Goal: Information Seeking & Learning: Learn about a topic

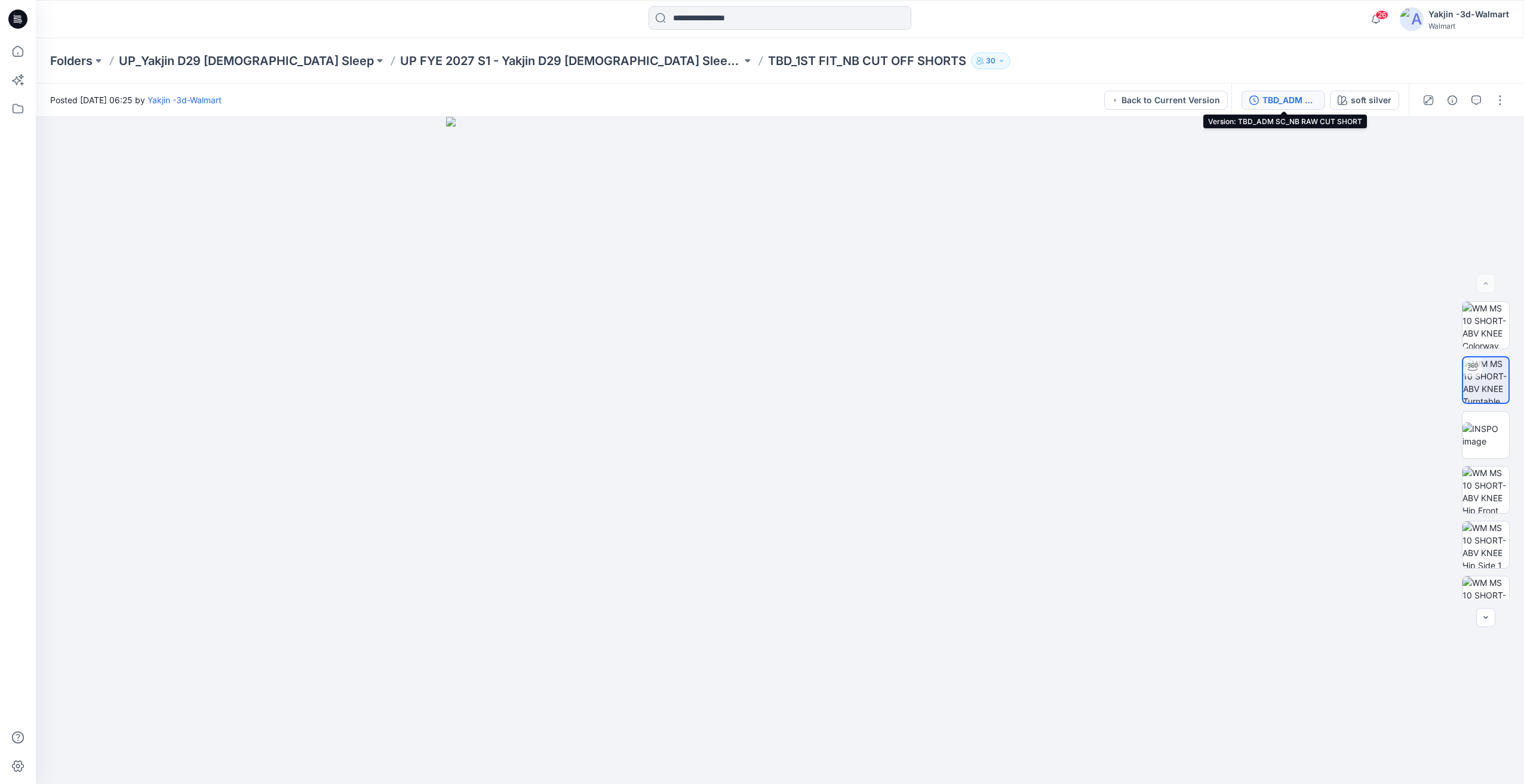
click at [1306, 108] on button "TBD_ADM SC_NB RAW CUT SHORT" at bounding box center [1283, 101] width 84 height 19
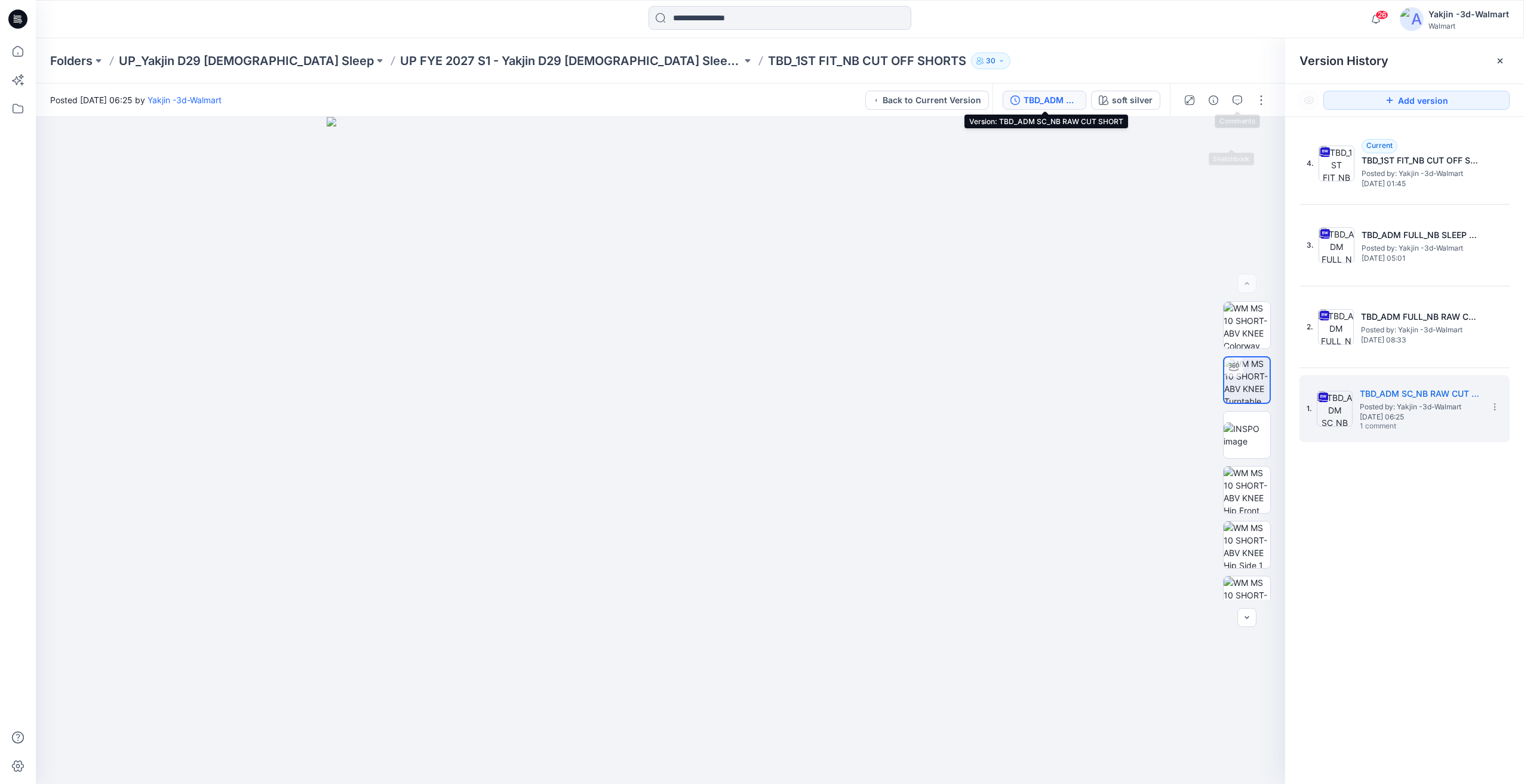
click at [1247, 105] on div at bounding box center [1224, 101] width 110 height 34
click at [1233, 102] on icon "button" at bounding box center [1237, 101] width 10 height 10
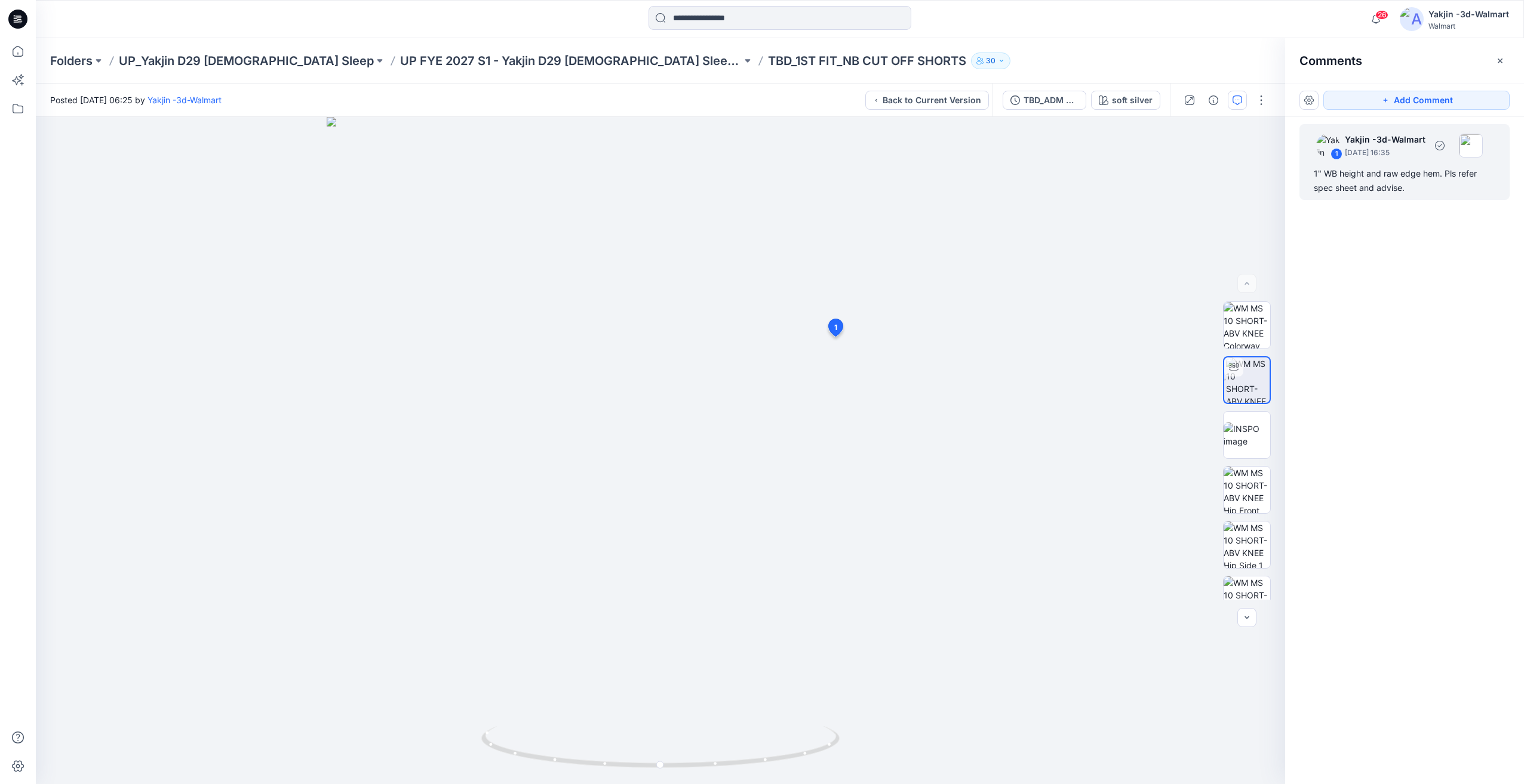
click at [1395, 180] on div "1" WB height and raw edge hem. Pls refer spec sheet and advise." at bounding box center [1404, 181] width 181 height 29
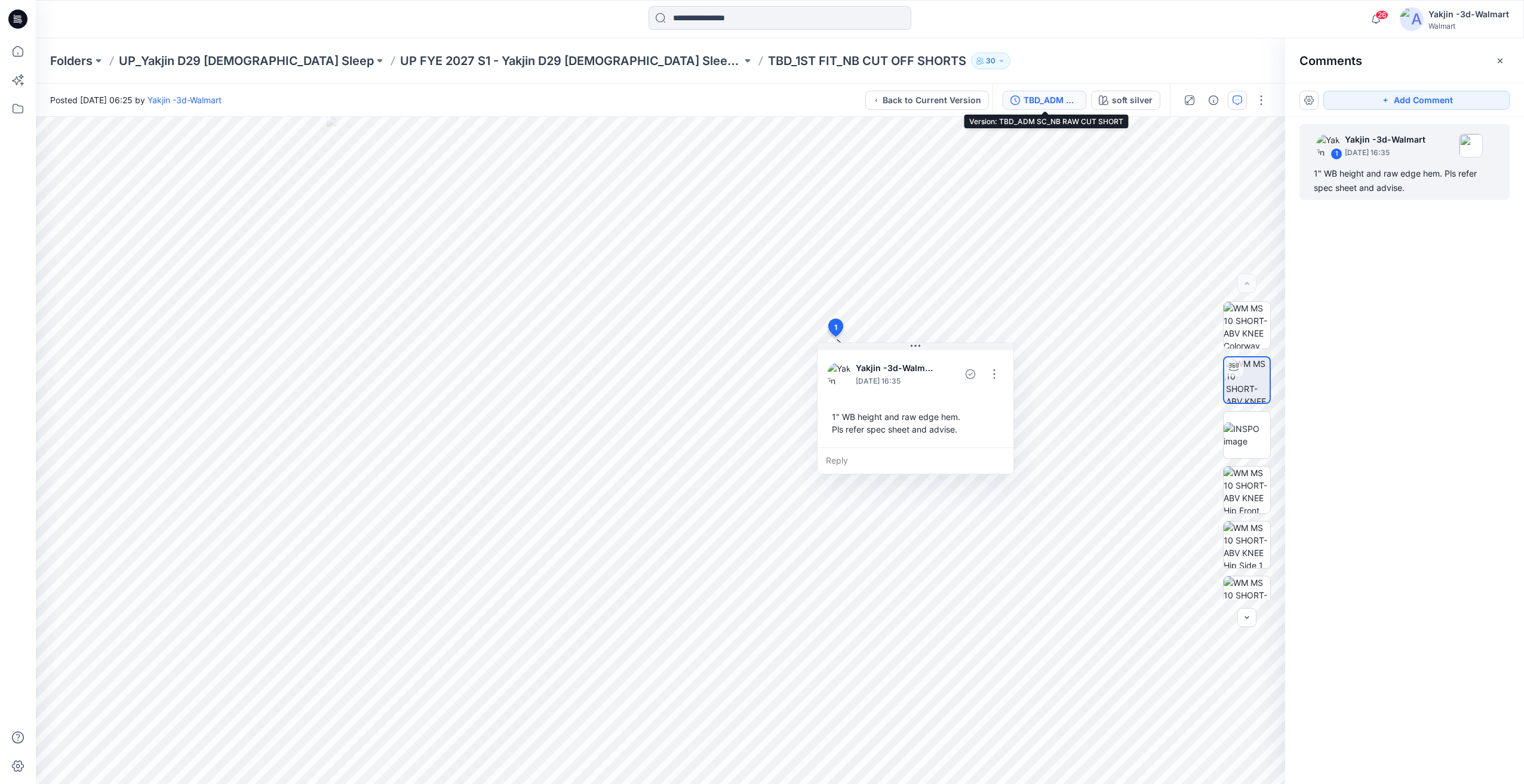
click at [1026, 101] on div "TBD_ADM SC_NB RAW CUT SHORT" at bounding box center [1050, 100] width 55 height 13
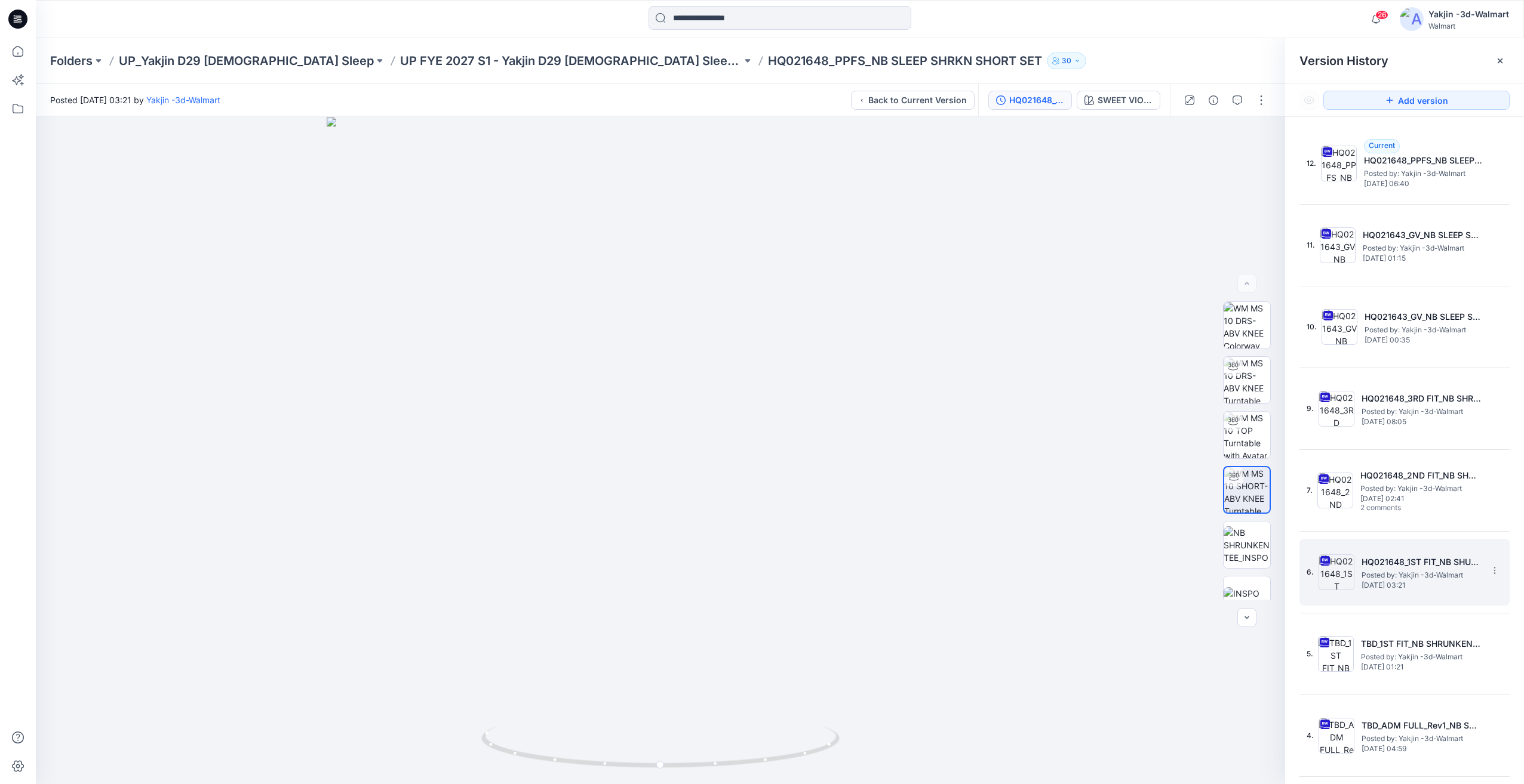
scroll to position [226, 0]
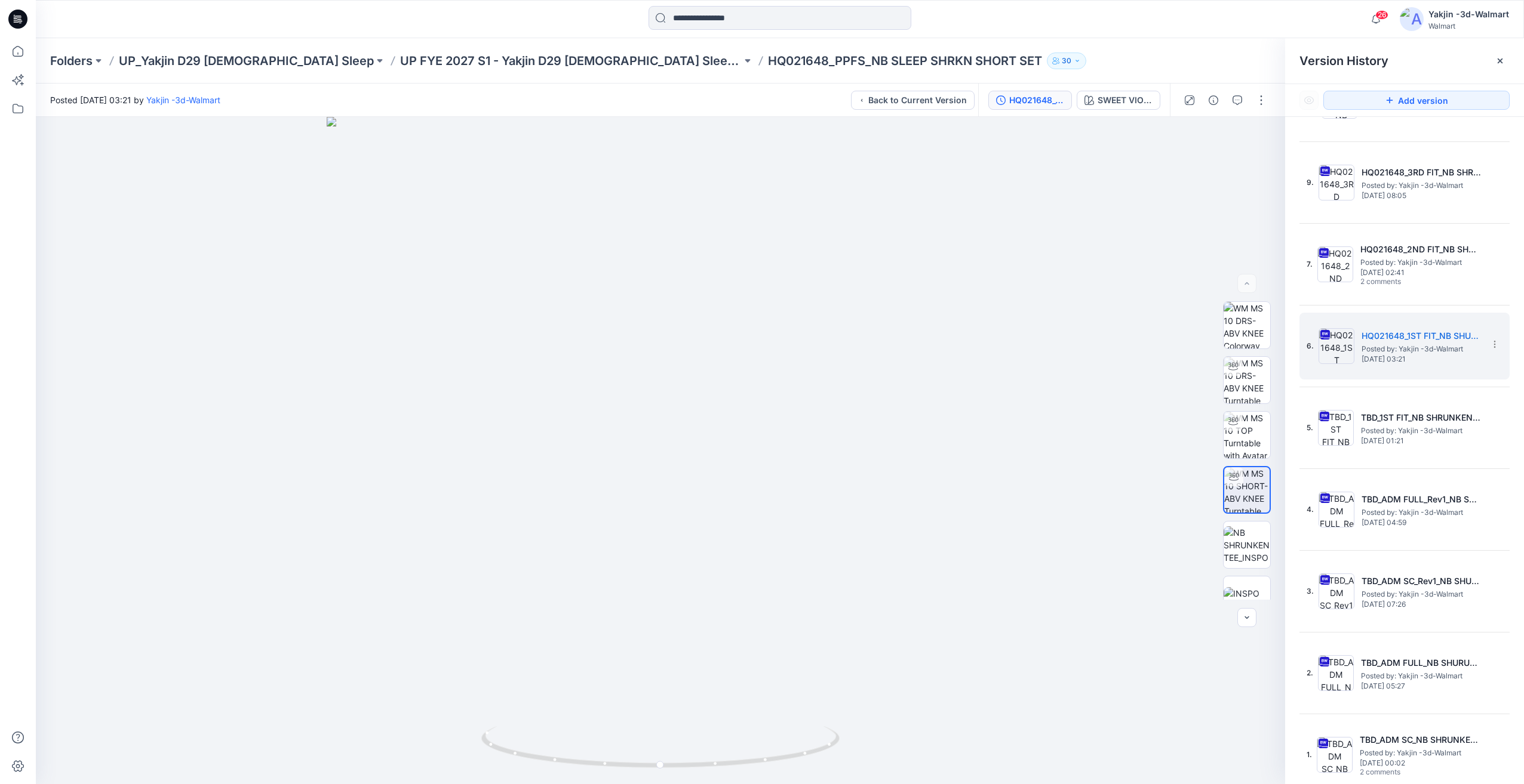
click at [1385, 718] on div "12. Current HQ021648_PPFS_NB SLEEP SHRKN SHORT SET Posted by: Yakjin -3d-Walmar…" at bounding box center [1404, 346] width 210 height 885
click at [1383, 729] on div "1. TBD_ADM SC_NB SHRUNKEN TEE Posted by: Yakjin -3d-Walmart [DATE] 00:02 2 comm…" at bounding box center [1396, 755] width 179 height 57
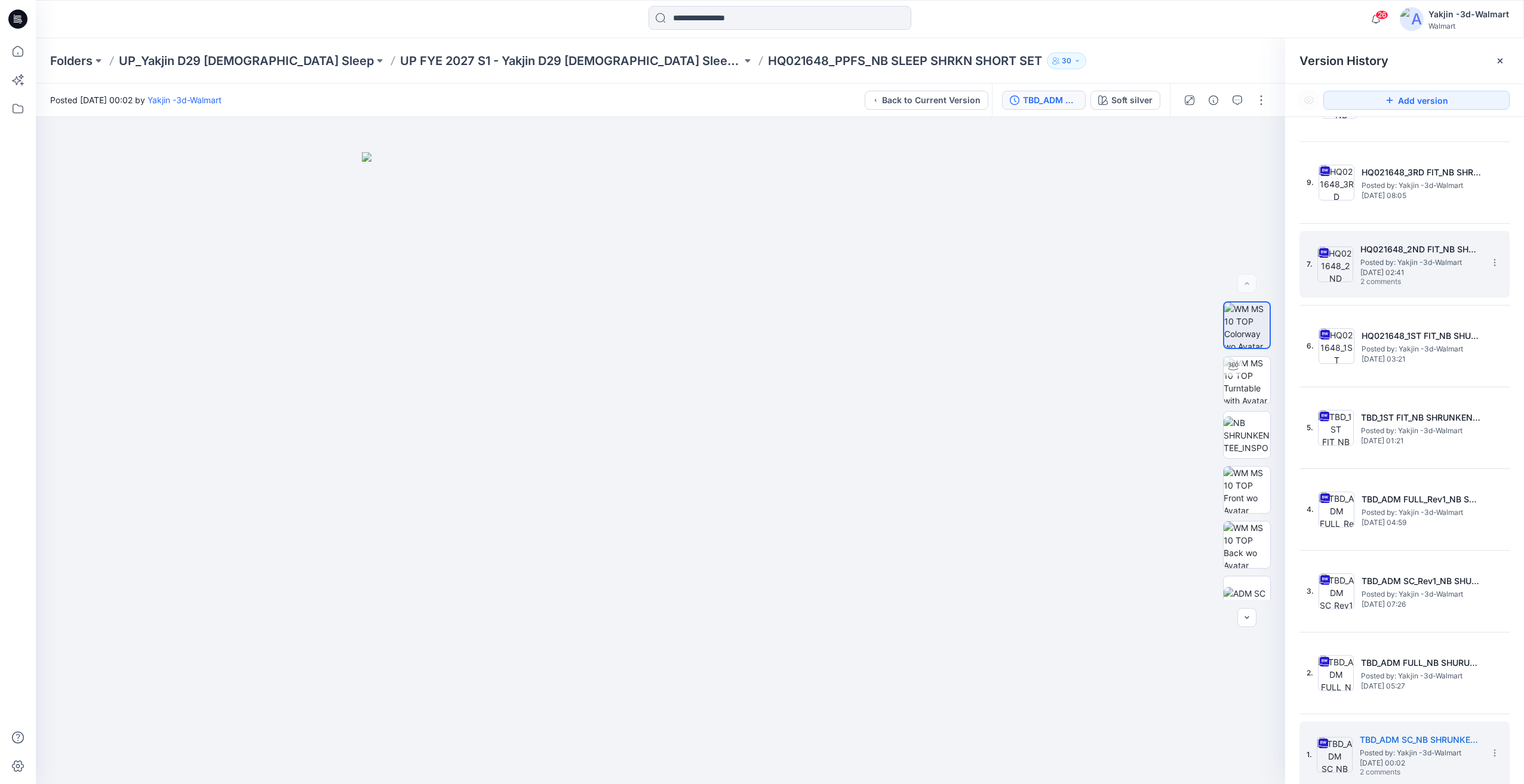
click at [1328, 295] on div "7. HQ021648_2ND FIT_NB SHURUNKEN TEE AND SHORTS Posted by: Yakjin -3d-Walmart […" at bounding box center [1404, 264] width 210 height 67
click at [1288, 299] on div "12. Current HQ021648_PPFS_NB SLEEP SHRKN SHORT SET Posted by: Yakjin -3d-Walmar…" at bounding box center [1404, 459] width 239 height 684
click at [1236, 105] on button "button" at bounding box center [1237, 101] width 19 height 19
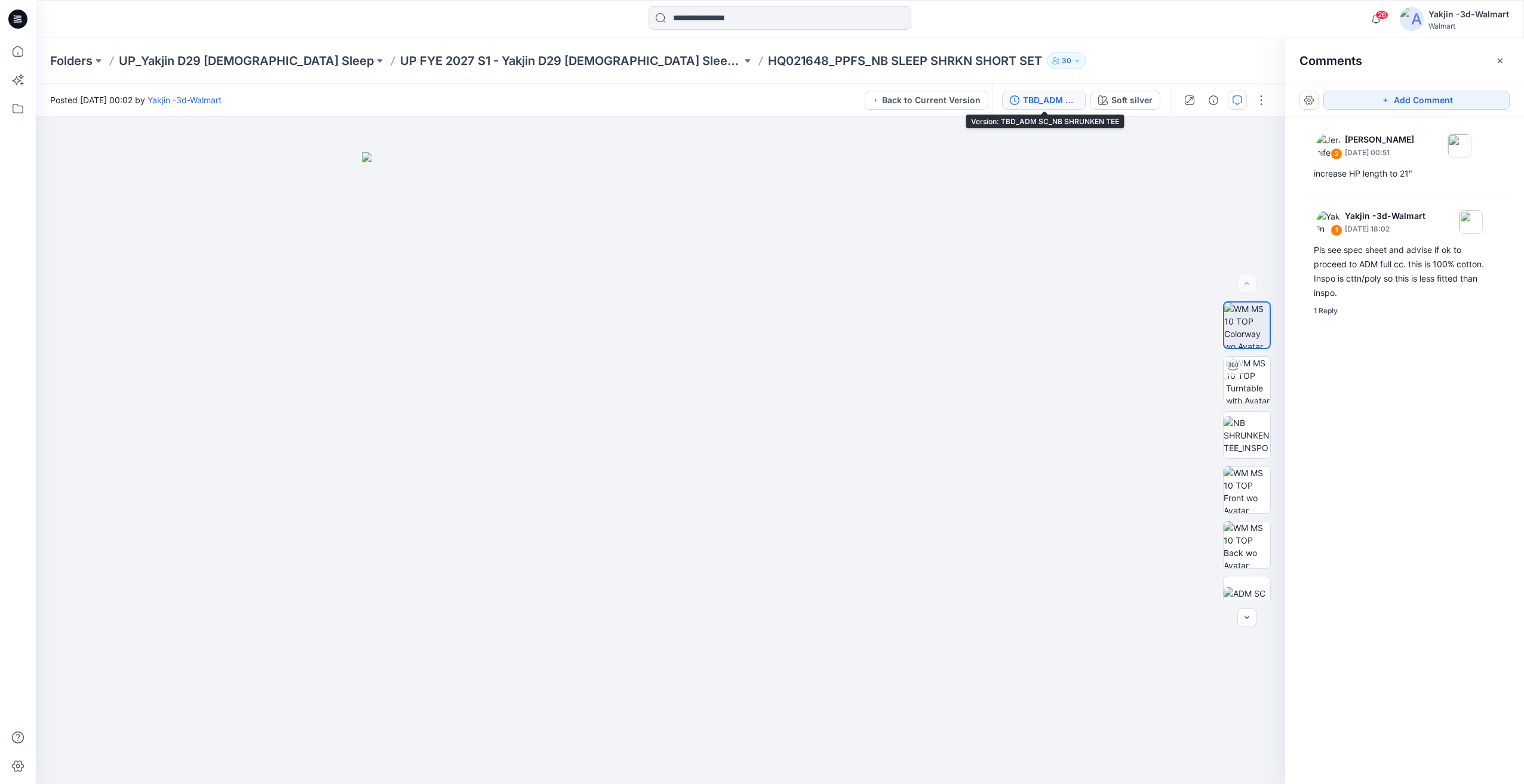
click at [1061, 98] on div "TBD_ADM SC_NB SHRUNKEN TEE" at bounding box center [1050, 100] width 55 height 13
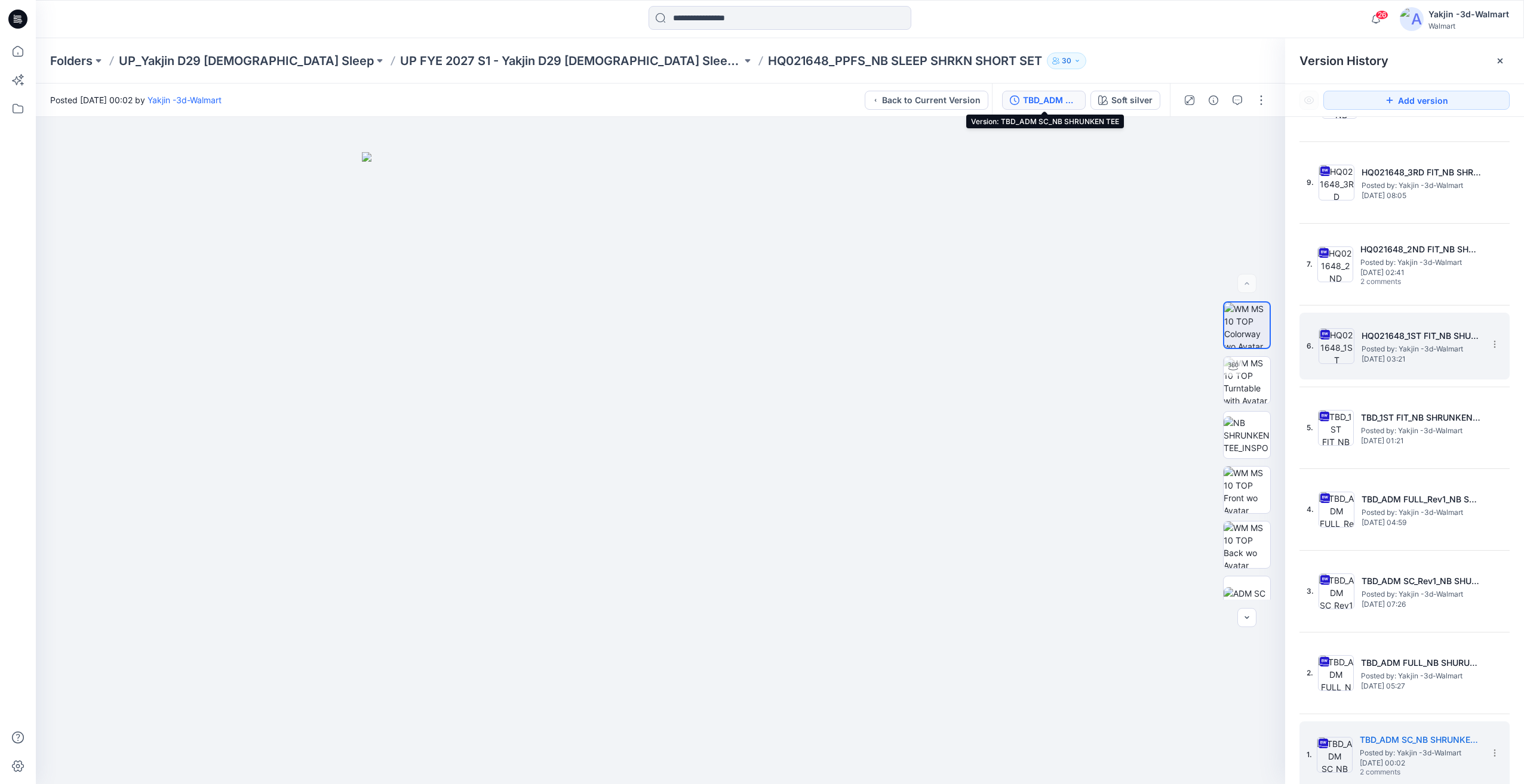
click at [1396, 365] on div "6. HQ021648_1ST FIT_NB SHURUNKEN TEE AND SHORTS Posted by: Yakjin -3d-Walmart M…" at bounding box center [1396, 346] width 179 height 57
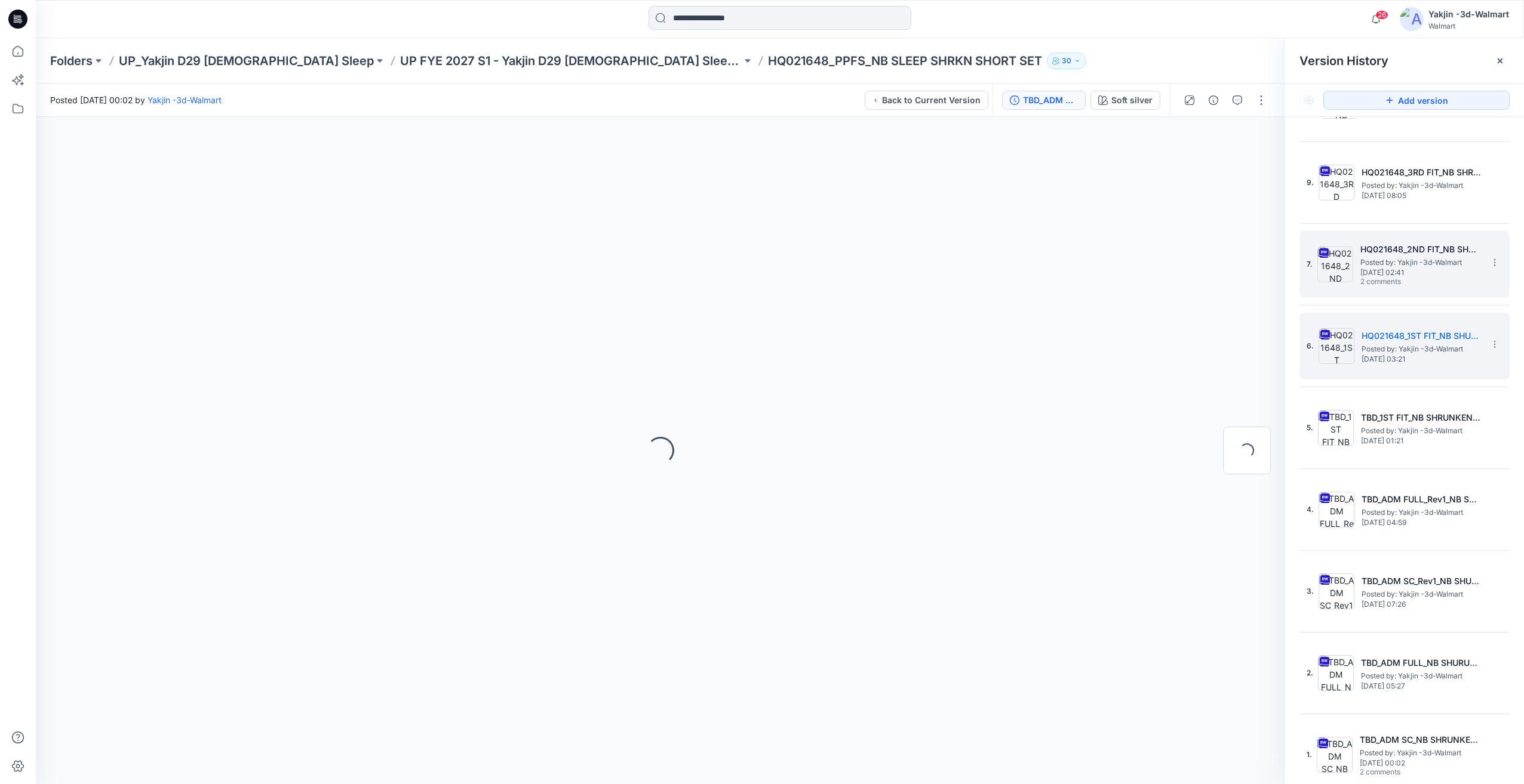
click at [1401, 287] on span "2 comments" at bounding box center [1402, 283] width 84 height 10
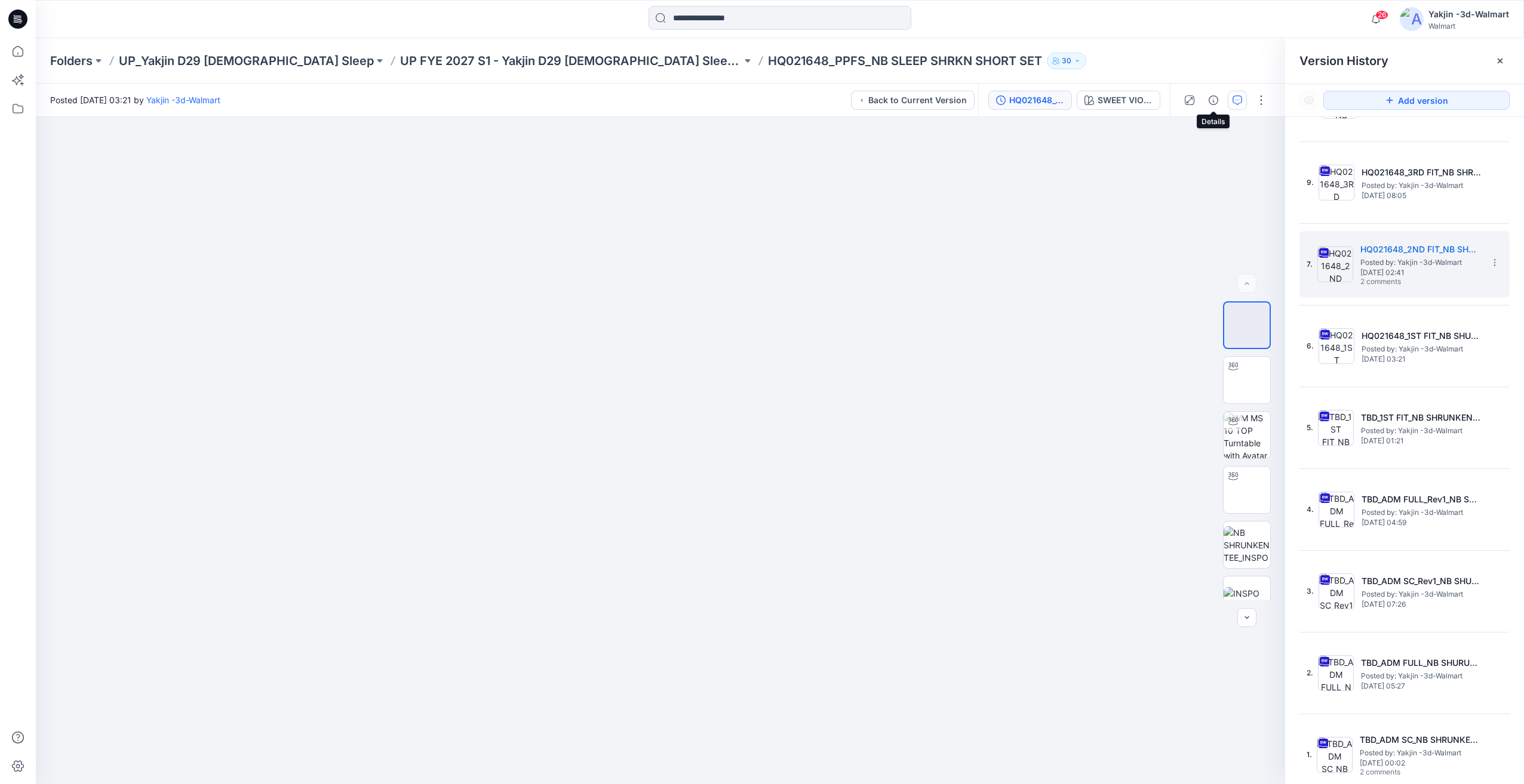
click at [1229, 99] on button "button" at bounding box center [1237, 101] width 19 height 19
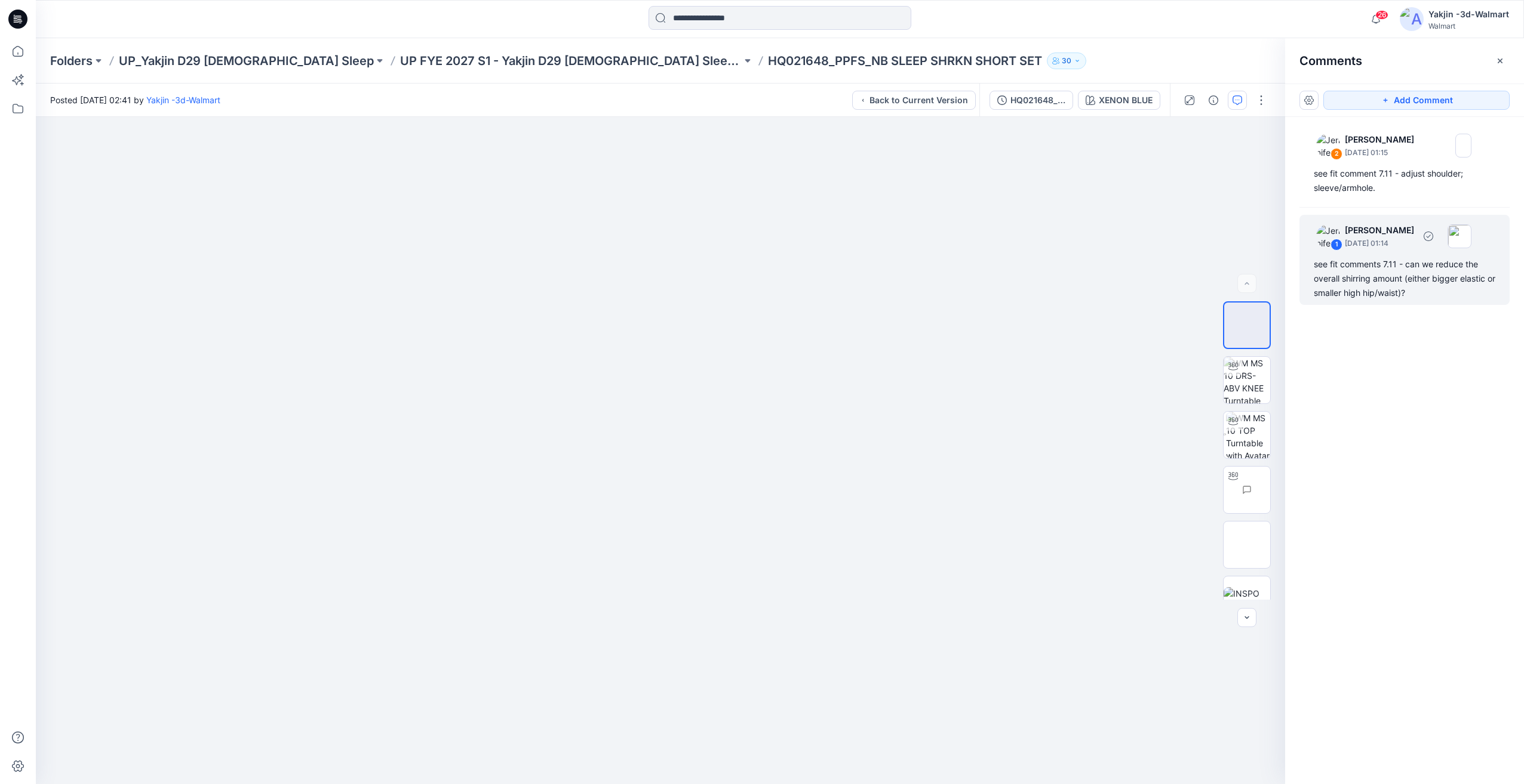
click at [1367, 283] on div "see fit comments 7.11 - can we reduce the overall shirring amount (either bigge…" at bounding box center [1404, 279] width 181 height 43
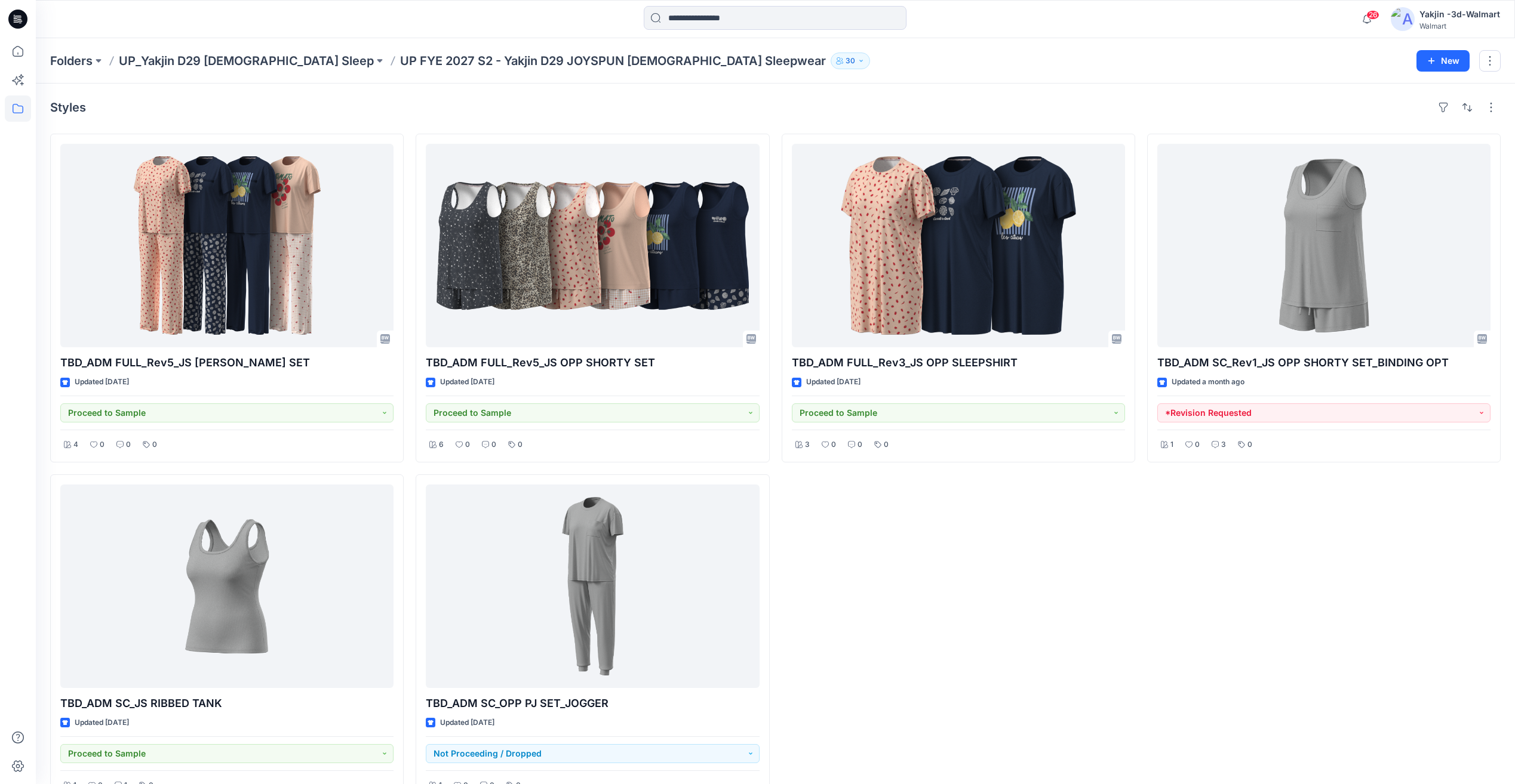
drag, startPoint x: 884, startPoint y: 589, endPoint x: 867, endPoint y: 587, distance: 17.1
click at [884, 589] on div "TBD_ADM FULL_Rev3_JS OPP SLEEPSHIRT Updated 16 days ago Proceed to Sample 3 0 0…" at bounding box center [958, 468] width 354 height 669
click at [1238, 501] on div "TBD_ADM SC_Rev1_JS OPP SHORTY SET_BINDING OPT Updated a month ago *Revision Req…" at bounding box center [1323, 468] width 354 height 669
click at [1332, 552] on div "TBD_ADM SC_Rev1_JS OPP SHORTY SET_BINDING OPT Updated a month ago *Revision Req…" at bounding box center [1323, 468] width 354 height 669
click at [1057, 556] on div "TBD_ADM FULL_Rev3_JS OPP SLEEPSHIRT Updated 16 days ago Proceed to Sample 3 0 0…" at bounding box center [958, 468] width 354 height 669
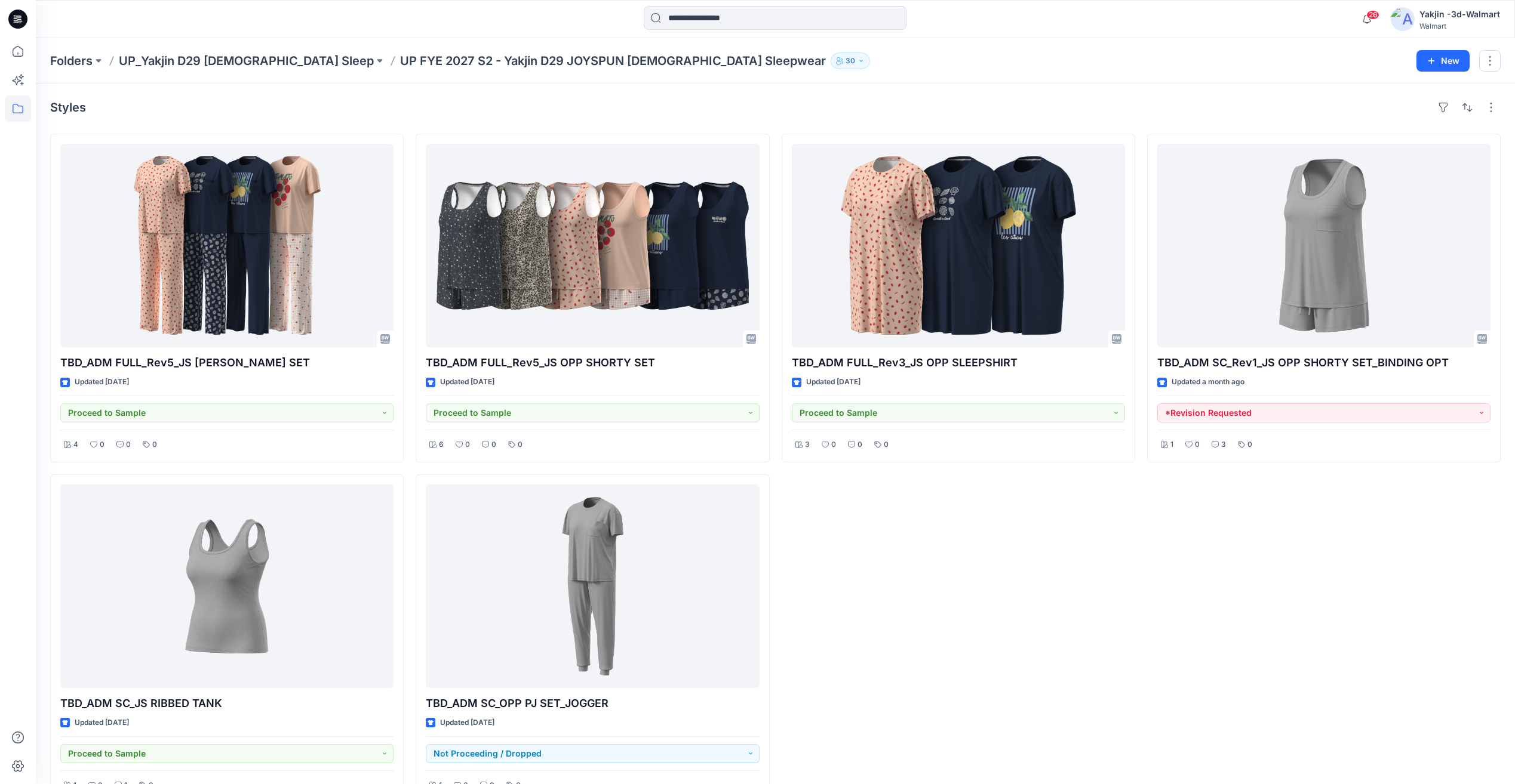
click at [1035, 623] on div "TBD_ADM FULL_Rev3_JS OPP SLEEPSHIRT Updated 16 days ago Proceed to Sample 3 0 0…" at bounding box center [958, 468] width 354 height 669
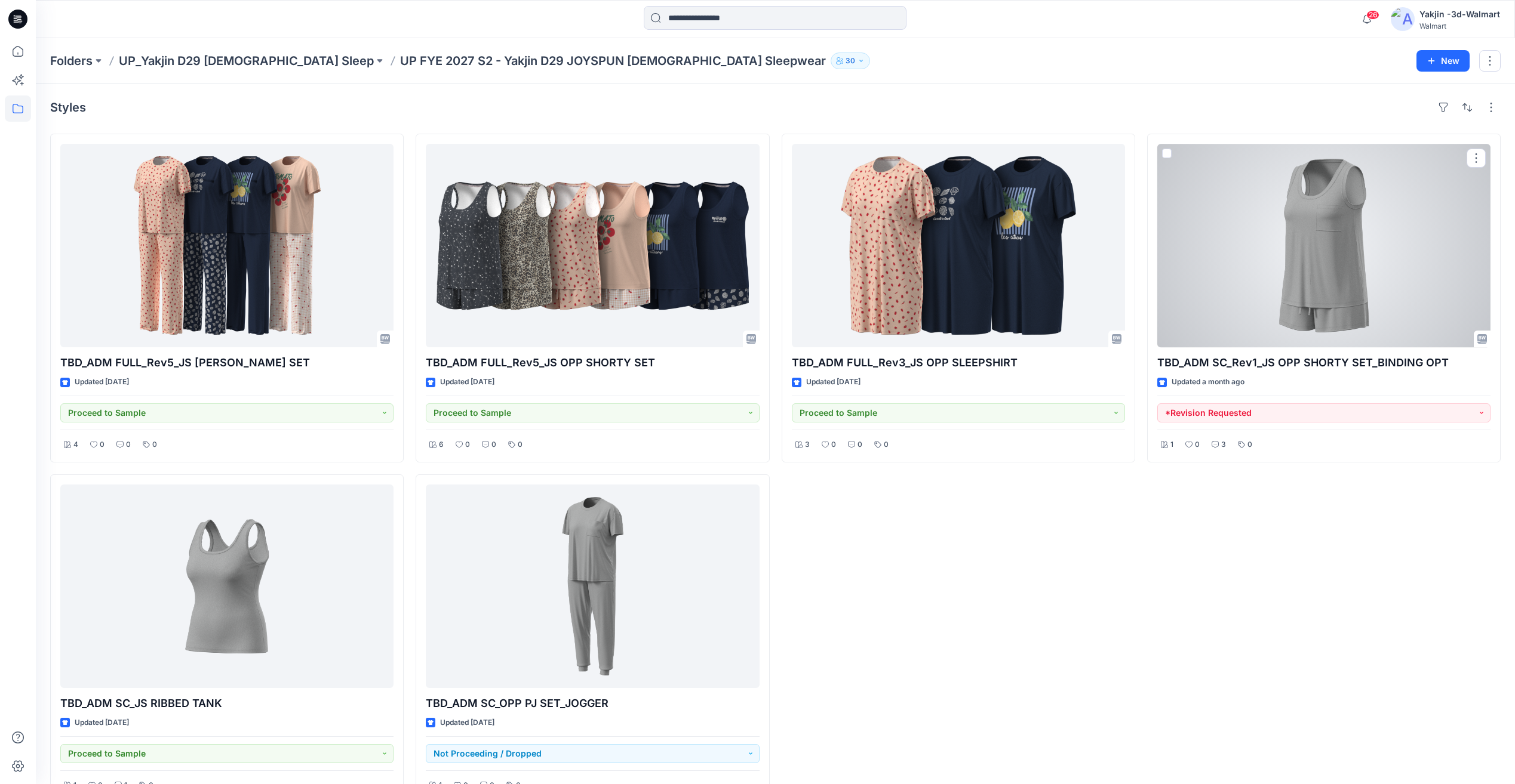
click at [1321, 316] on div at bounding box center [1323, 245] width 333 height 204
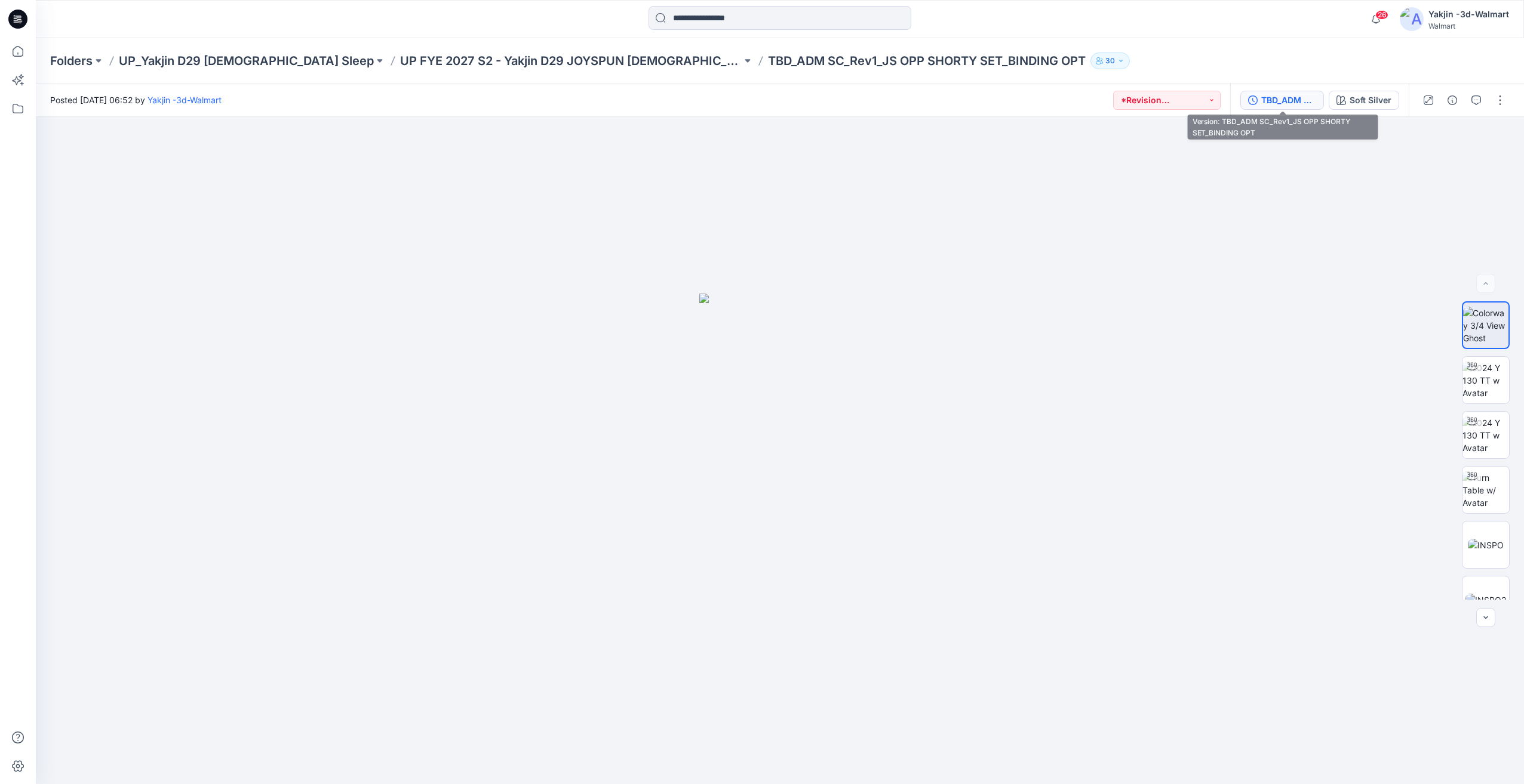
click at [1302, 106] on div "TBD_ADM SC_Rev1_JS OPP SHORTY SET_BINDING OPT" at bounding box center [1288, 100] width 55 height 13
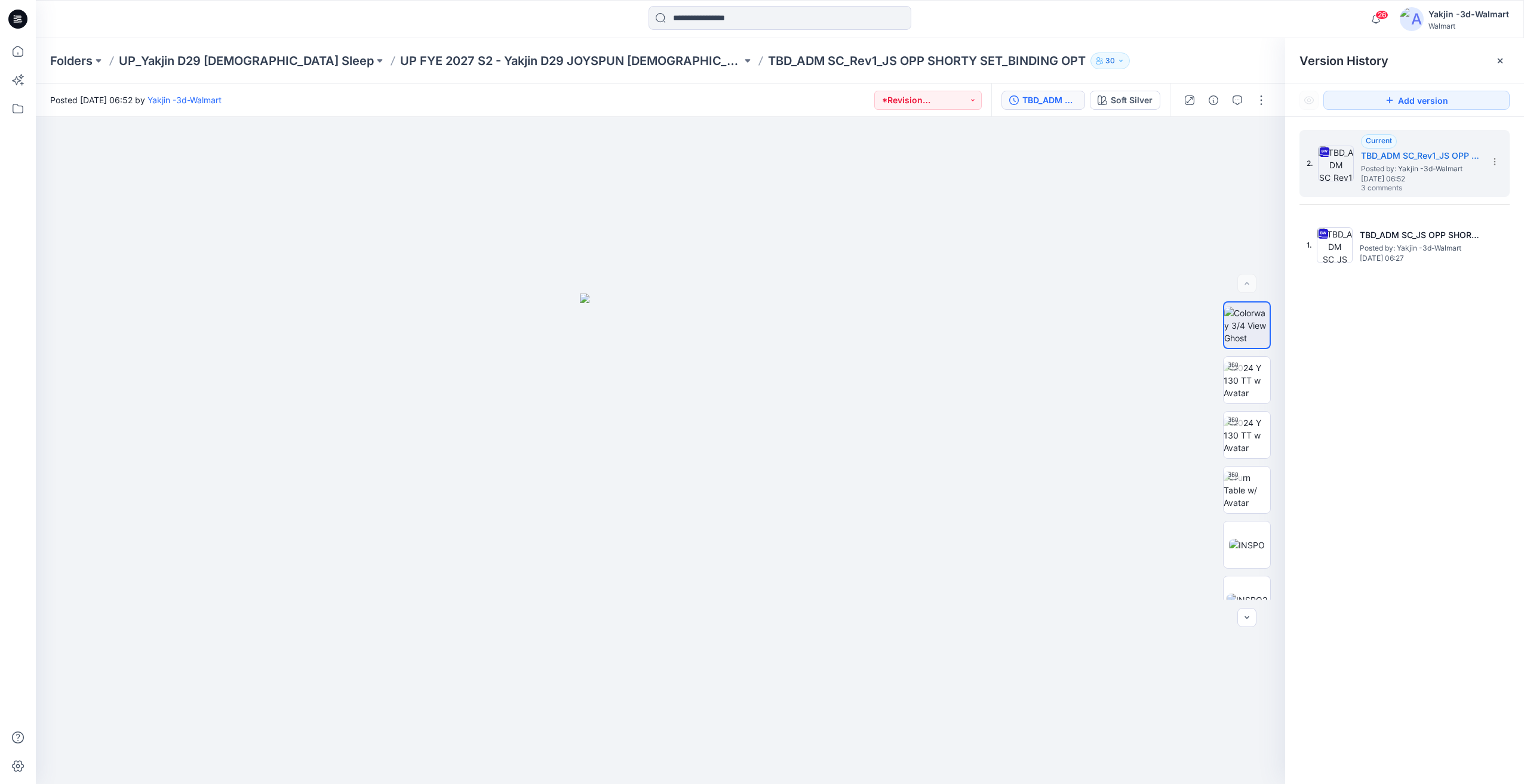
click at [1501, 298] on div "2. Current TBD_ADM SC_Rev1_JS OPP SHORTY SET_BINDING OPT Posted by: Yakjin -3d-…" at bounding box center [1404, 459] width 239 height 684
click at [1376, 184] on span "3 comments" at bounding box center [1403, 188] width 84 height 10
click at [1240, 106] on button "button" at bounding box center [1237, 101] width 19 height 19
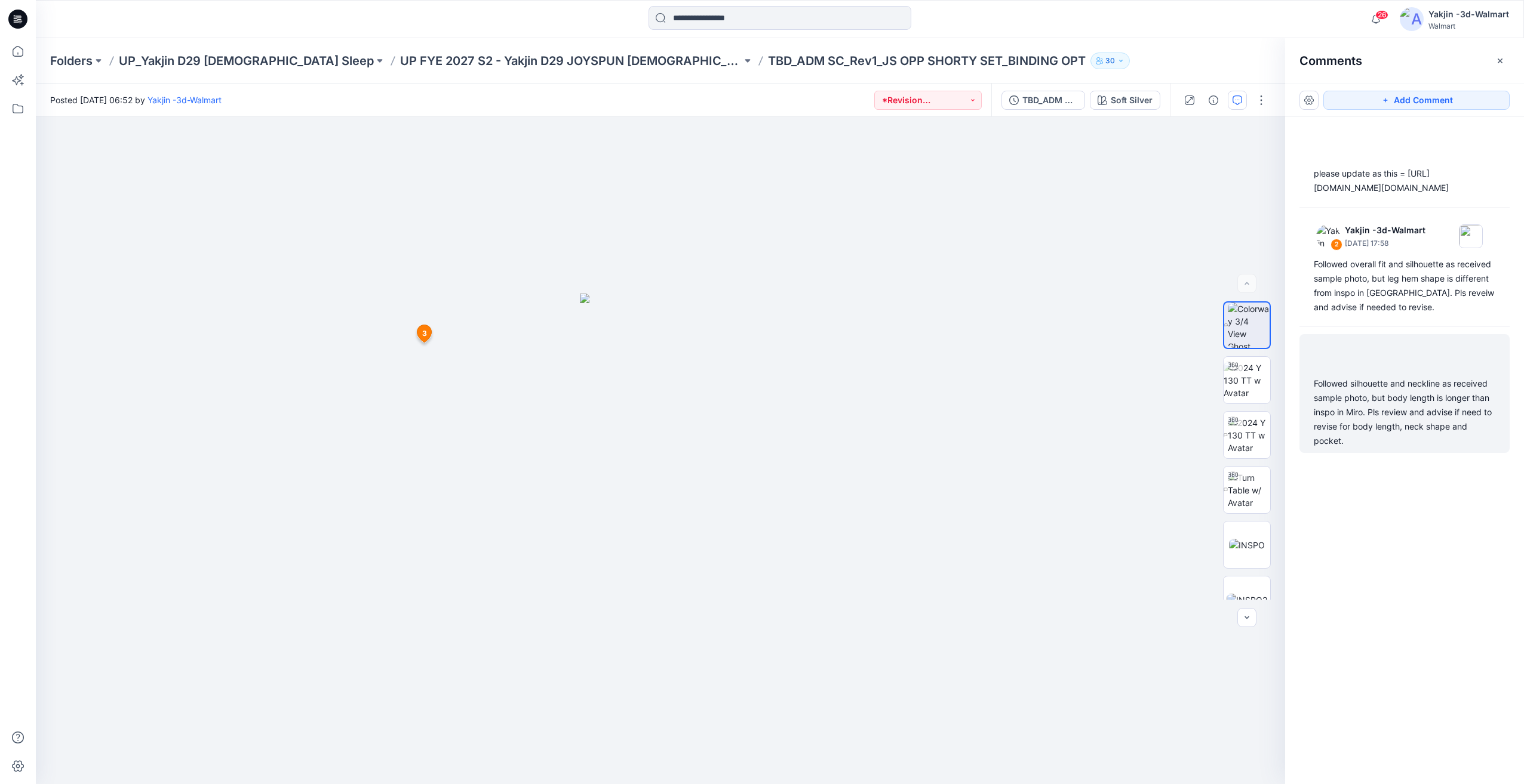
click at [1355, 448] on div "Followed silhouette and neckline as received sample photo, but body length is l…" at bounding box center [1404, 413] width 181 height 72
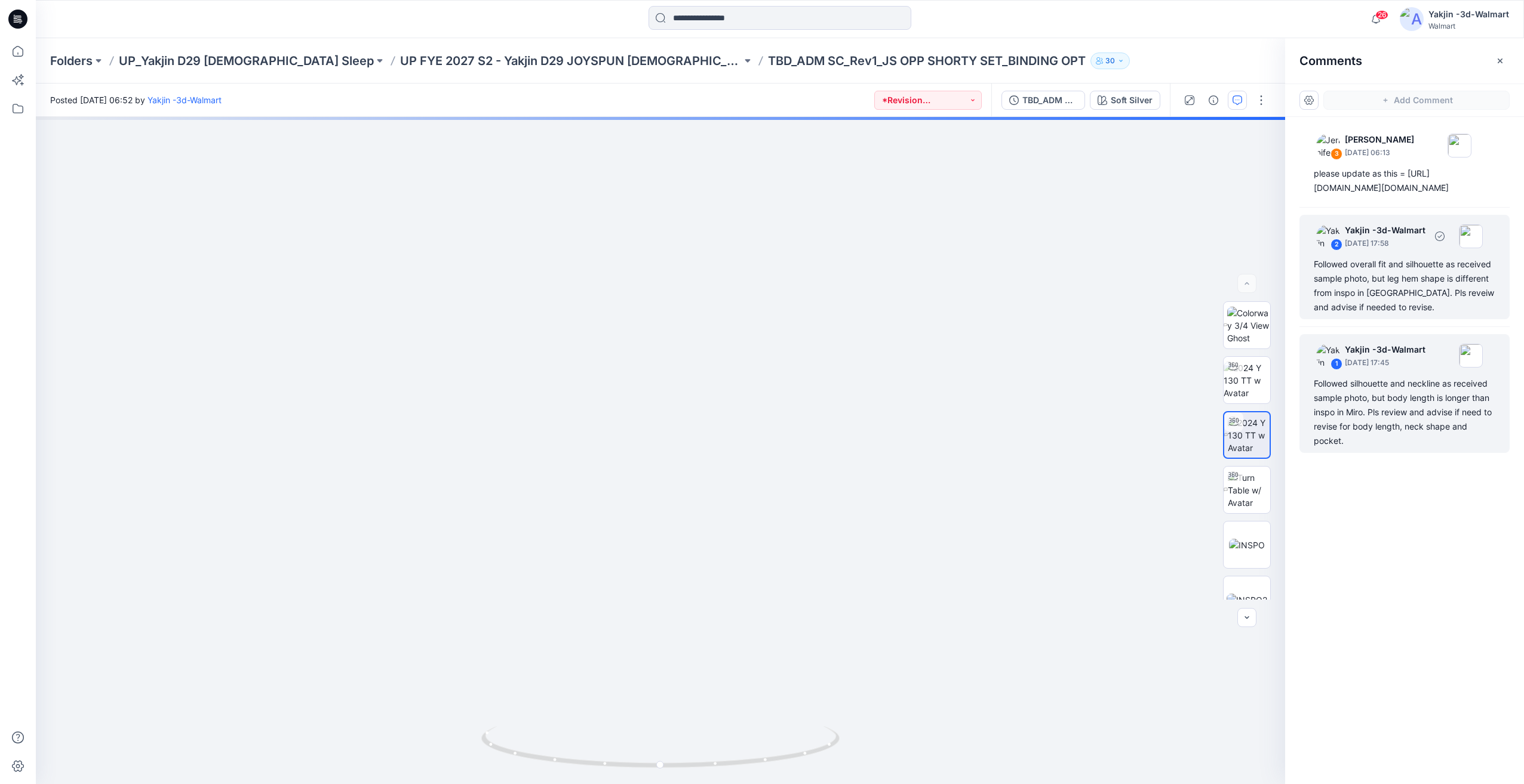
click at [1372, 315] on div "Followed overall fit and silhouette as received sample photo, but leg hem shape…" at bounding box center [1404, 286] width 181 height 57
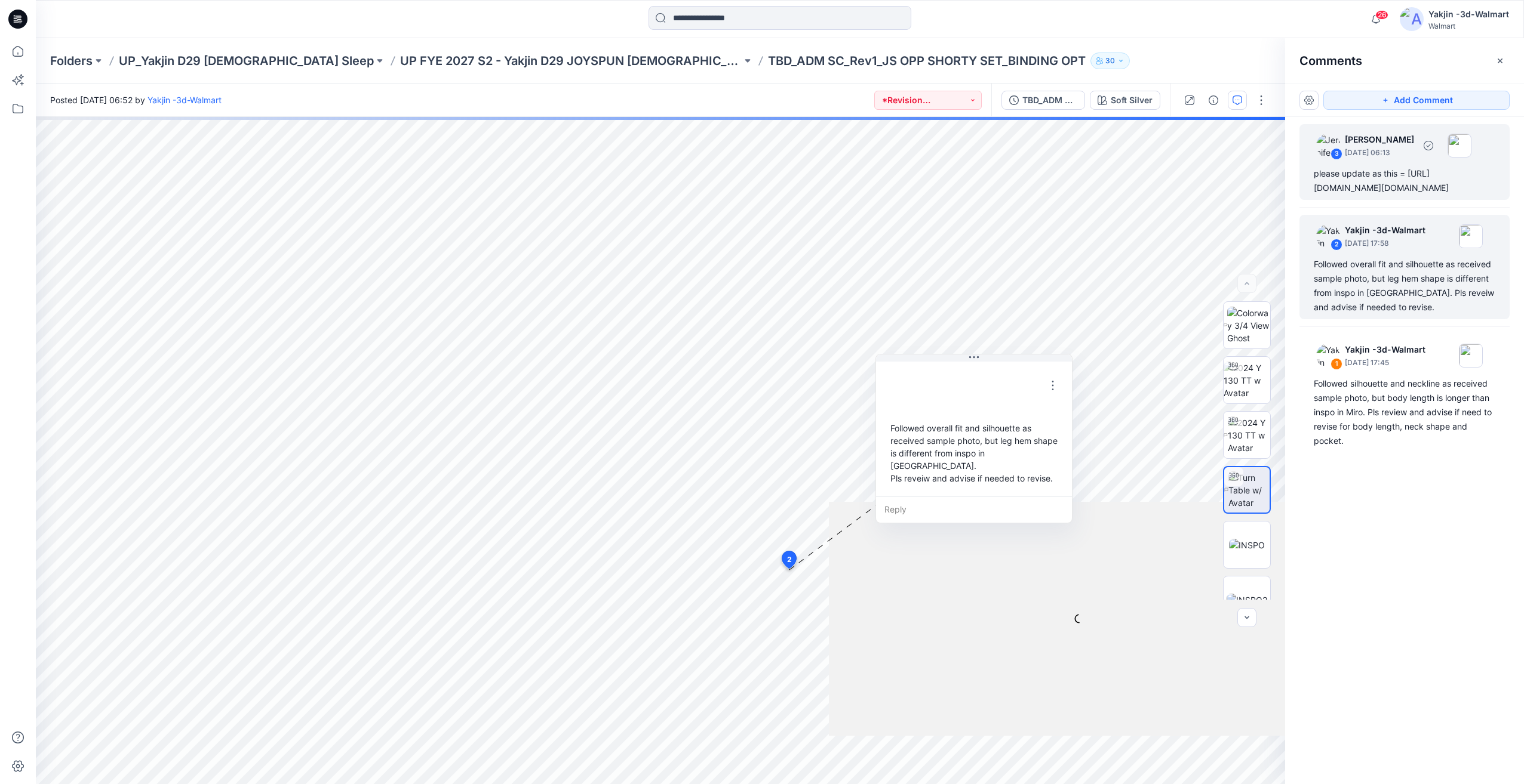
click at [1399, 195] on div "please update as this = https://teams.wal-mart.com/:u:/r/sites/S4SleepwearDevel…" at bounding box center [1404, 181] width 181 height 29
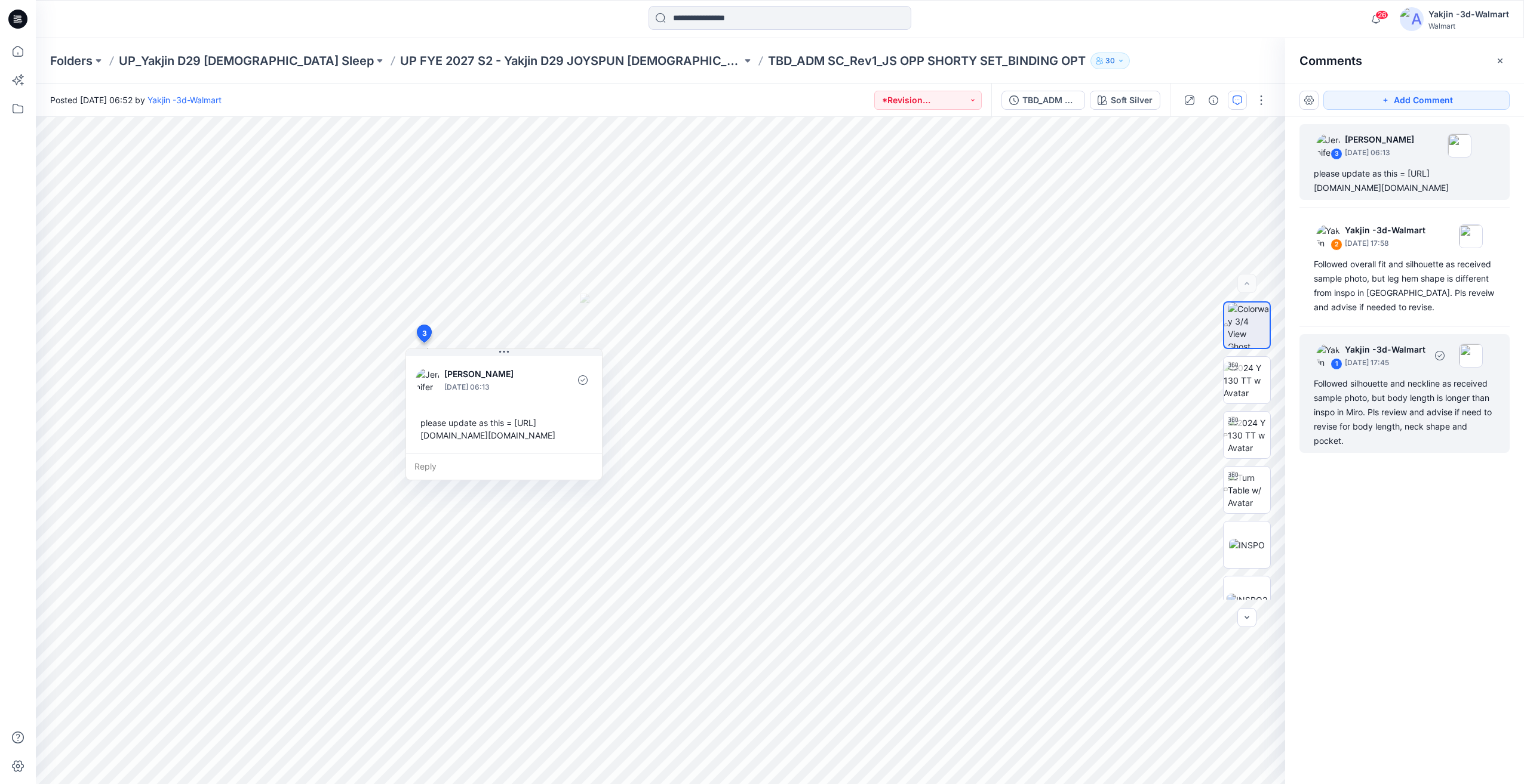
click at [1401, 448] on div "Followed silhouette and neckline as received sample photo, but body length is l…" at bounding box center [1404, 413] width 181 height 72
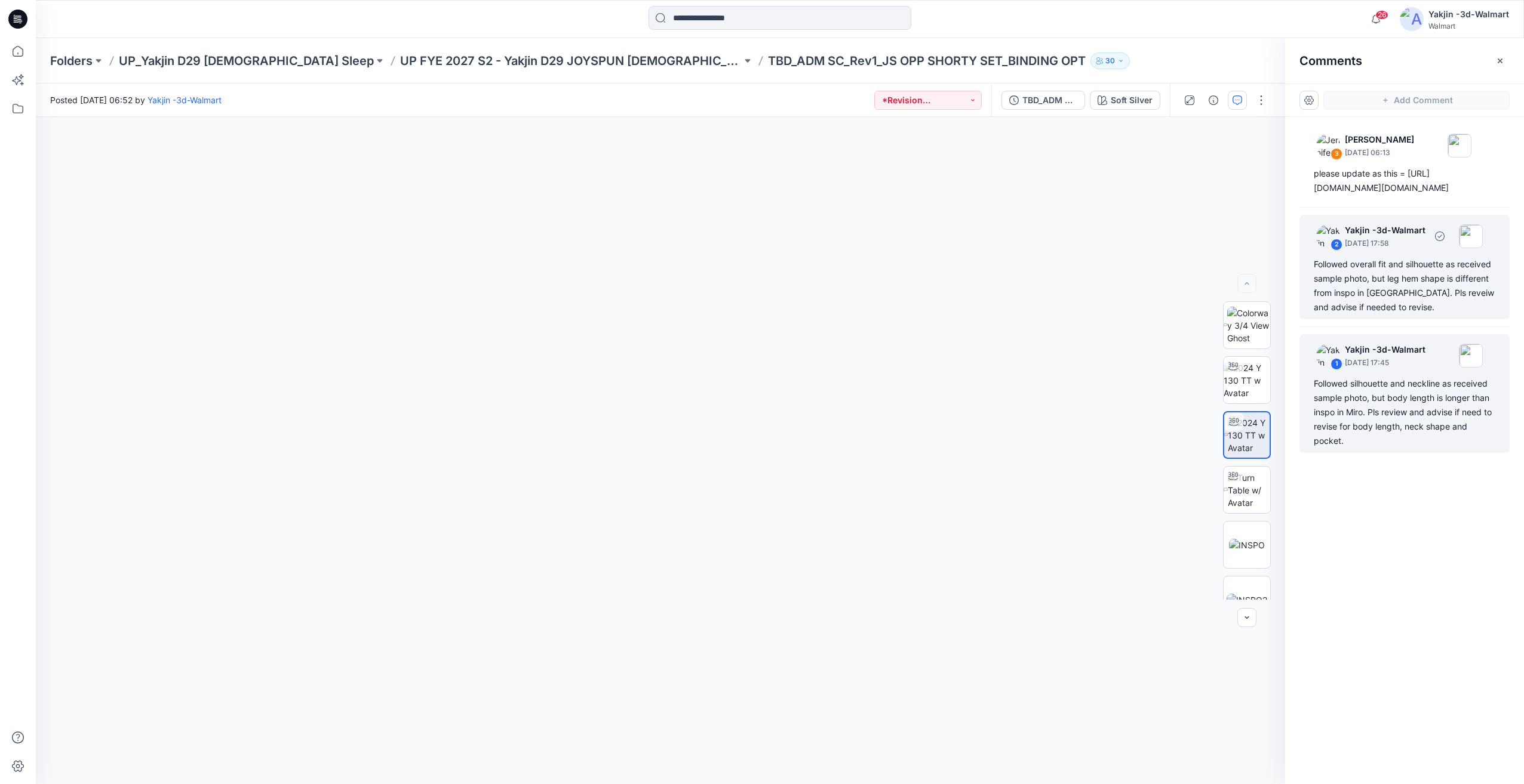
click at [1395, 315] on div "Followed overall fit and silhouette as received sample photo, but leg hem shape…" at bounding box center [1404, 286] width 181 height 57
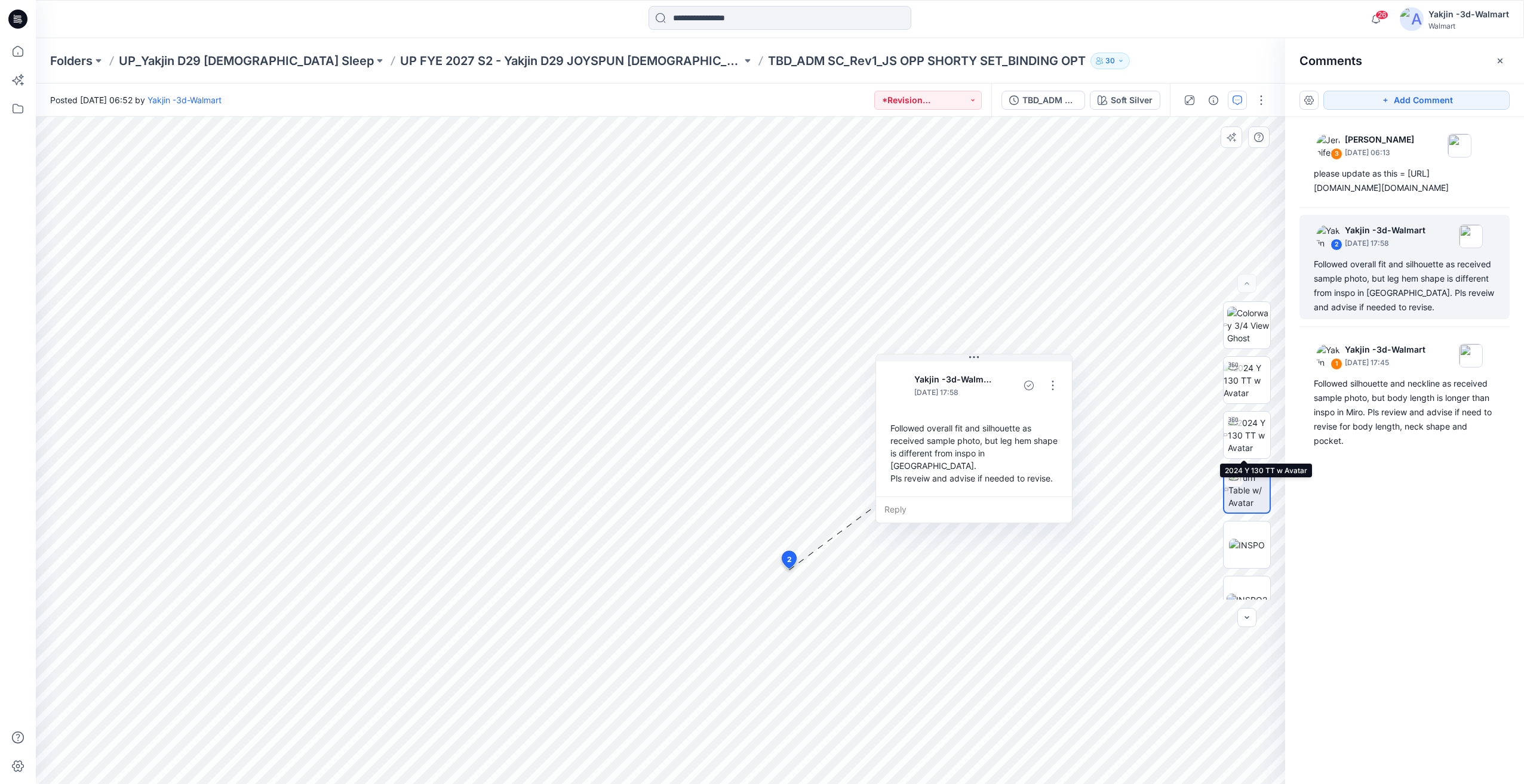
scroll to position [299, 0]
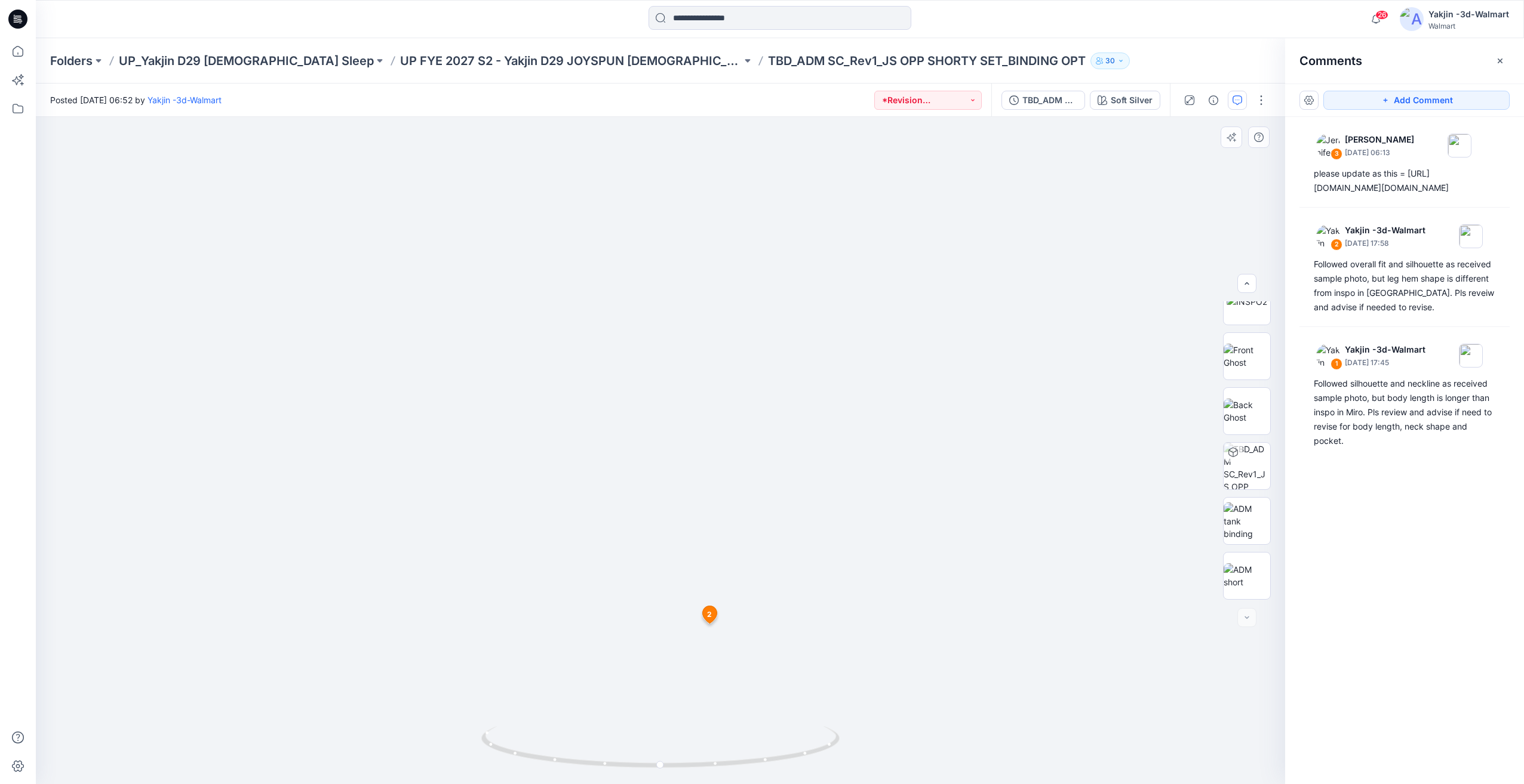
click at [606, 719] on img at bounding box center [522, 160] width 1829 height 1247
click at [999, 739] on div at bounding box center [661, 451] width 1249 height 667
drag, startPoint x: 765, startPoint y: 746, endPoint x: 667, endPoint y: 735, distance: 98.6
click at [645, 739] on icon at bounding box center [662, 749] width 361 height 45
click at [710, 715] on img at bounding box center [371, 156] width 1829 height 1257
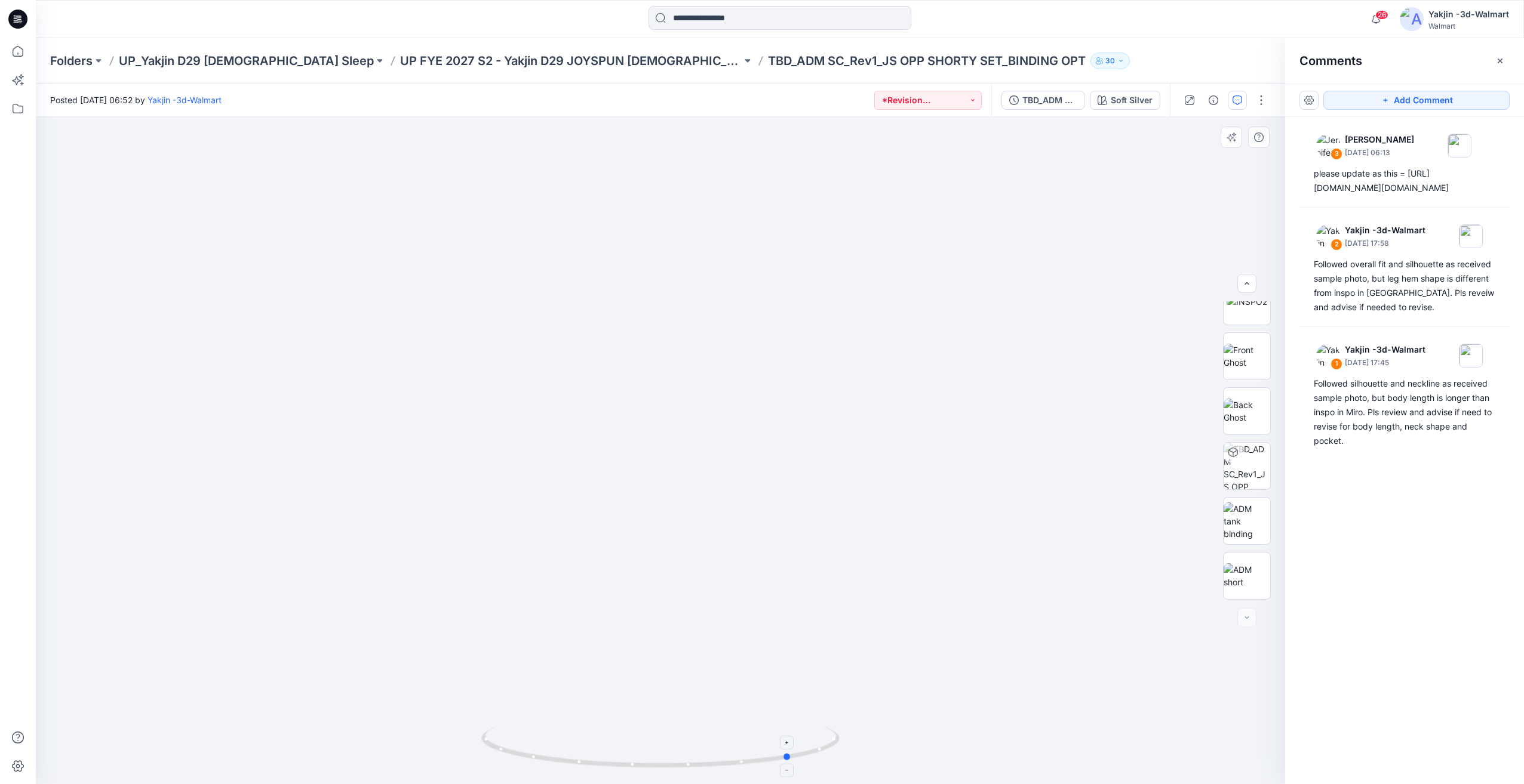
drag, startPoint x: 640, startPoint y: 745, endPoint x: 536, endPoint y: 727, distance: 105.5
click at [536, 727] on icon at bounding box center [662, 749] width 361 height 45
drag, startPoint x: 1339, startPoint y: 581, endPoint x: 1273, endPoint y: 526, distance: 85.9
click at [1339, 580] on div "3 Jennifer Yerkes July 10, 2025 06:13 please update as this = https://teams.wal…" at bounding box center [1404, 429] width 239 height 623
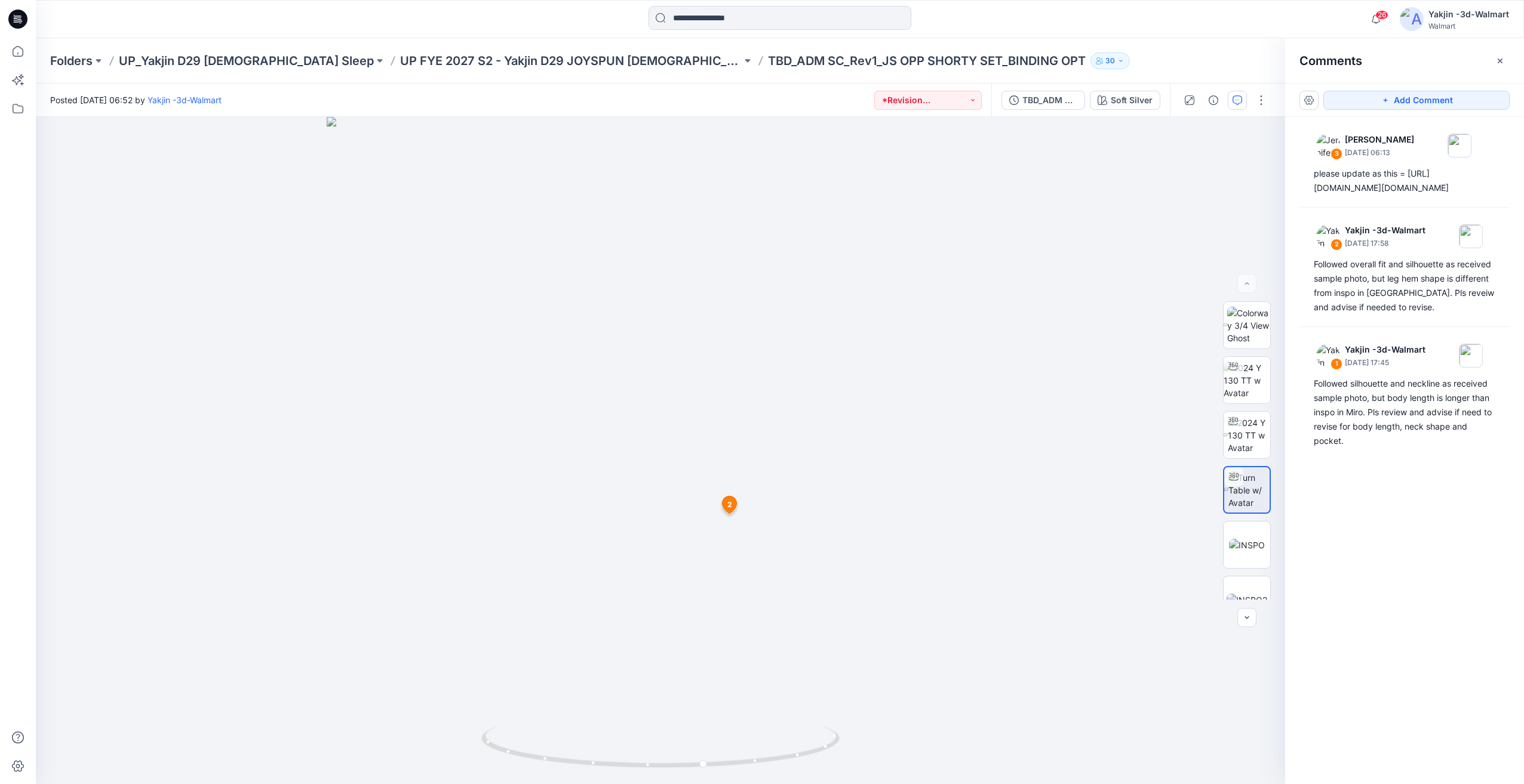
click at [1379, 548] on div "3 Jennifer Yerkes July 10, 2025 06:13 please update as this = https://teams.wal…" at bounding box center [1404, 429] width 239 height 623
click at [1392, 579] on div "3 Jennifer Yerkes July 10, 2025 06:13 please update as this = https://teams.wal…" at bounding box center [1404, 429] width 239 height 623
click at [1410, 568] on div "3 Jennifer Yerkes July 10, 2025 06:13 please update as this = https://teams.wal…" at bounding box center [1404, 429] width 239 height 623
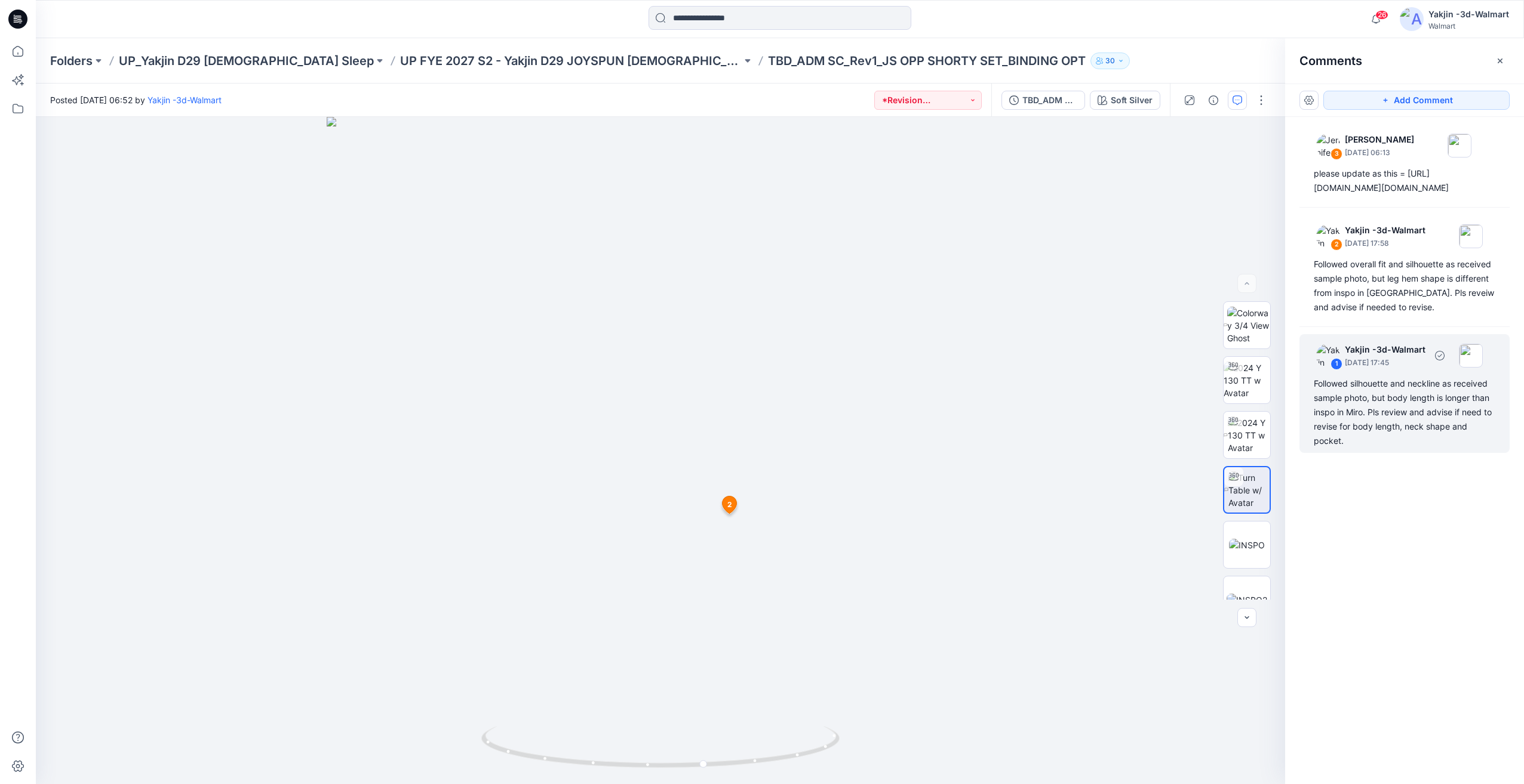
click at [1387, 448] on div "Followed silhouette and neckline as received sample photo, but body length is l…" at bounding box center [1404, 413] width 181 height 72
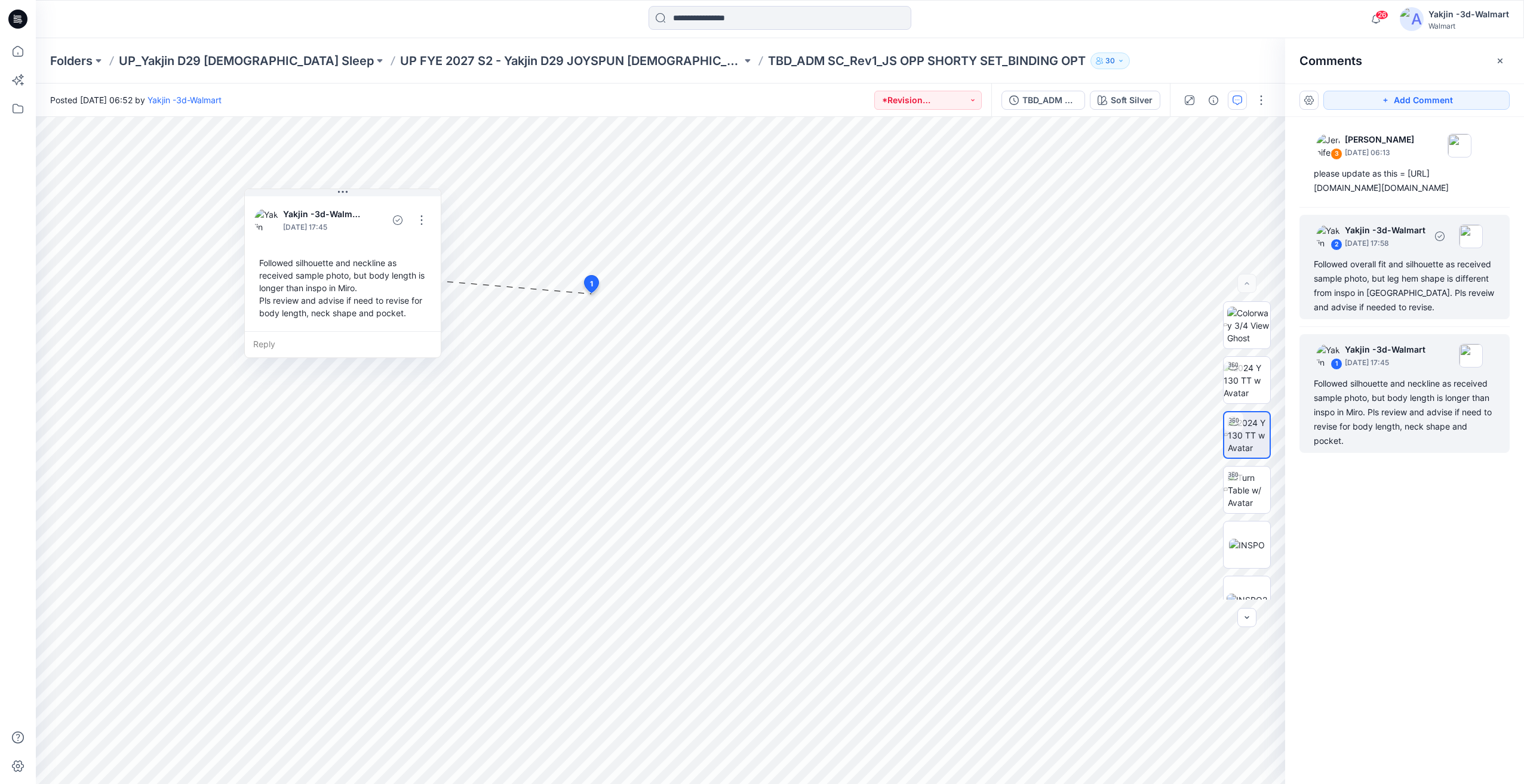
click at [1378, 315] on div "Followed overall fit and silhouette as received sample photo, but leg hem shape…" at bounding box center [1404, 286] width 181 height 57
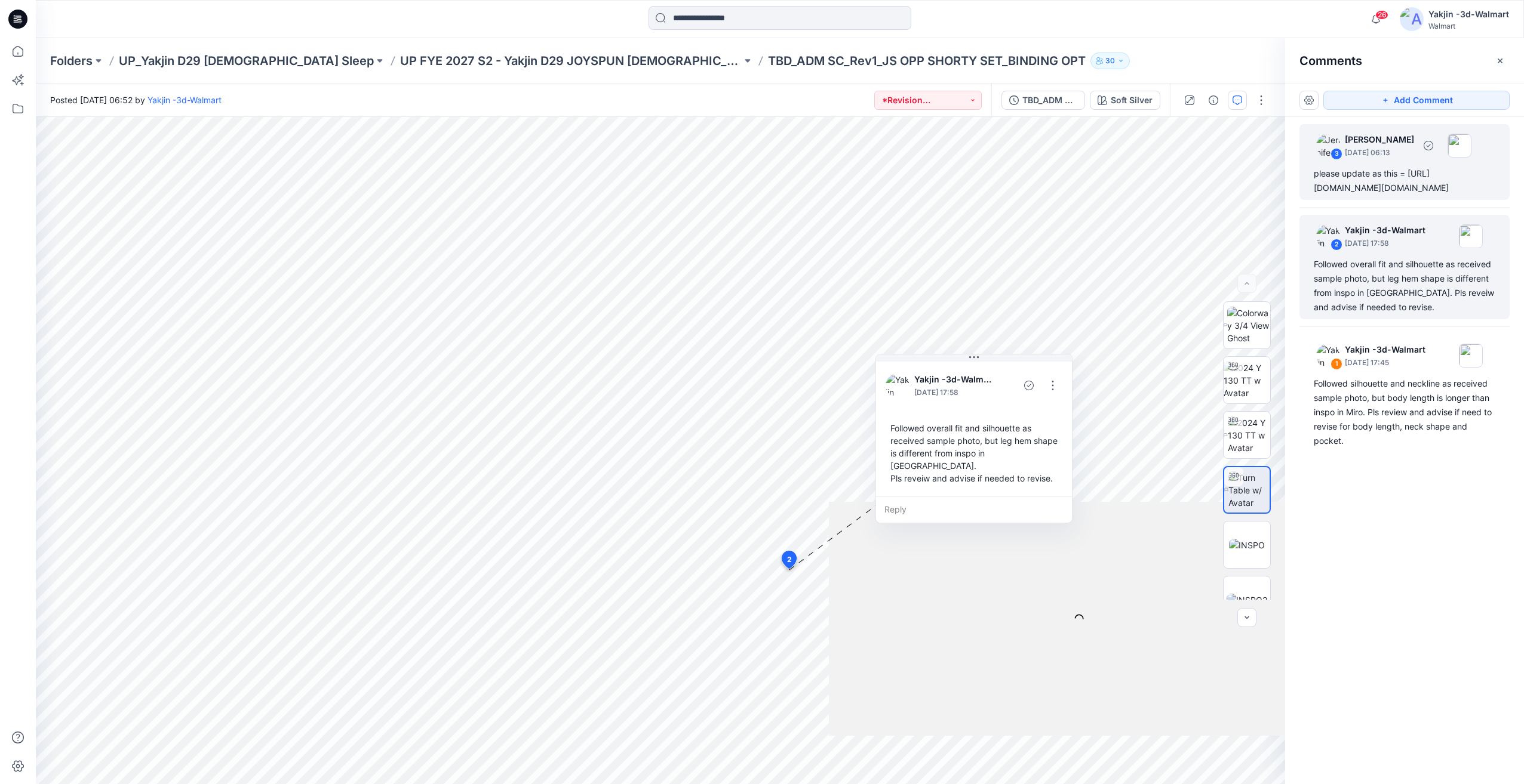
click at [1374, 195] on div "please update as this = https://teams.wal-mart.com/:u:/r/sites/S4SleepwearDevel…" at bounding box center [1404, 181] width 181 height 29
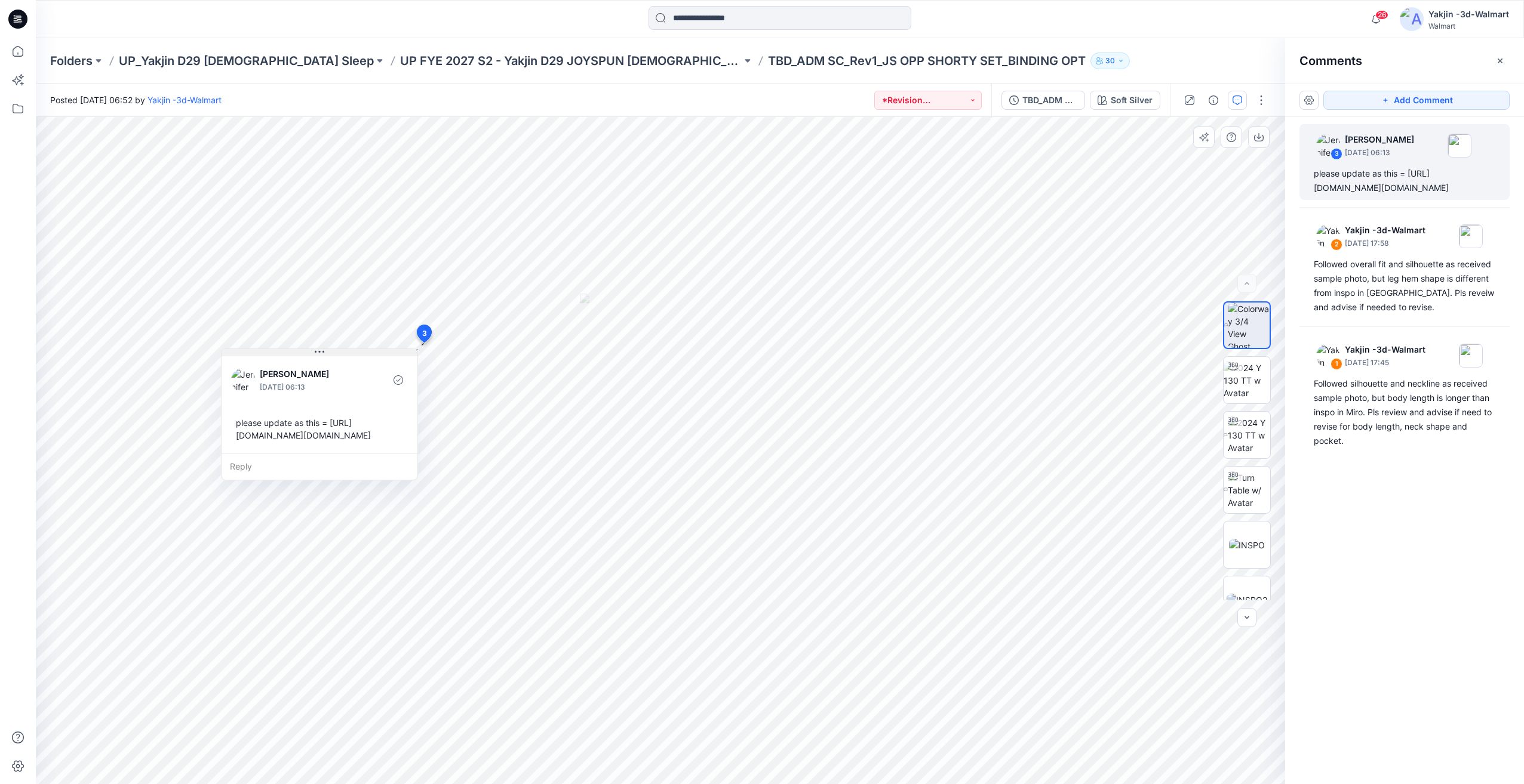
drag, startPoint x: 507, startPoint y: 354, endPoint x: 387, endPoint y: 350, distance: 120.1
click at [324, 352] on icon at bounding box center [319, 352] width 10 height 10
click at [1046, 99] on div "TBD_ADM SC_Rev1_JS OPP SHORTY SET_BINDING OPT" at bounding box center [1050, 100] width 55 height 13
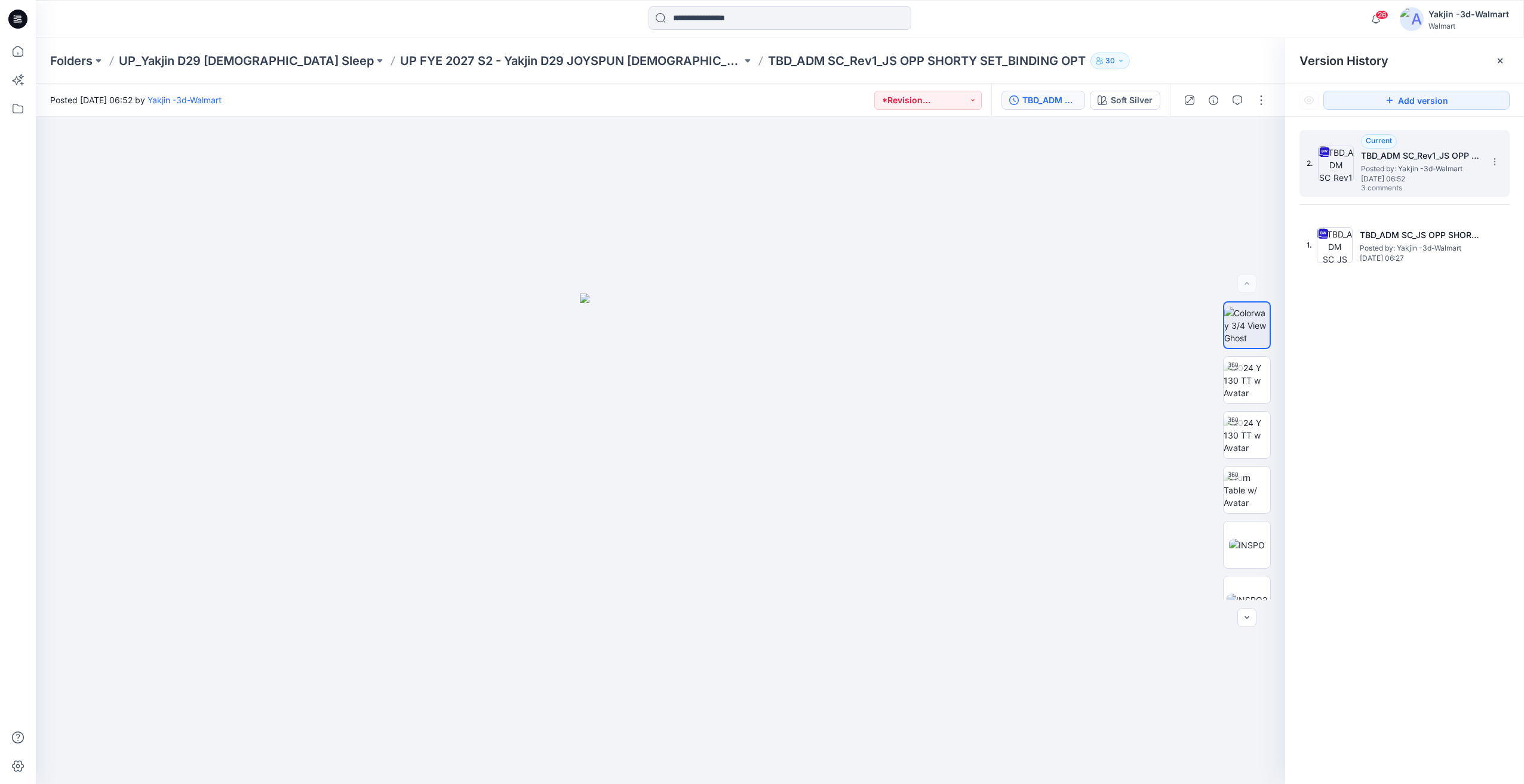
click at [1395, 175] on span "Friday, July 04, 2025 06:52" at bounding box center [1421, 179] width 120 height 8
click at [596, 57] on p "UP FYE 2027 S2 - Yakjin D29 JOYSPUN Ladies Sleepwear" at bounding box center [571, 61] width 342 height 17
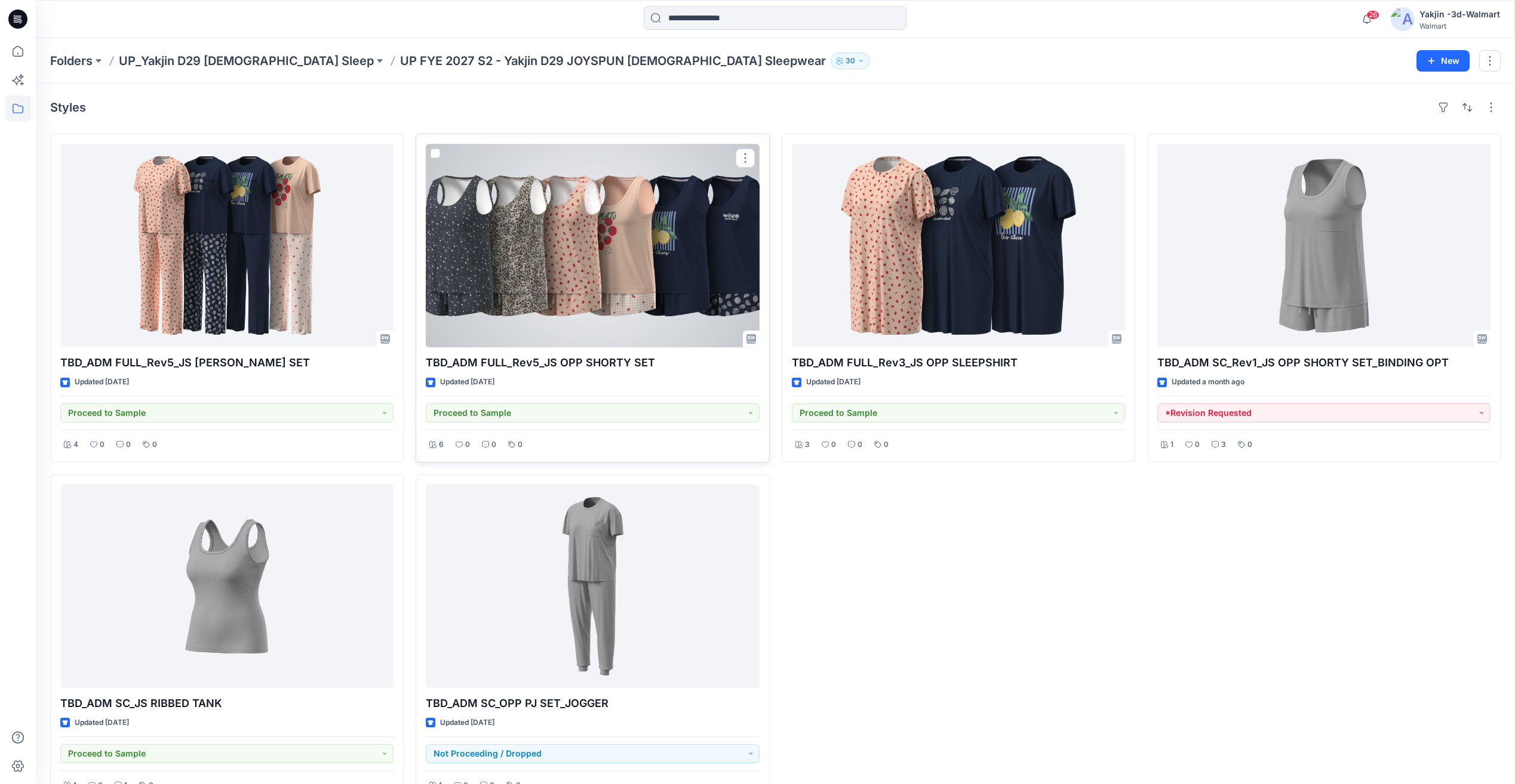
click at [605, 281] on div at bounding box center [592, 245] width 333 height 204
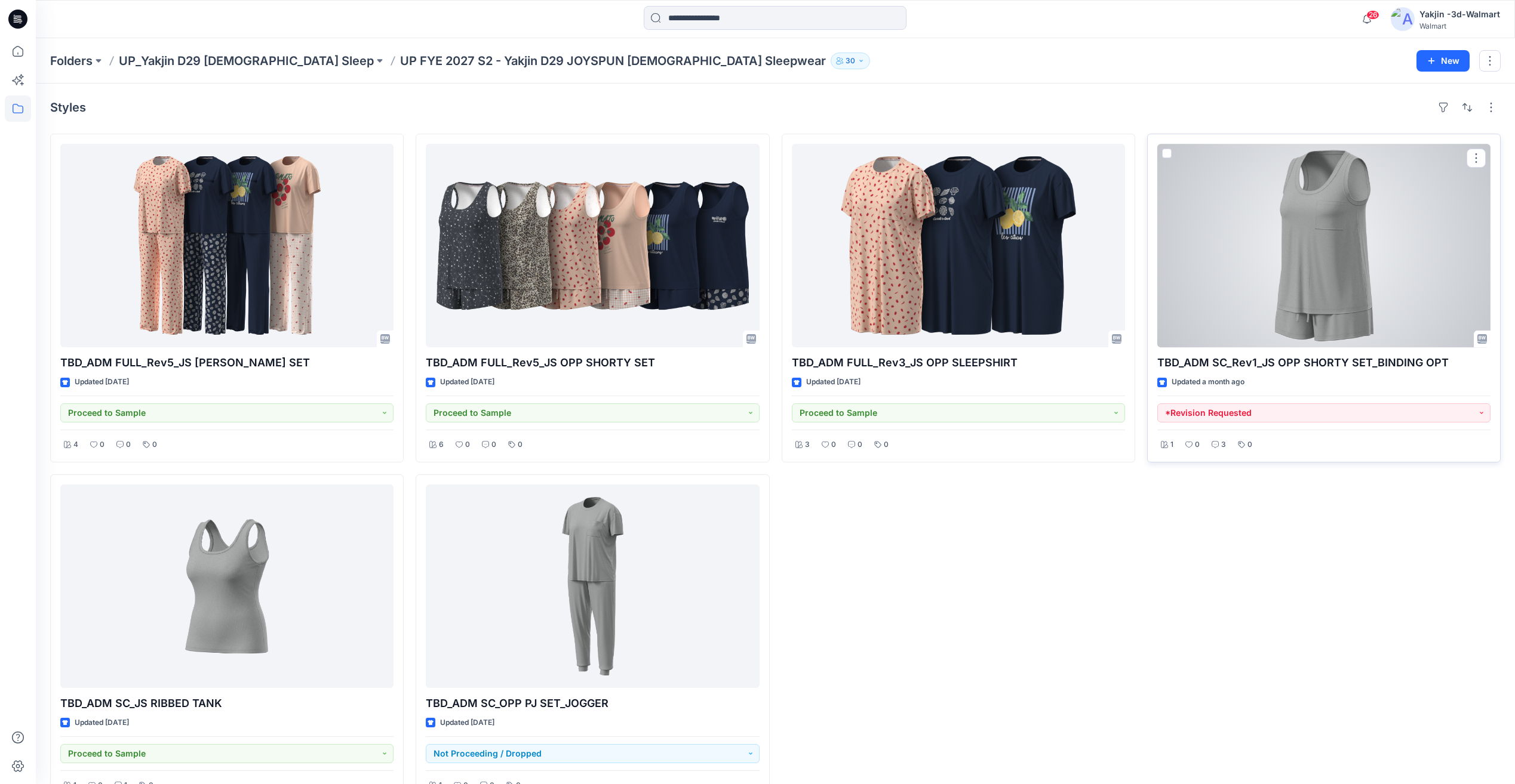
click at [1267, 323] on div at bounding box center [1323, 245] width 333 height 204
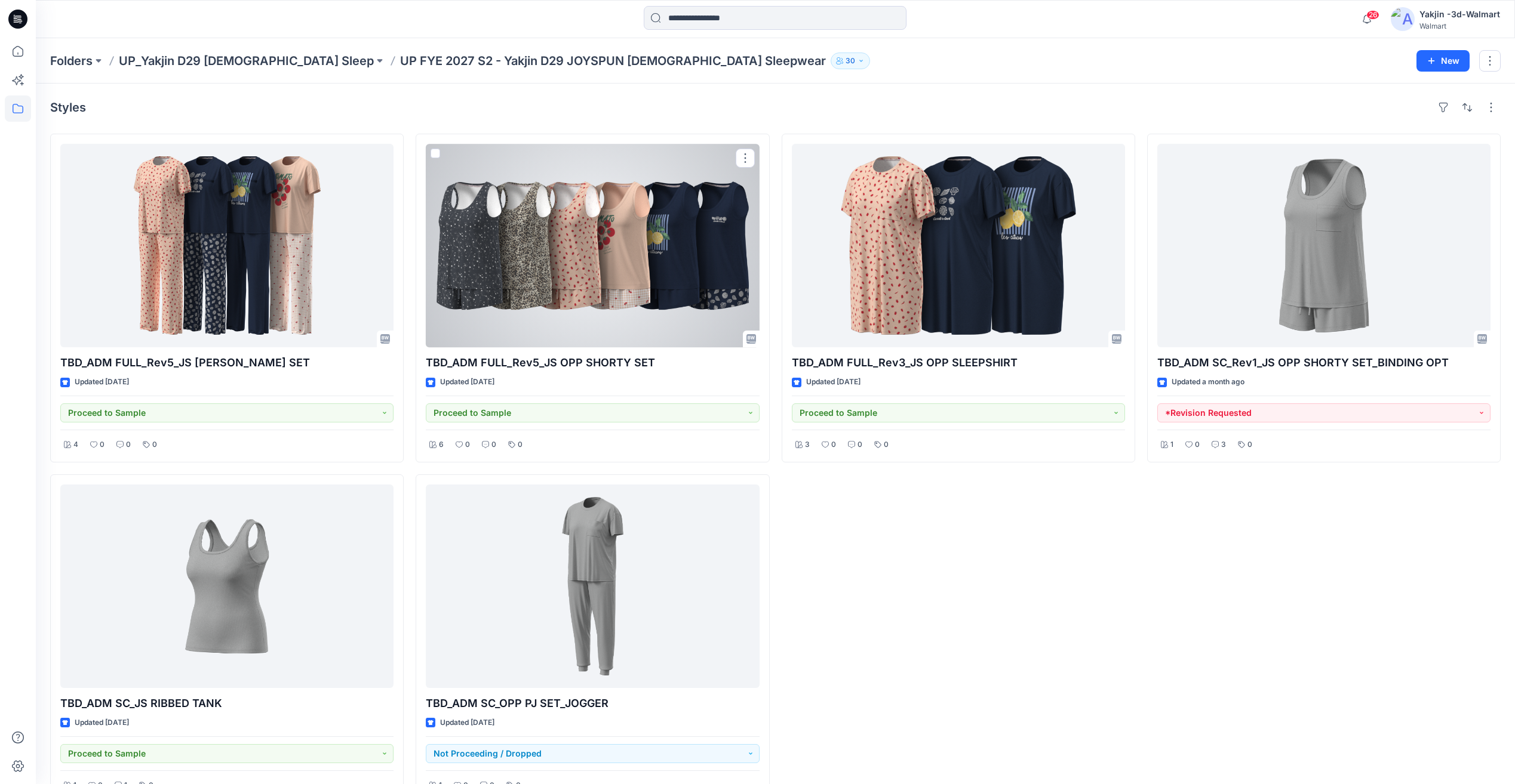
drag, startPoint x: 623, startPoint y: 285, endPoint x: 636, endPoint y: 297, distance: 17.7
click at [623, 285] on div at bounding box center [592, 245] width 333 height 204
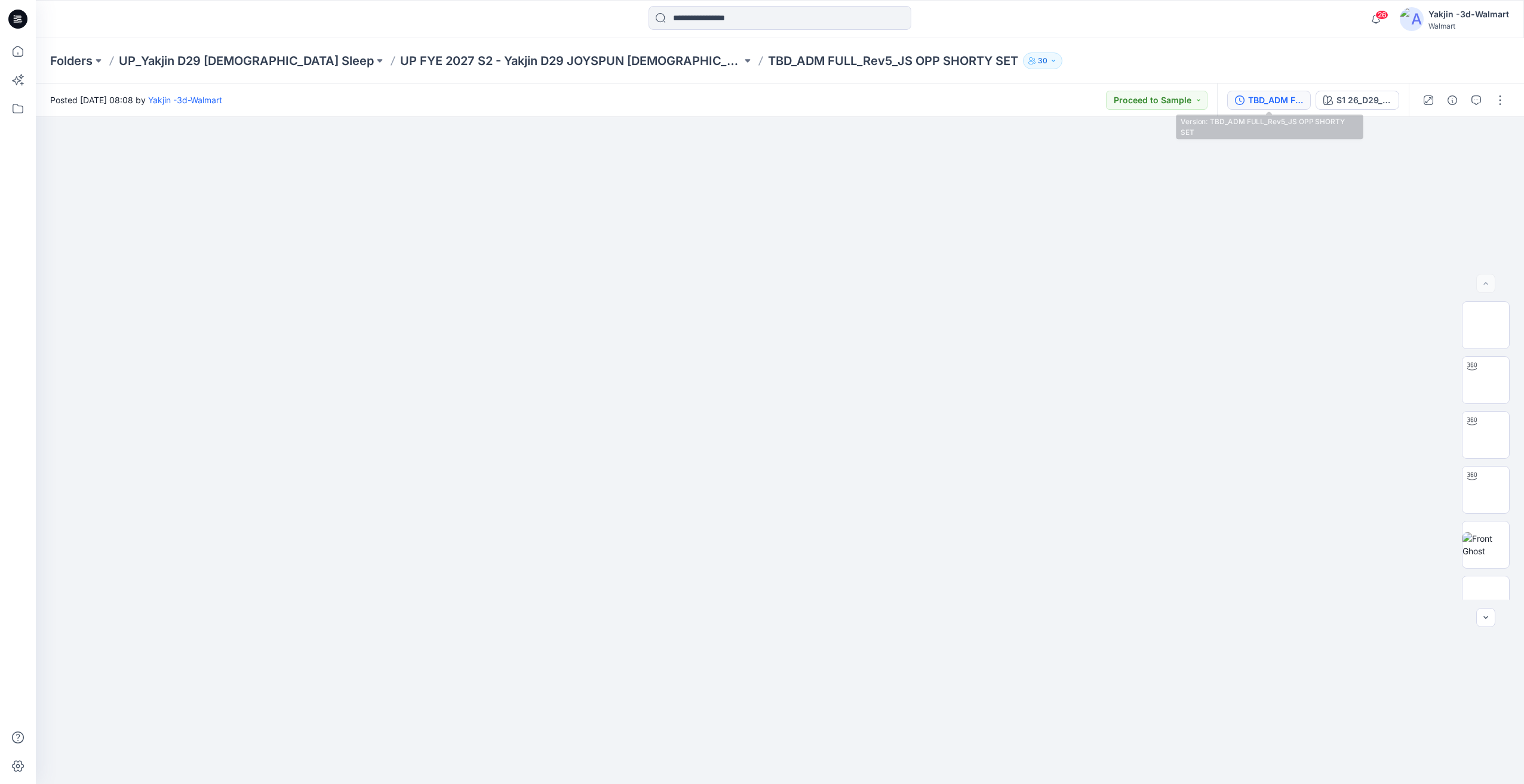
click at [1250, 98] on div "TBD_ADM FULL_Rev5_JS OPP SHORTY SET" at bounding box center [1275, 100] width 55 height 13
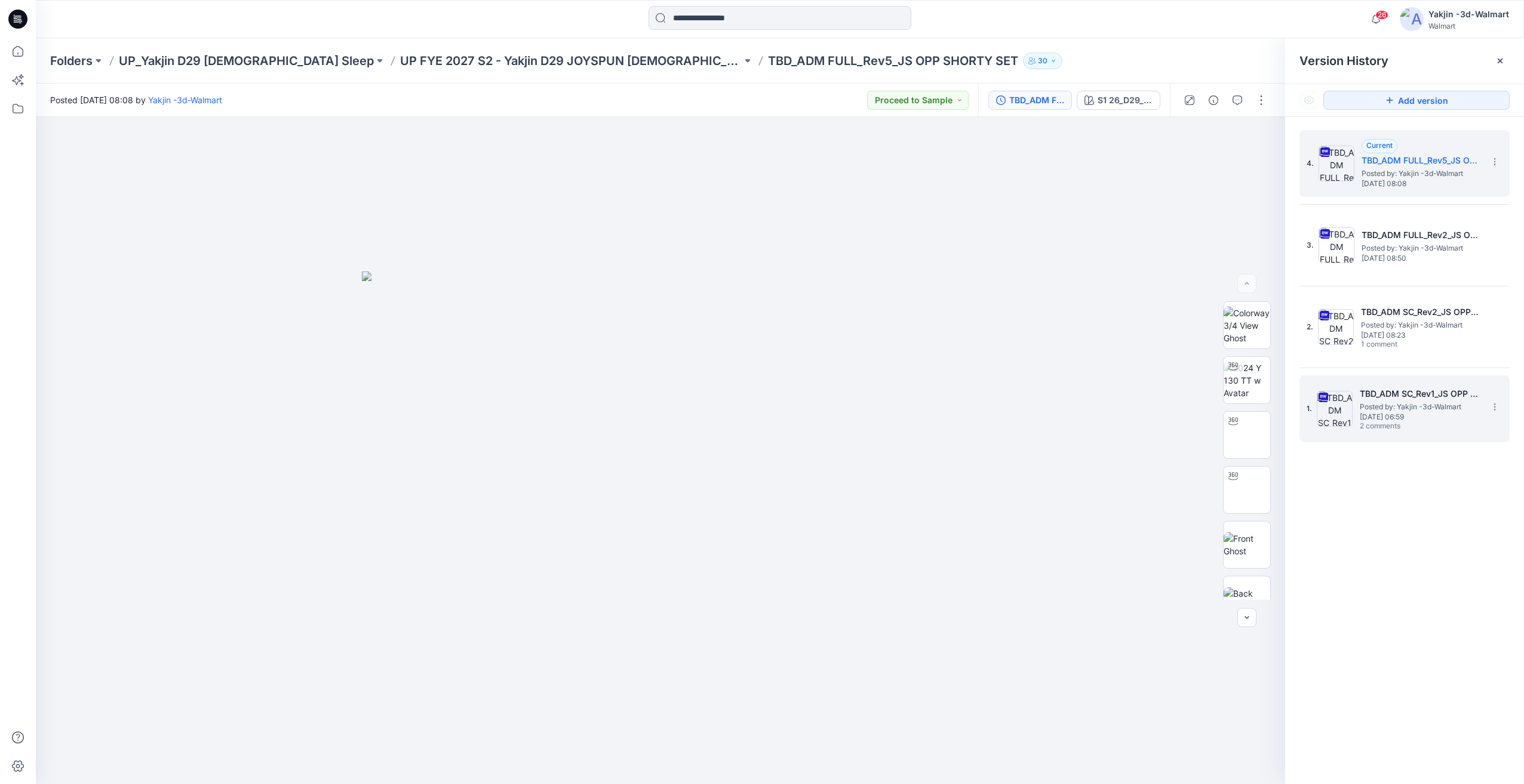
click at [1391, 405] on span "Posted by: Yakjin -3d-Walmart" at bounding box center [1419, 406] width 120 height 12
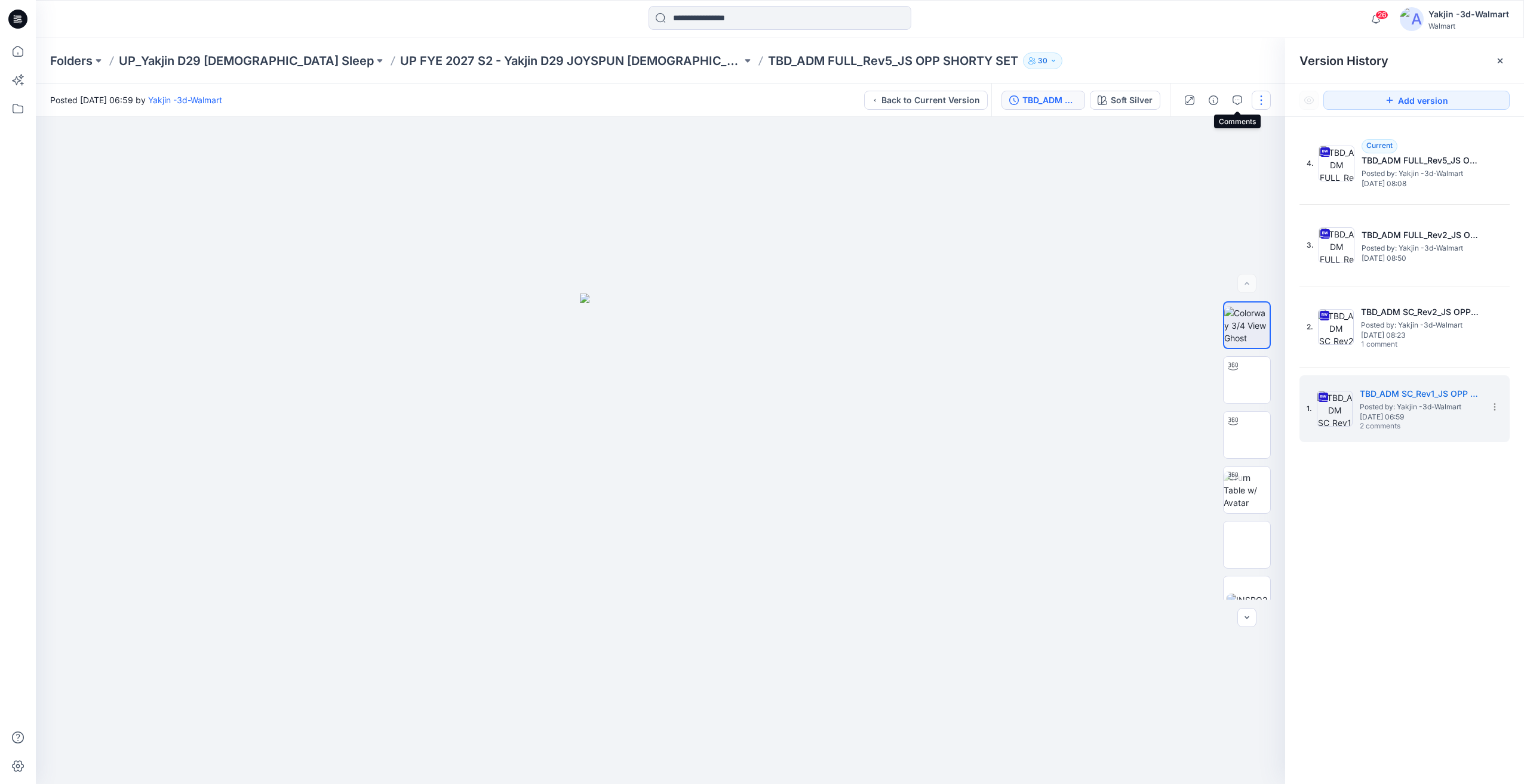
drag, startPoint x: 1236, startPoint y: 97, endPoint x: 1260, endPoint y: 108, distance: 26.4
click at [1233, 97] on icon "button" at bounding box center [1237, 101] width 10 height 10
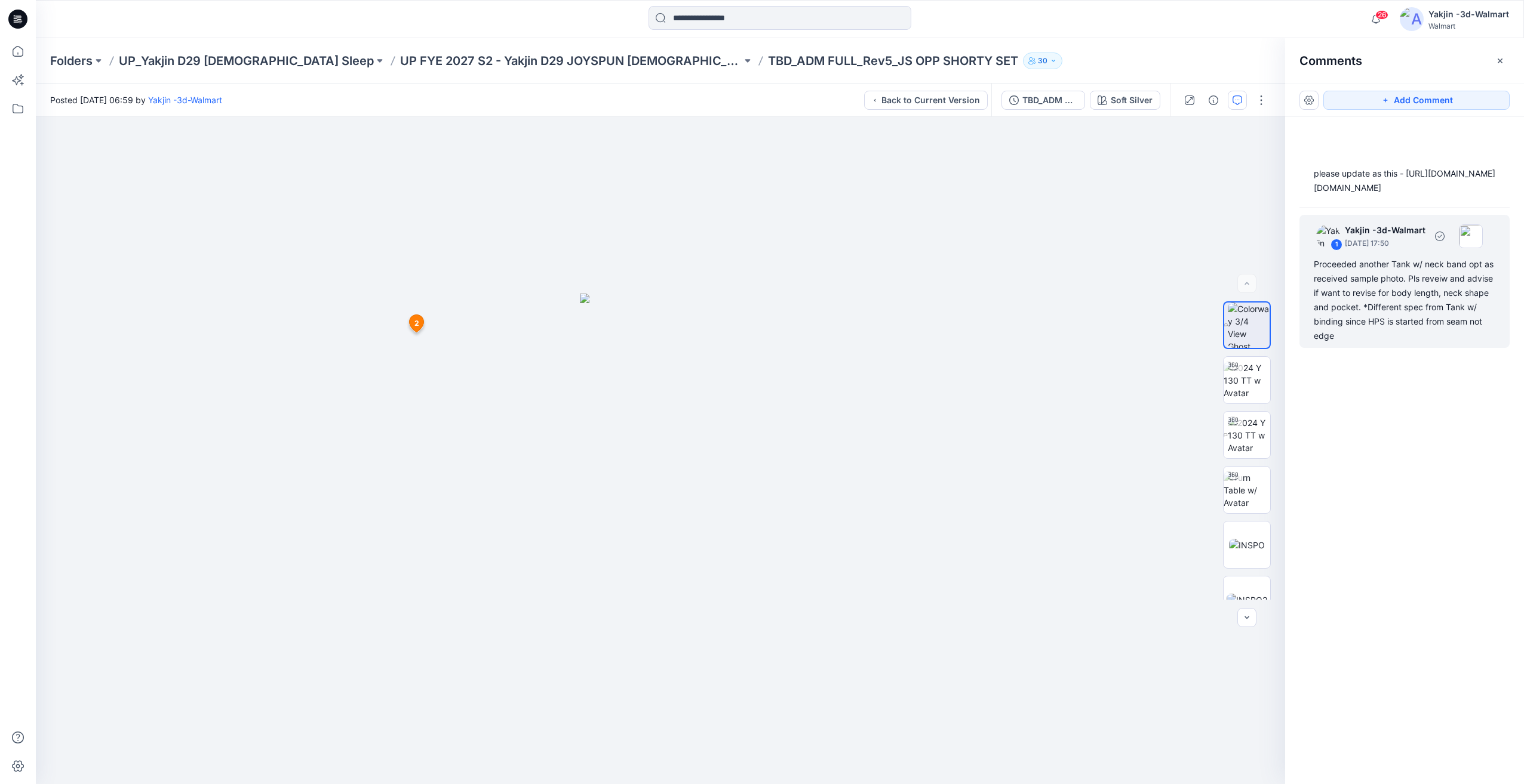
click at [1436, 317] on div "Proceeded another Tank w/ neck band opt as received sample photo. Pls reveiw an…" at bounding box center [1404, 300] width 181 height 86
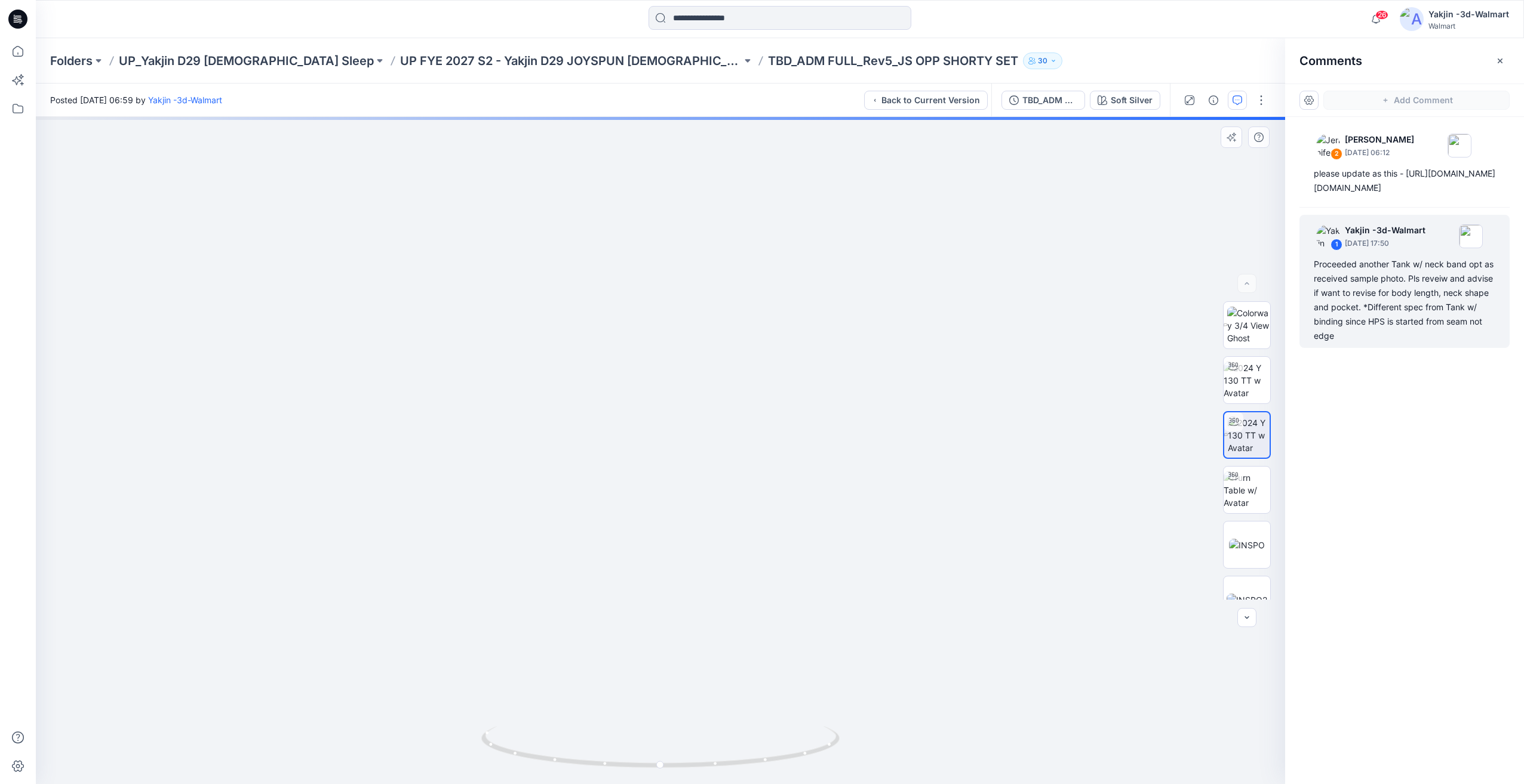
drag, startPoint x: 723, startPoint y: 762, endPoint x: 691, endPoint y: 736, distance: 41.2
click at [626, 753] on div "Soft Silver Loading... Material Properties Loading..." at bounding box center [661, 451] width 1249 height 667
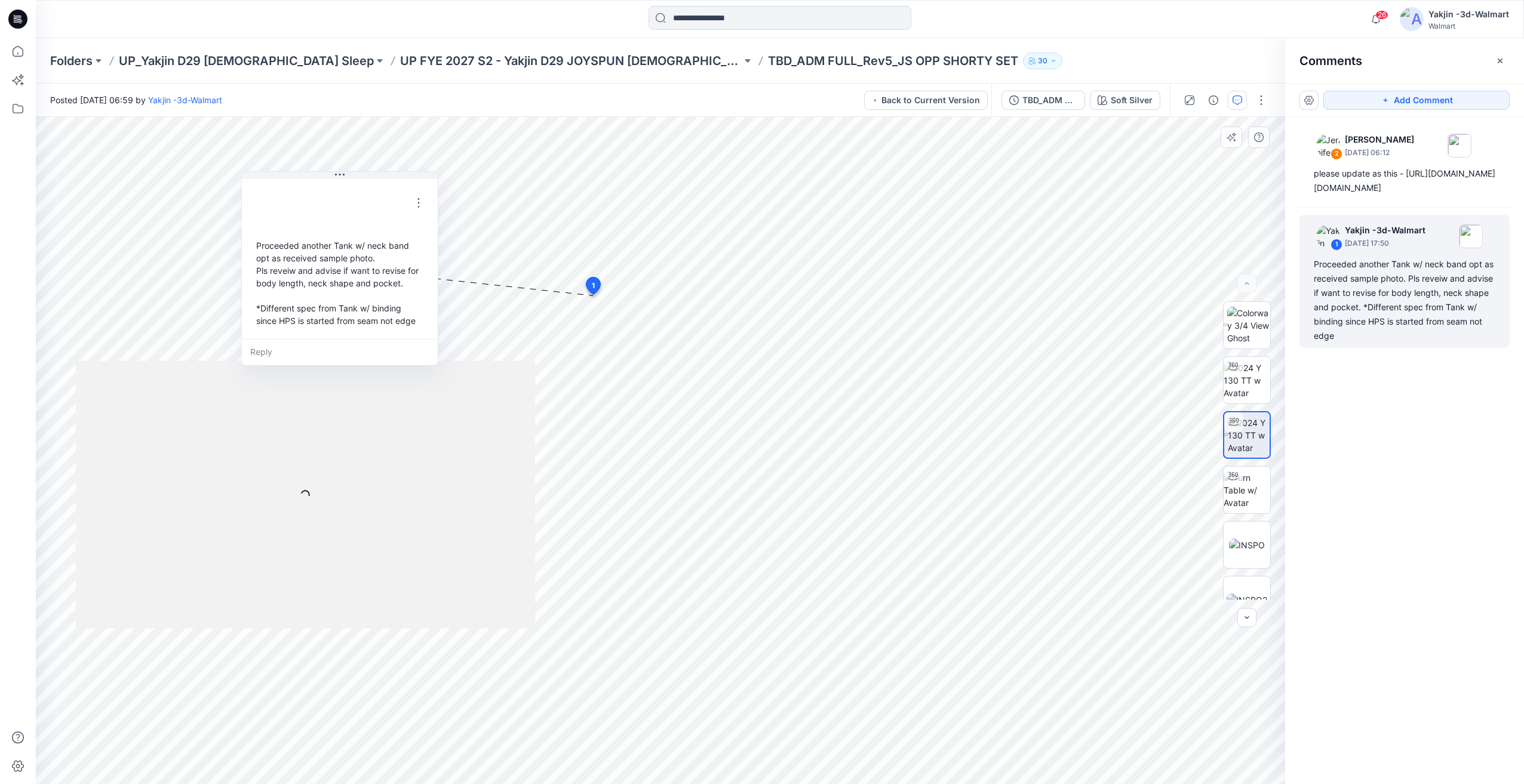
click at [641, 735] on div "Soft Silver Loading... Material Properties Loading... 3 1 Proceeded another Tan…" at bounding box center [661, 451] width 1249 height 667
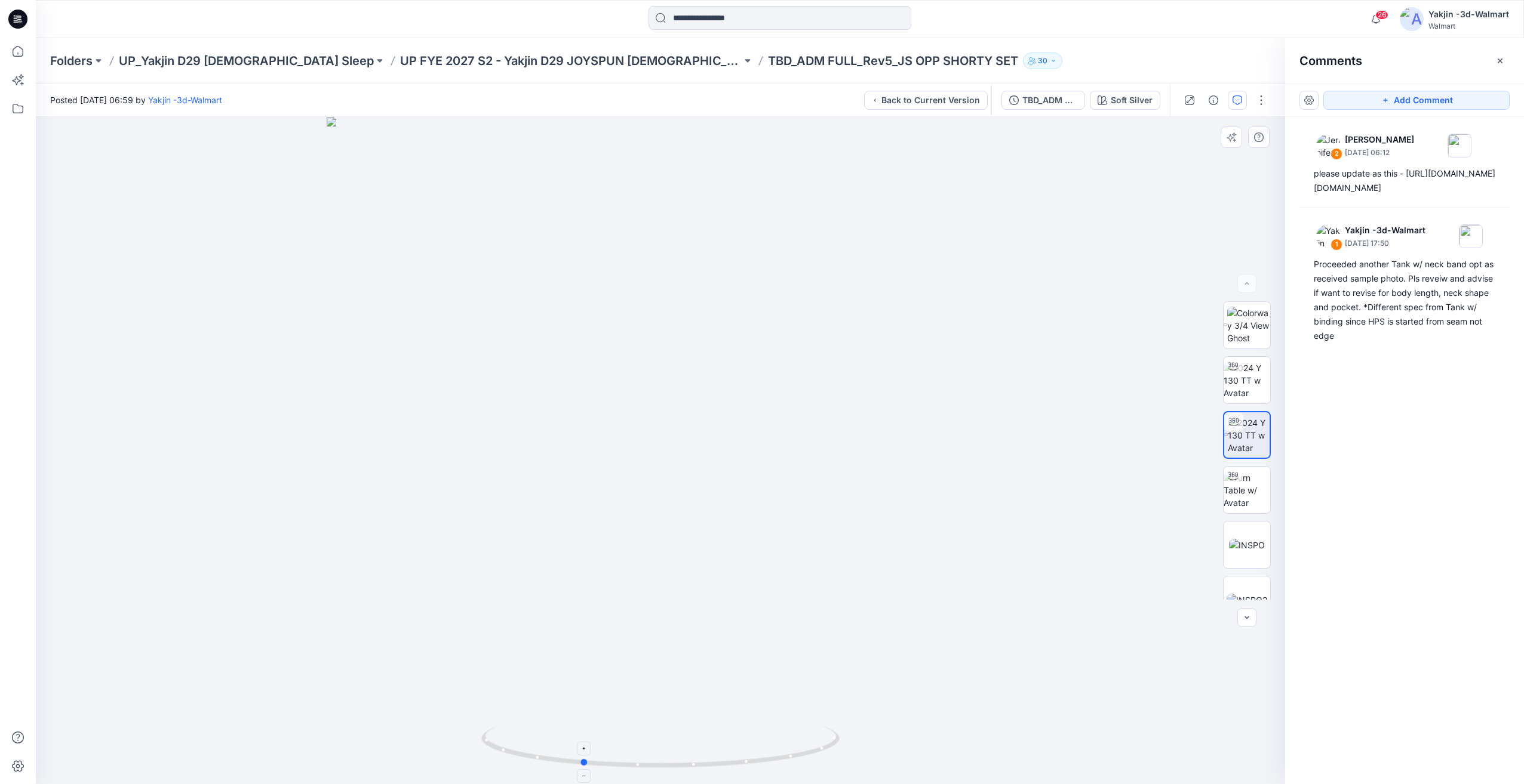
drag, startPoint x: 672, startPoint y: 745, endPoint x: 604, endPoint y: 739, distance: 68.3
click at [600, 740] on icon at bounding box center [662, 749] width 361 height 45
click at [689, 743] on icon at bounding box center [662, 749] width 361 height 45
drag, startPoint x: 679, startPoint y: 743, endPoint x: 522, endPoint y: 727, distance: 157.8
click at [515, 728] on icon at bounding box center [662, 749] width 361 height 45
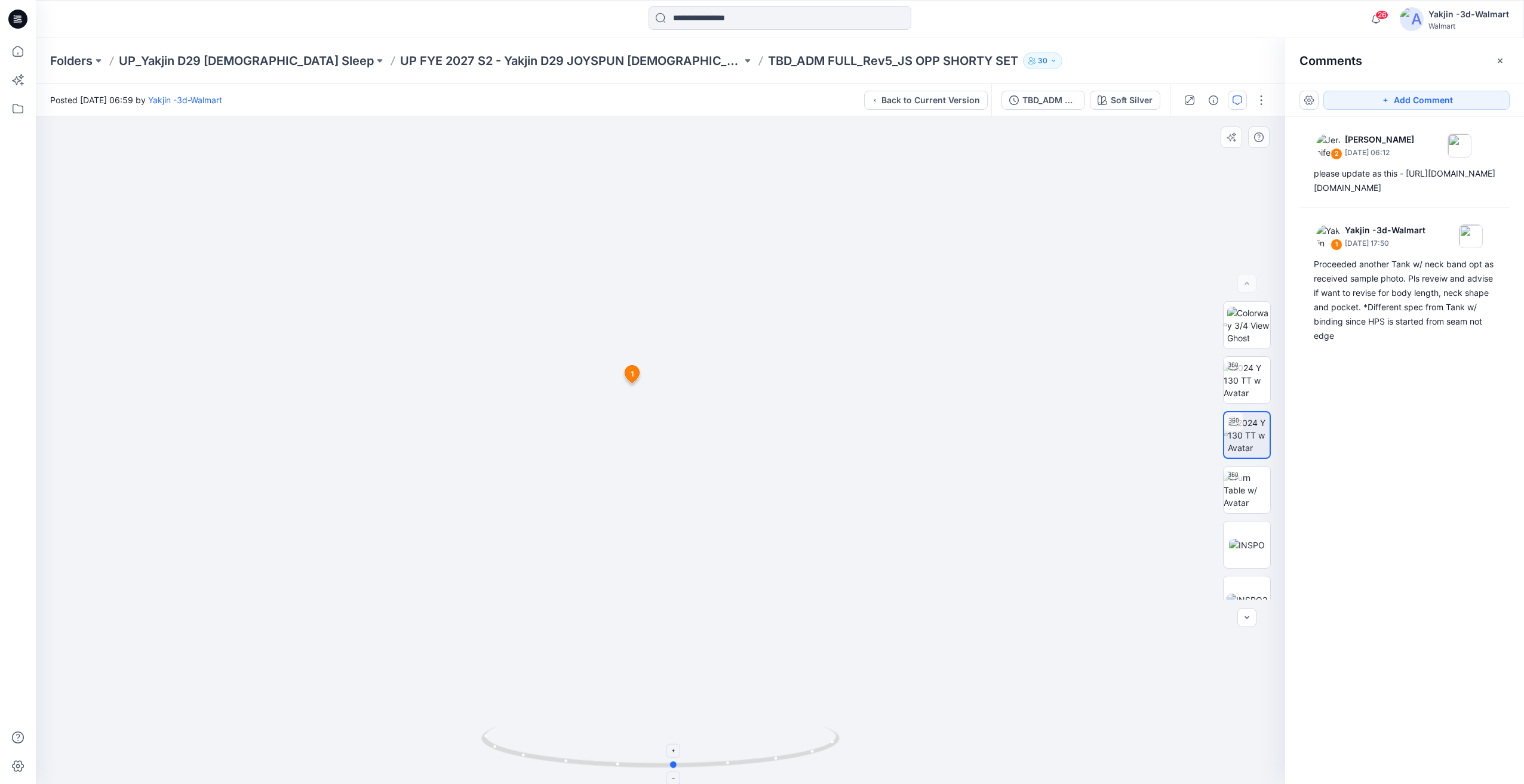
drag, startPoint x: 745, startPoint y: 731, endPoint x: 711, endPoint y: 733, distance: 34.1
click at [711, 733] on icon at bounding box center [662, 749] width 361 height 45
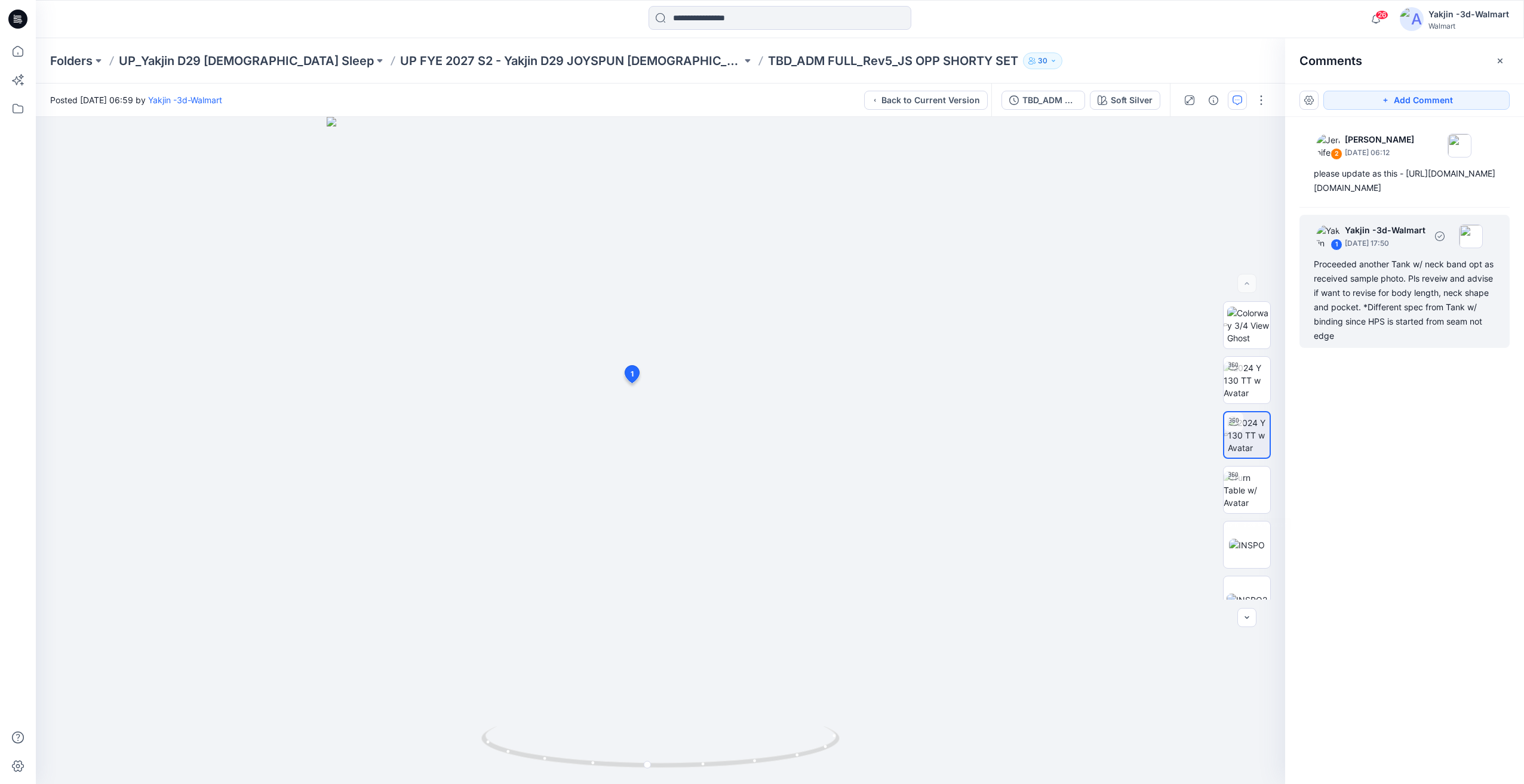
click at [1430, 162] on div "1 Yakjin -3d-Walmart July 04, 2025 17:50" at bounding box center [1389, 145] width 165 height 33
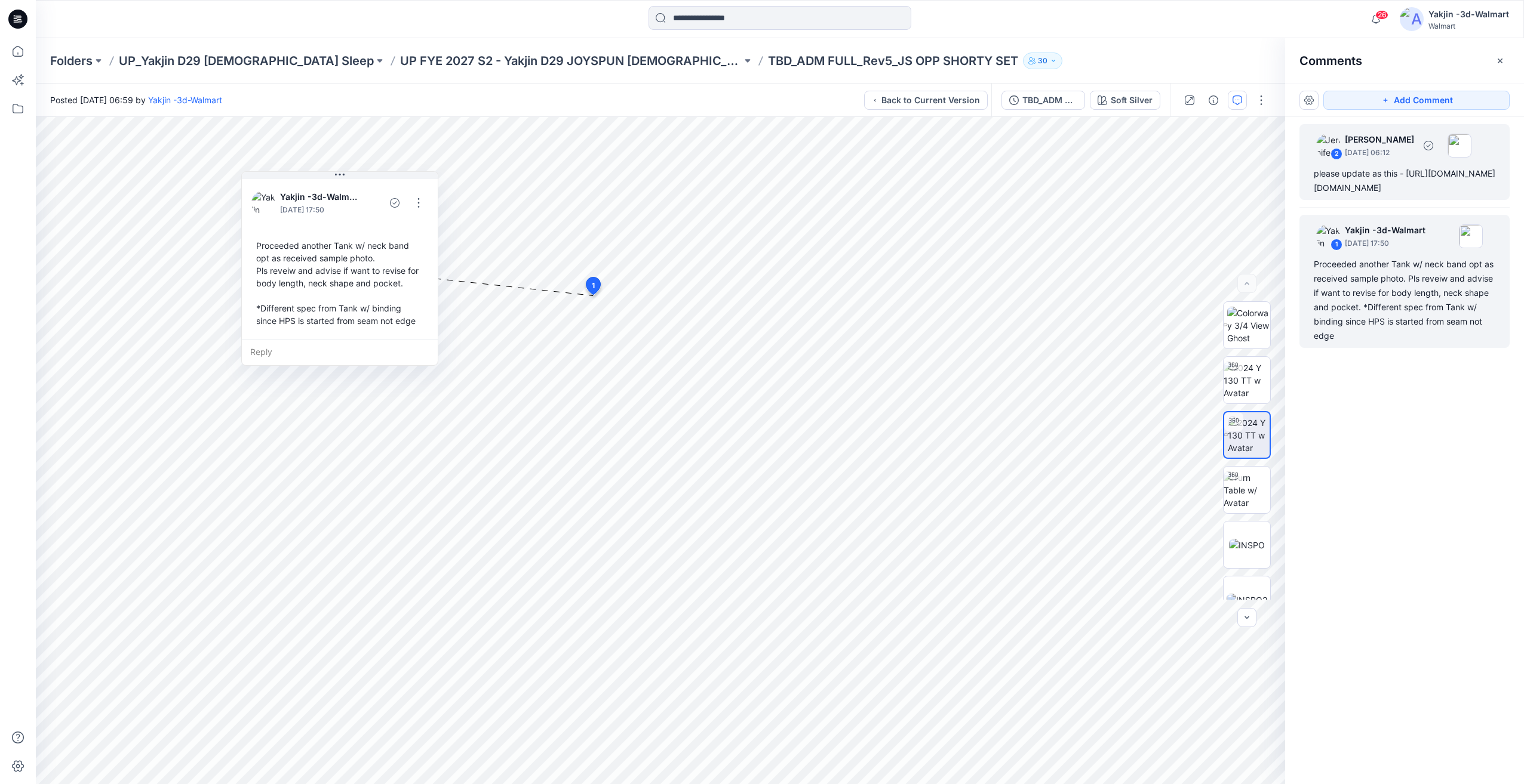
click at [1336, 195] on div "please update as this - https://teams.wal-mart.com/:u:/r/sites/S4SleepwearDevel…" at bounding box center [1404, 181] width 181 height 29
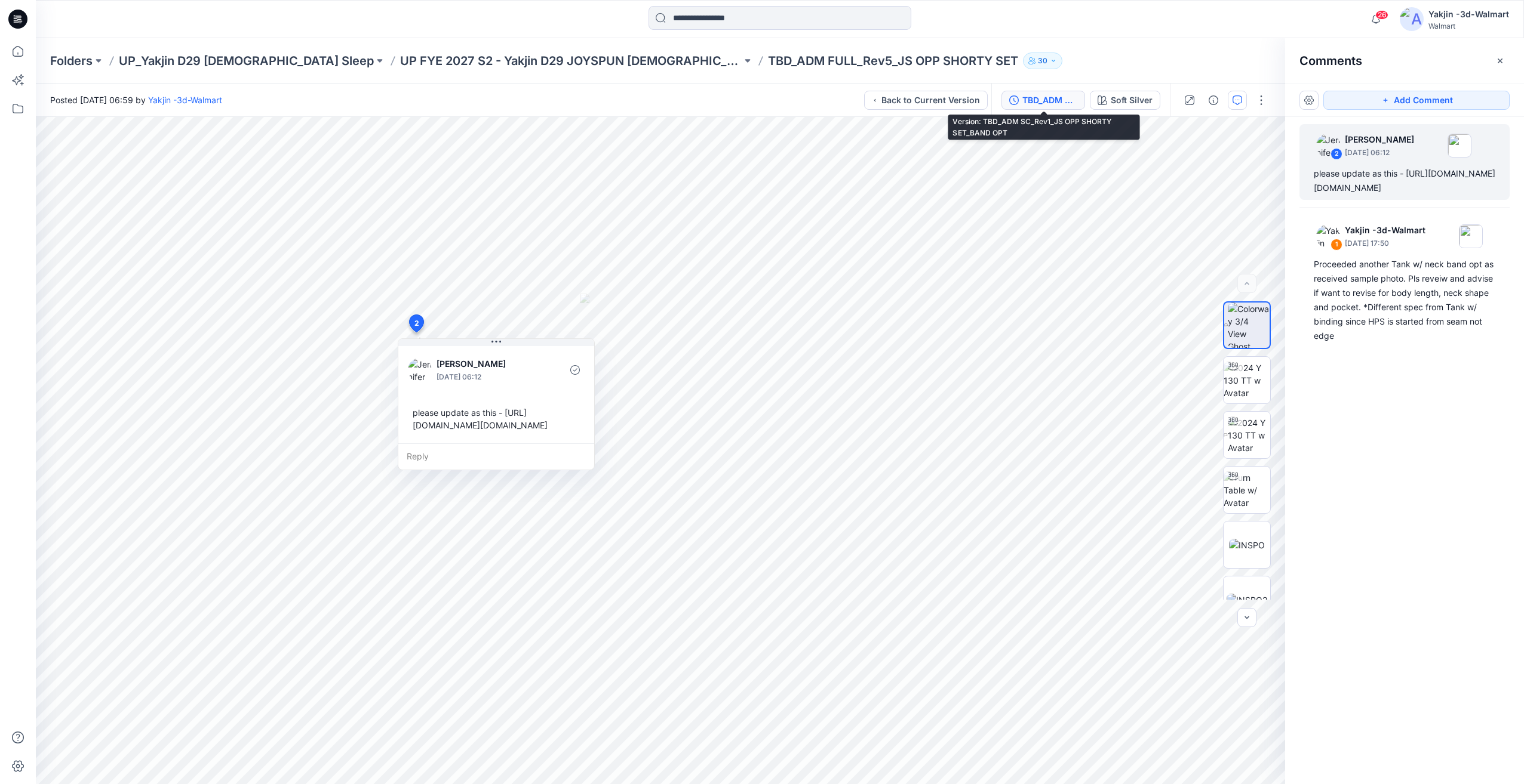
click at [1057, 98] on div "TBD_ADM SC_Rev1_JS OPP SHORTY SET_BAND OPT" at bounding box center [1050, 100] width 55 height 13
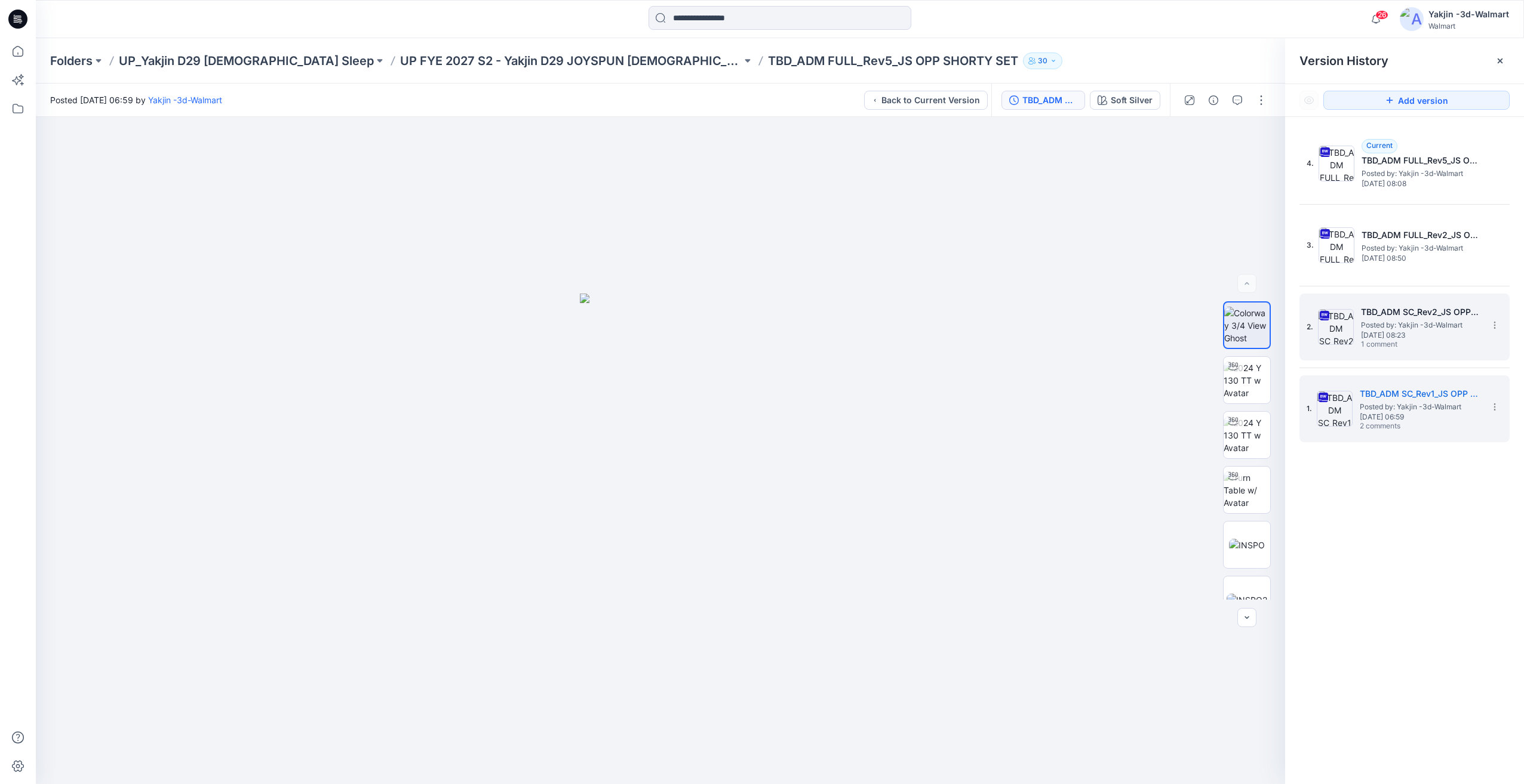
click at [1401, 332] on span "Friday, July 11, 2025 08:23" at bounding box center [1421, 335] width 120 height 8
click at [1229, 100] on button "button" at bounding box center [1237, 101] width 19 height 19
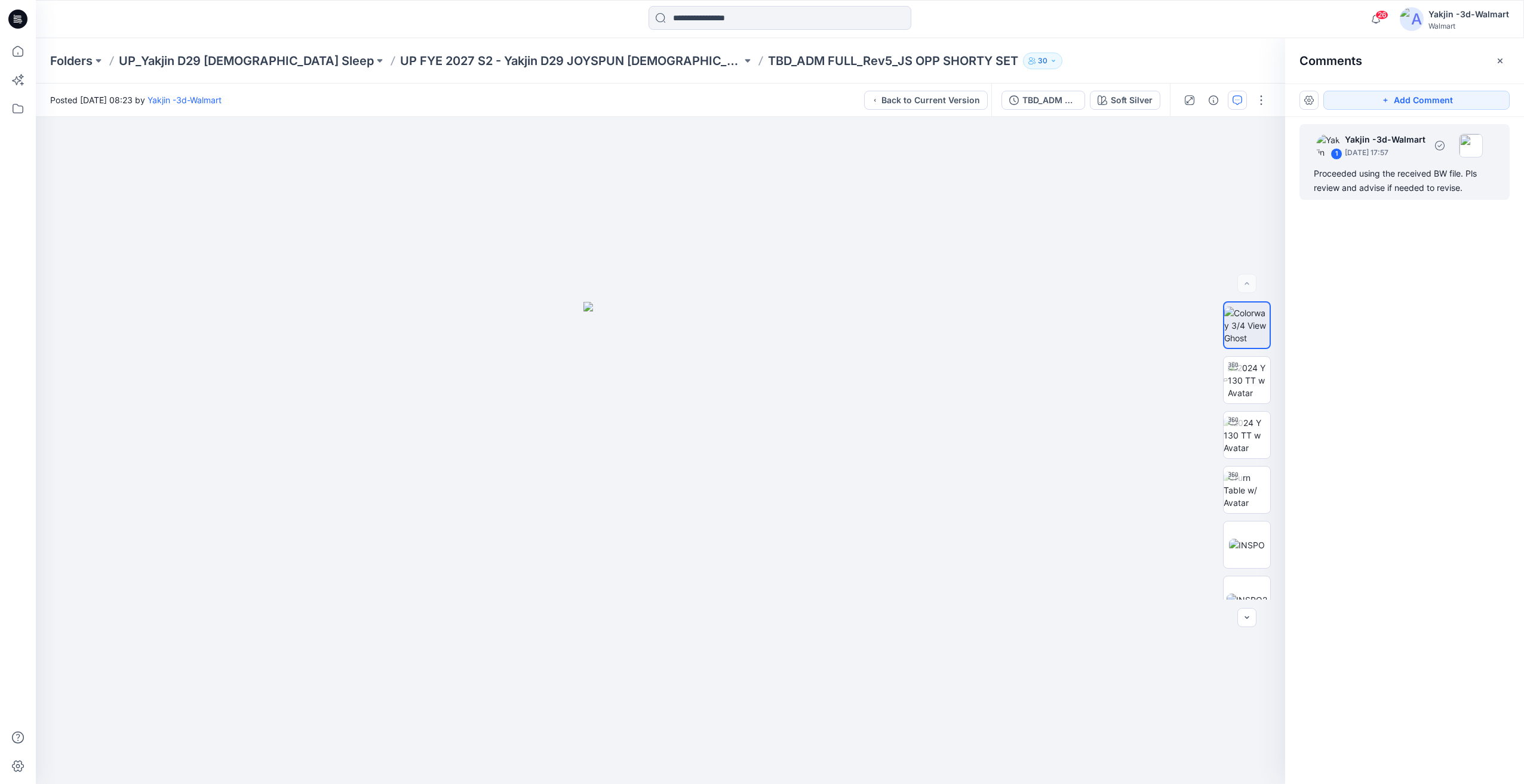
click at [1354, 161] on div "1 Yakjin -3d-Walmart July 11, 2025 17:57" at bounding box center [1395, 145] width 177 height 33
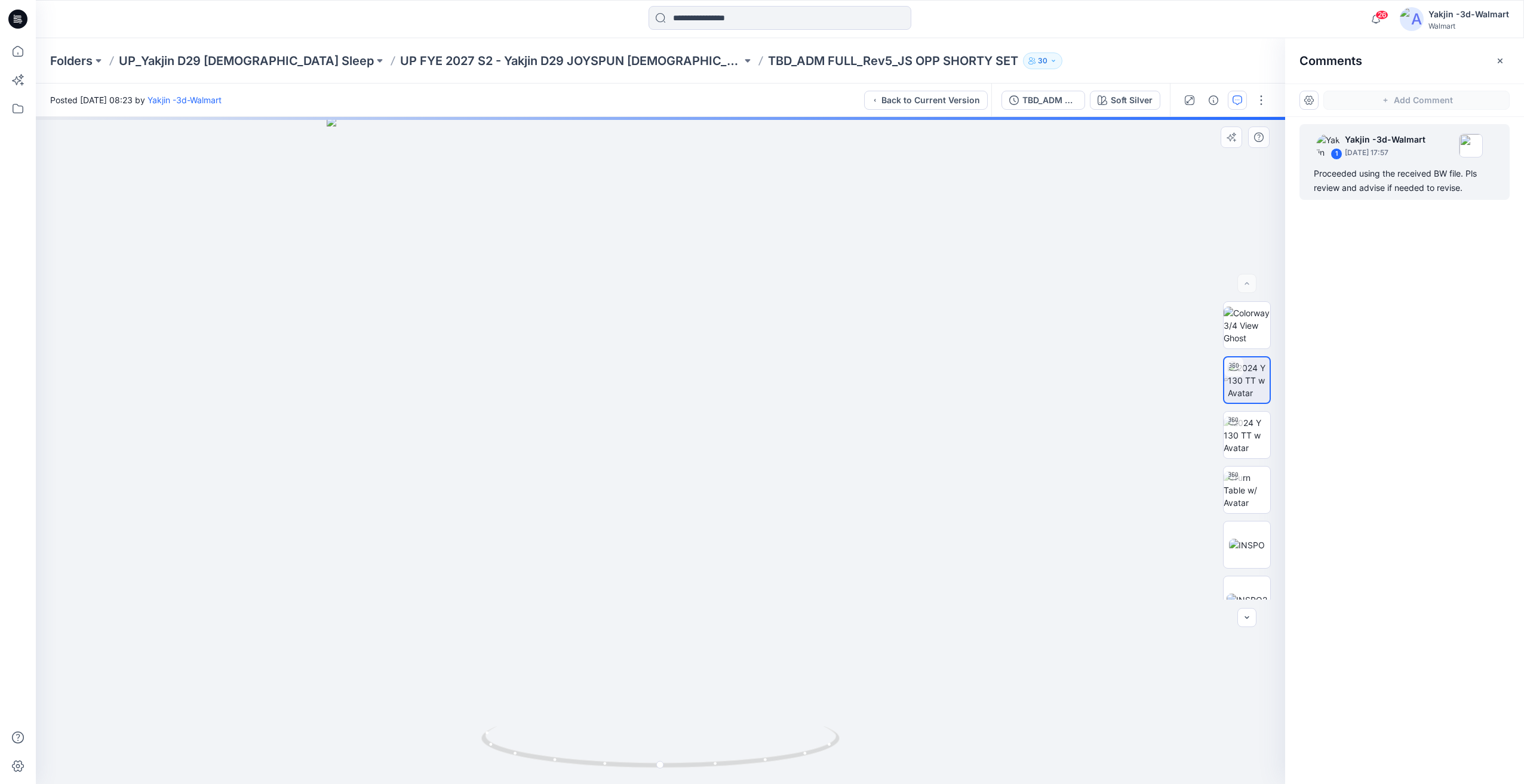
drag, startPoint x: 817, startPoint y: 675, endPoint x: 740, endPoint y: 680, distance: 77.2
click at [740, 680] on div "Soft Silver Loading... Material Properties Loading..." at bounding box center [661, 451] width 1249 height 667
drag, startPoint x: 789, startPoint y: 685, endPoint x: 694, endPoint y: 696, distance: 95.6
click at [663, 688] on div "Soft Silver Loading... Material Properties Loading..." at bounding box center [661, 451] width 1249 height 667
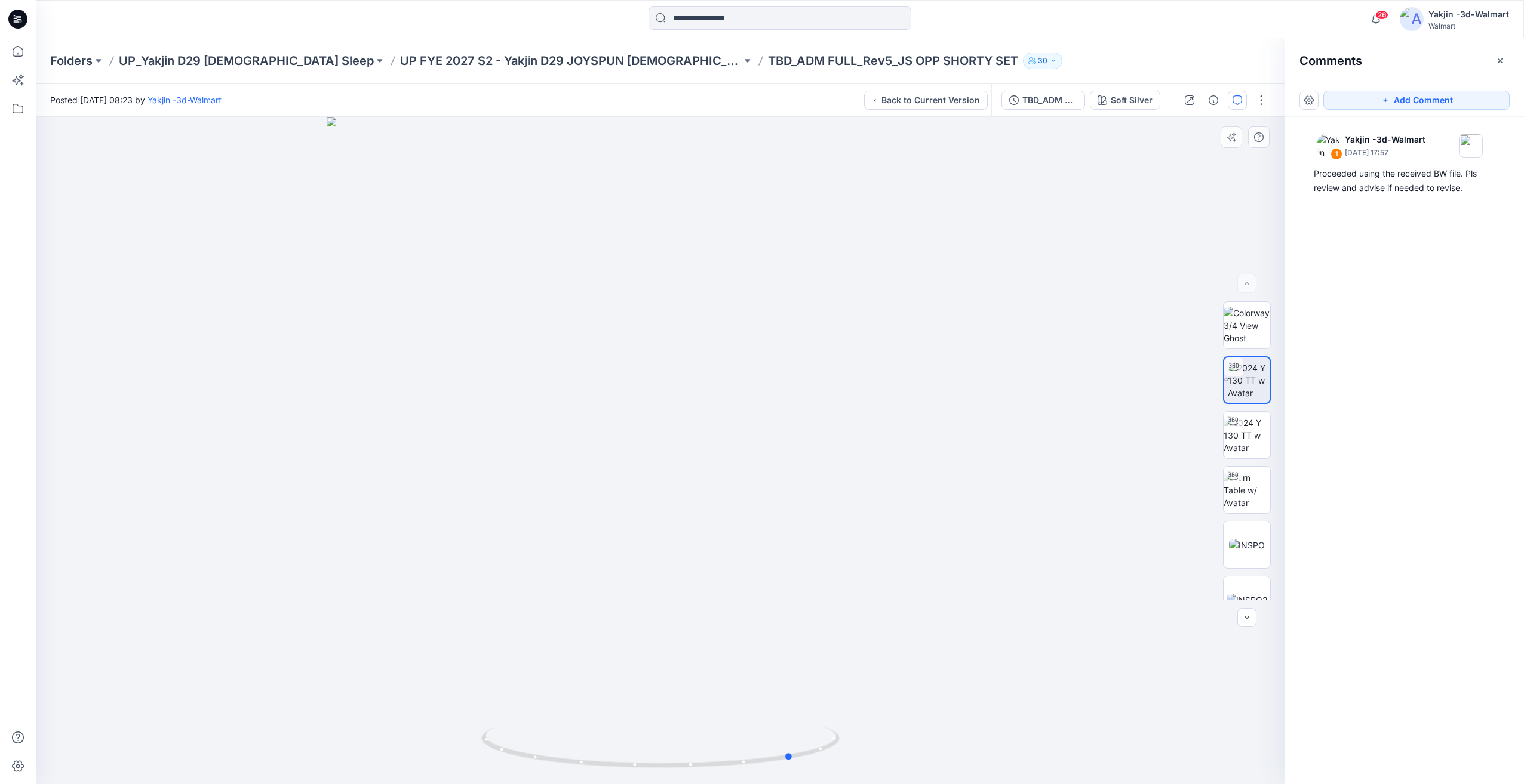
drag, startPoint x: 729, startPoint y: 734, endPoint x: 456, endPoint y: 736, distance: 273.0
click at [450, 738] on div at bounding box center [661, 451] width 1249 height 667
drag, startPoint x: 735, startPoint y: 750, endPoint x: 728, endPoint y: 750, distance: 7.0
click at [728, 750] on icon at bounding box center [662, 749] width 361 height 45
click at [1063, 99] on div "TBD_ADM SC_Rev2_JS OPP SHORTY SET" at bounding box center [1050, 100] width 55 height 13
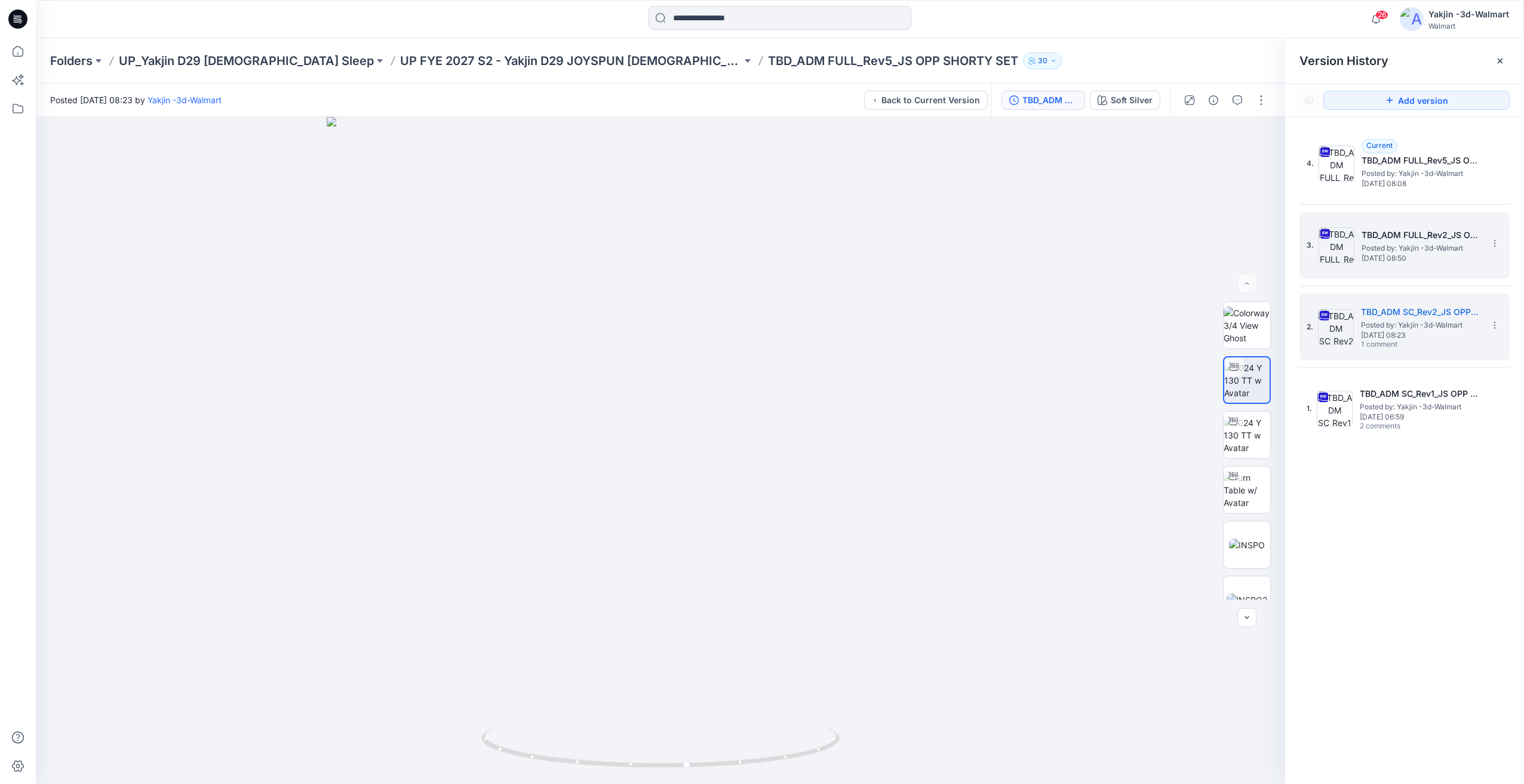
click at [1380, 255] on span "Thursday, July 17, 2025 08:50" at bounding box center [1421, 258] width 120 height 8
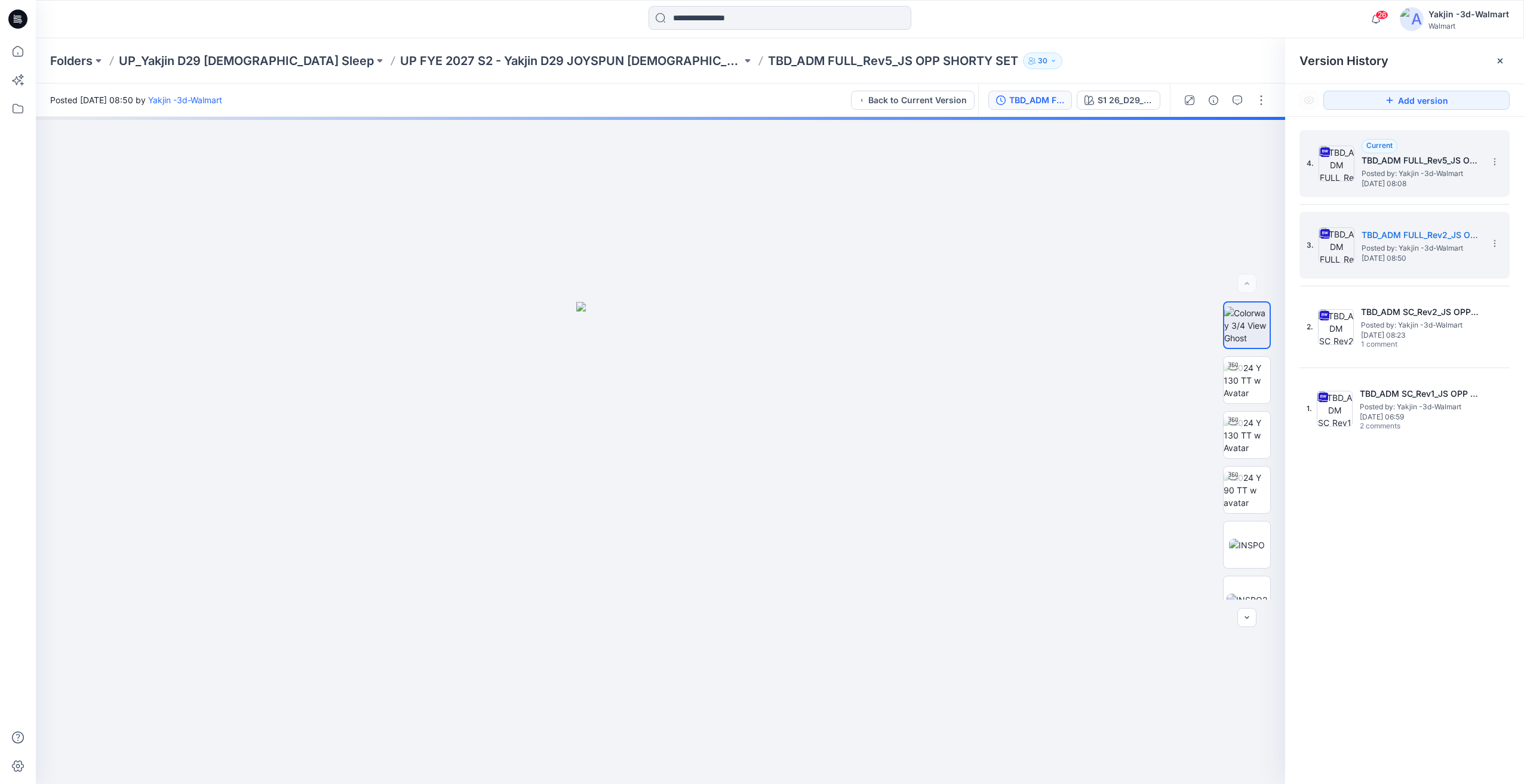
click at [1370, 167] on h5 "TBD_ADM FULL_Rev5_JS OPP SHORTY SET" at bounding box center [1421, 160] width 120 height 14
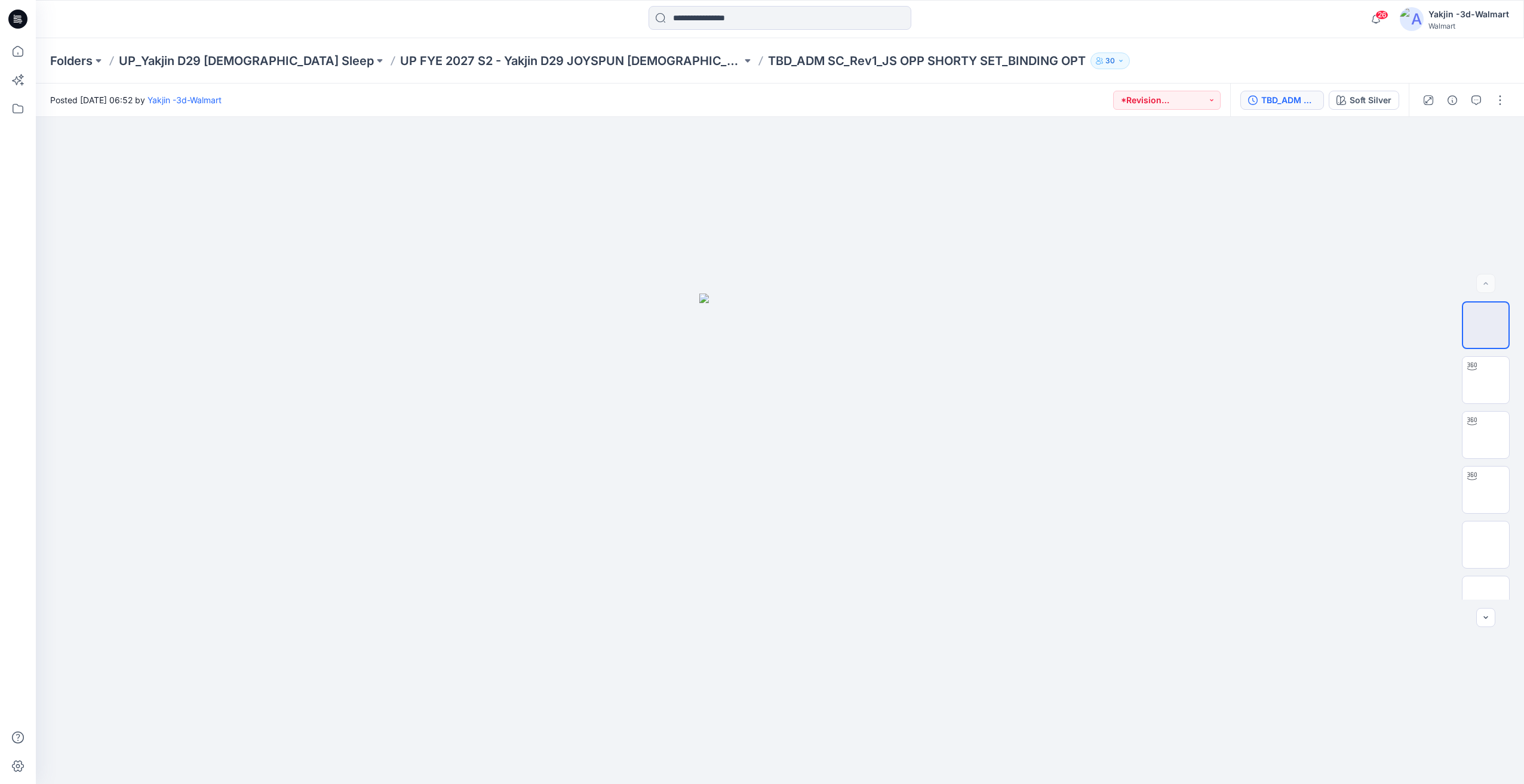
click at [1257, 106] on button "TBD_ADM SC_Rev1_JS OPP SHORTY SET_BINDING OPT" at bounding box center [1282, 101] width 84 height 19
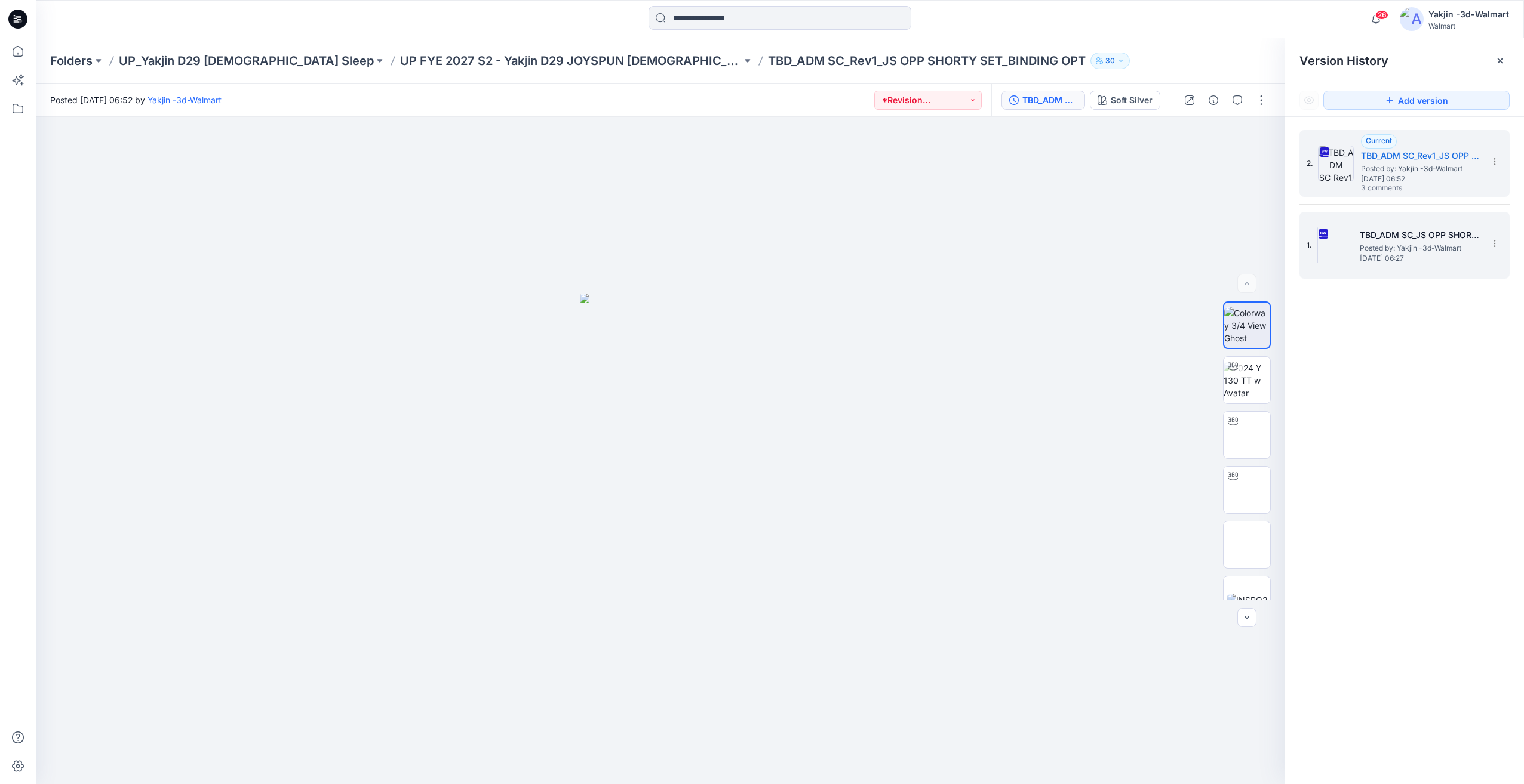
click at [1375, 234] on h5 "TBD_ADM SC_JS OPP SHORTY SET" at bounding box center [1419, 236] width 120 height 14
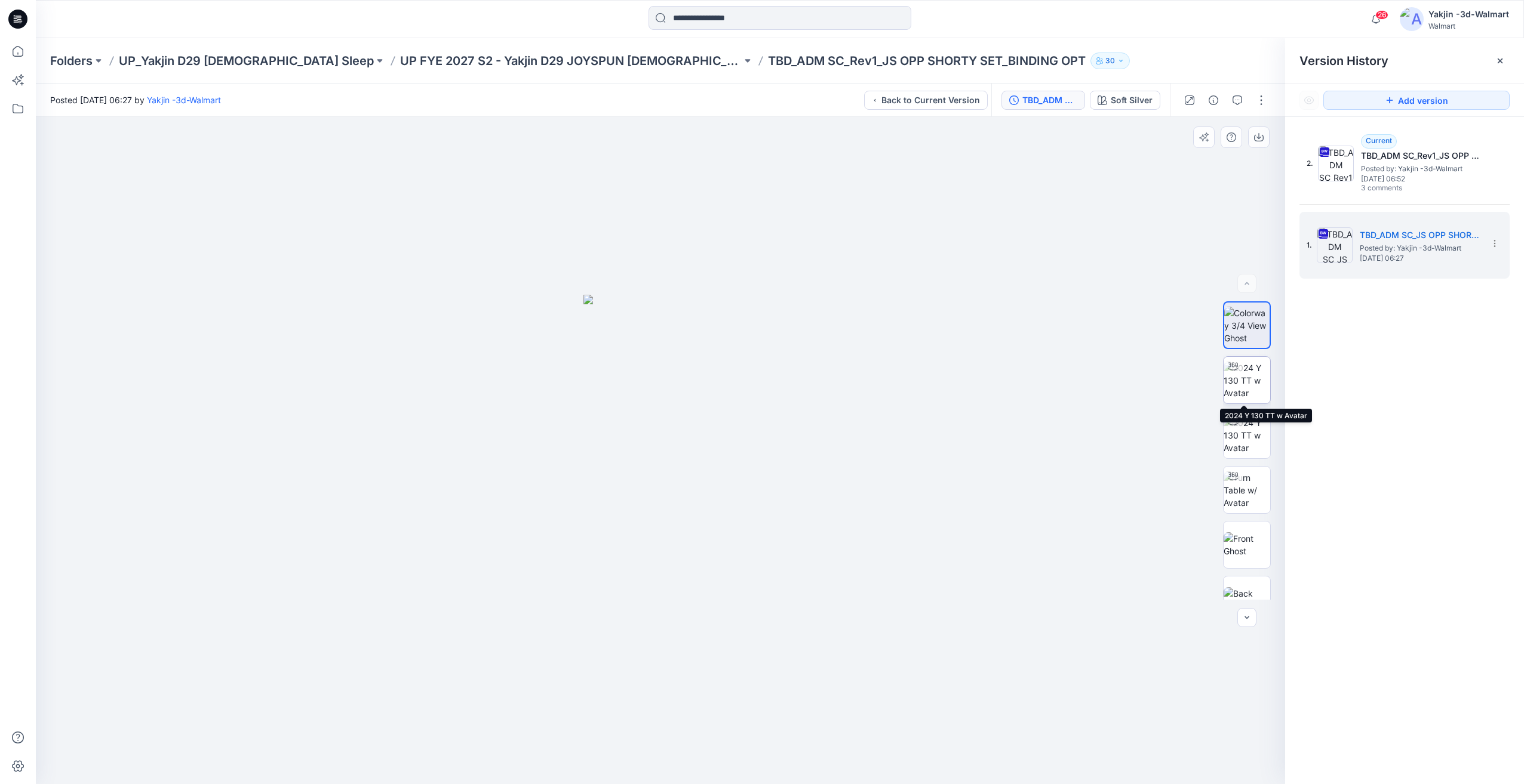
click at [1249, 384] on img at bounding box center [1247, 380] width 46 height 38
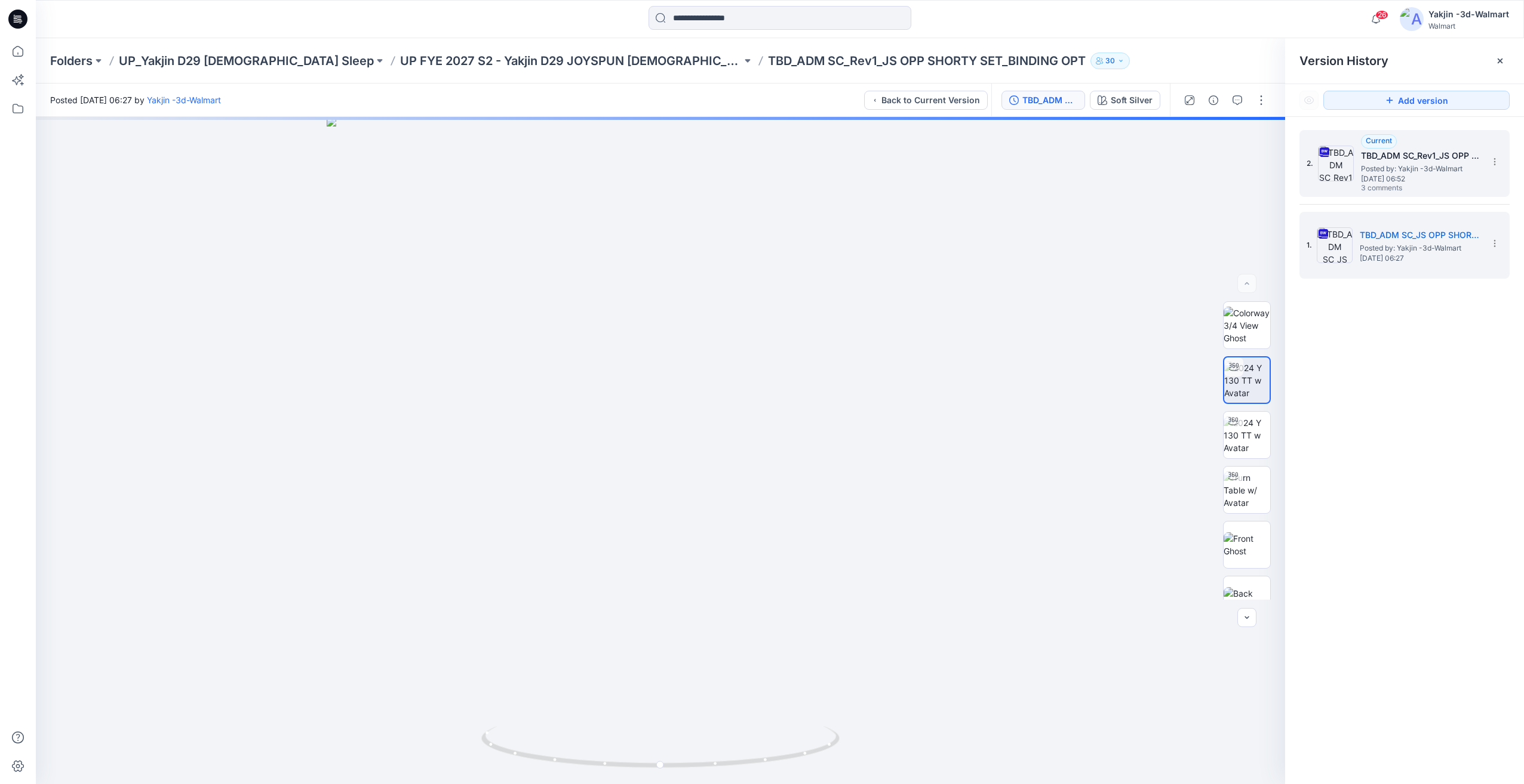
click at [1403, 175] on span "[DATE] 06:52" at bounding box center [1421, 179] width 120 height 8
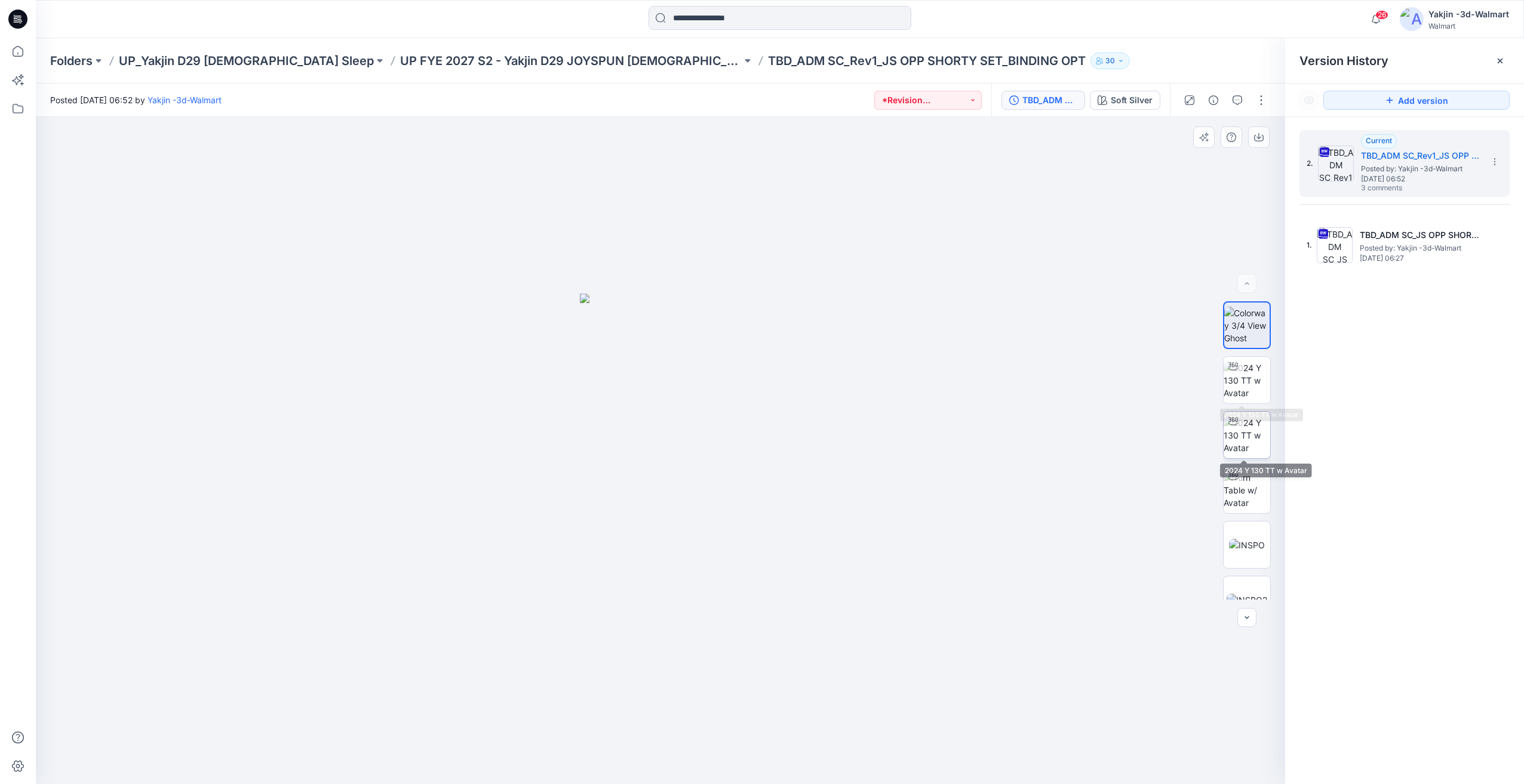
click at [1240, 433] on img at bounding box center [1247, 435] width 46 height 38
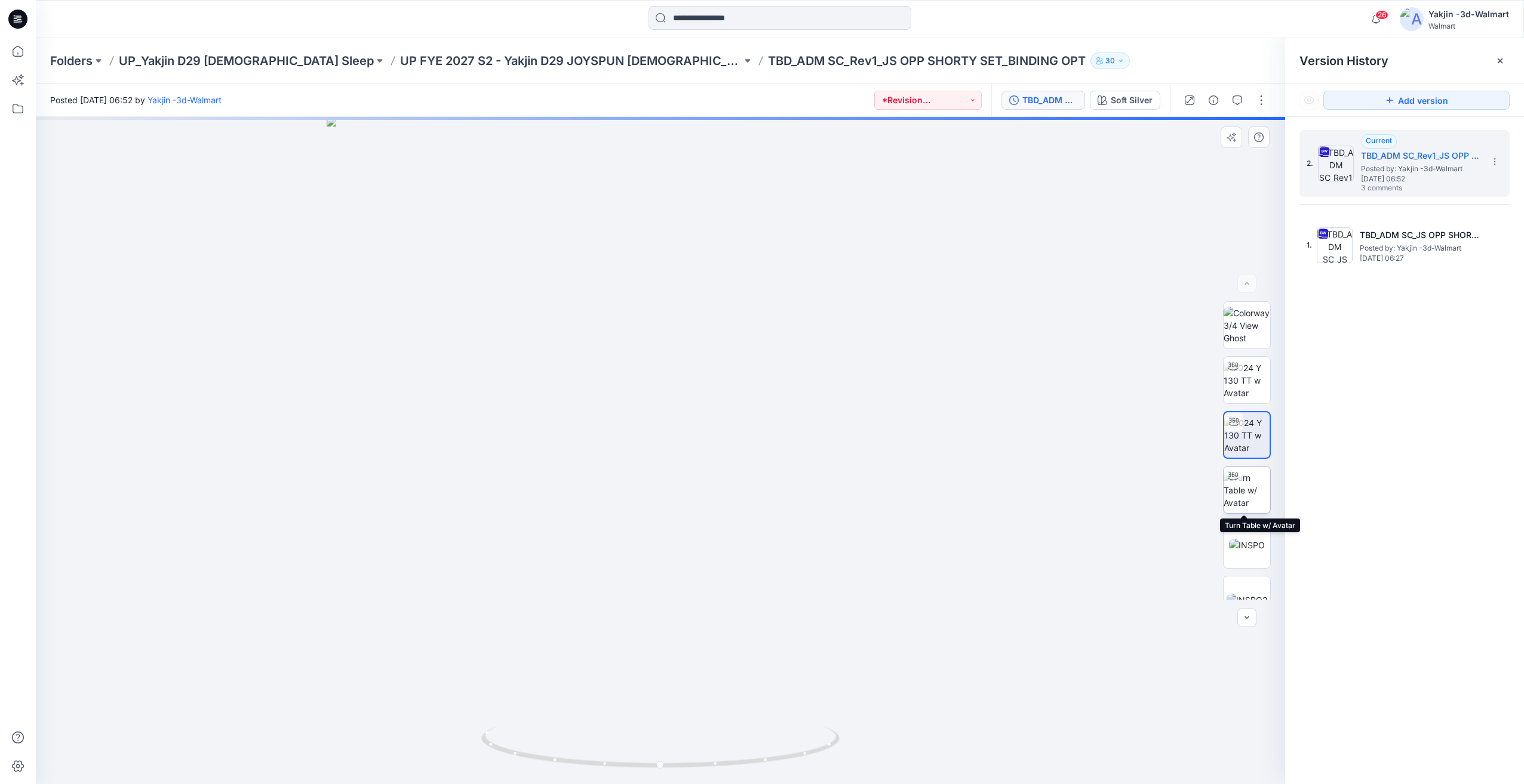
click at [1243, 487] on img at bounding box center [1247, 490] width 46 height 38
click at [1212, 394] on div "45 %" at bounding box center [1247, 451] width 77 height 299
click at [1225, 390] on img at bounding box center [1247, 380] width 46 height 38
click at [719, 747] on icon at bounding box center [662, 749] width 361 height 45
click at [739, 750] on icon at bounding box center [662, 749] width 361 height 45
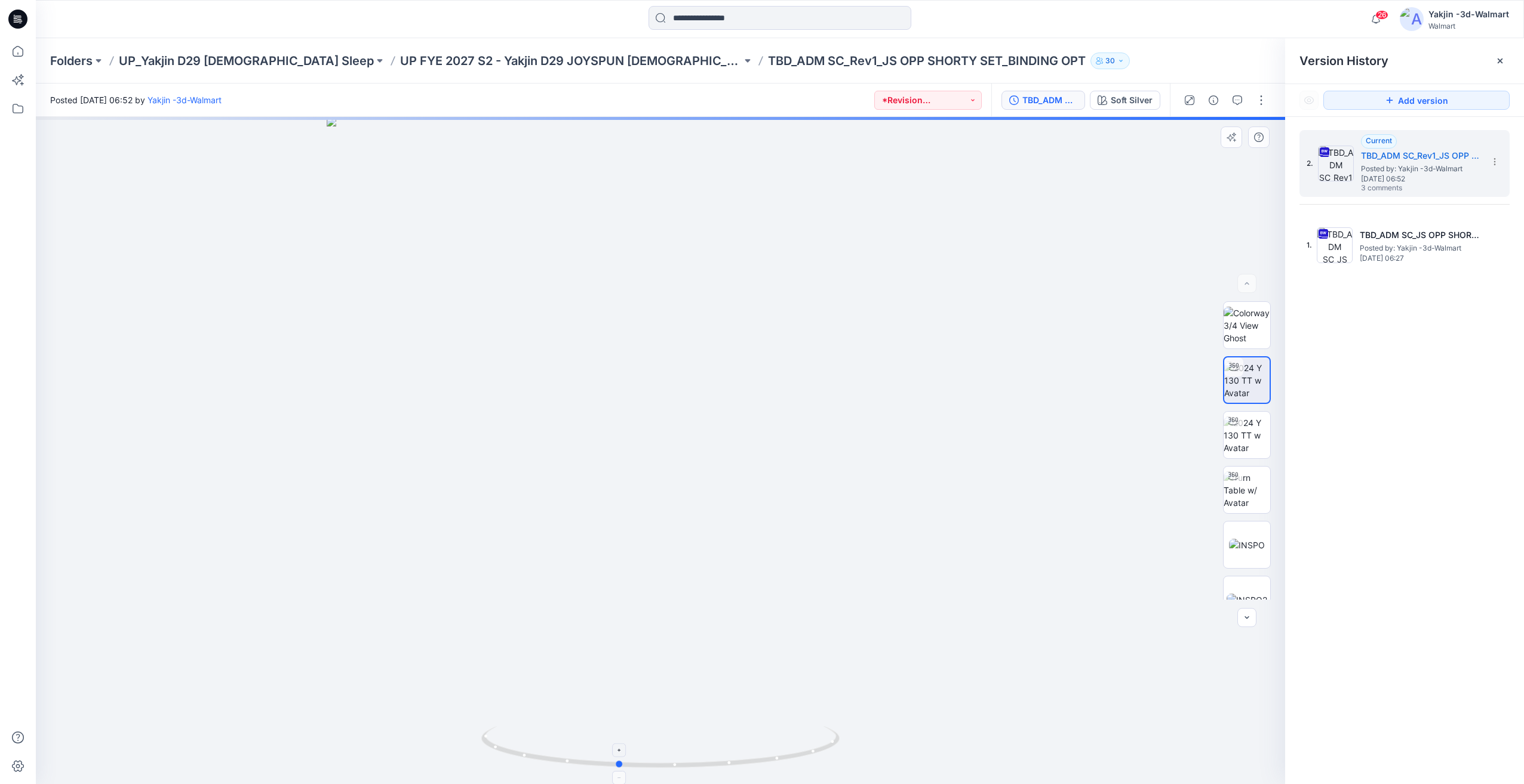
drag, startPoint x: 778, startPoint y: 752, endPoint x: 840, endPoint y: 730, distance: 65.8
click at [829, 736] on icon at bounding box center [662, 749] width 361 height 45
click at [1235, 101] on icon "button" at bounding box center [1237, 101] width 10 height 10
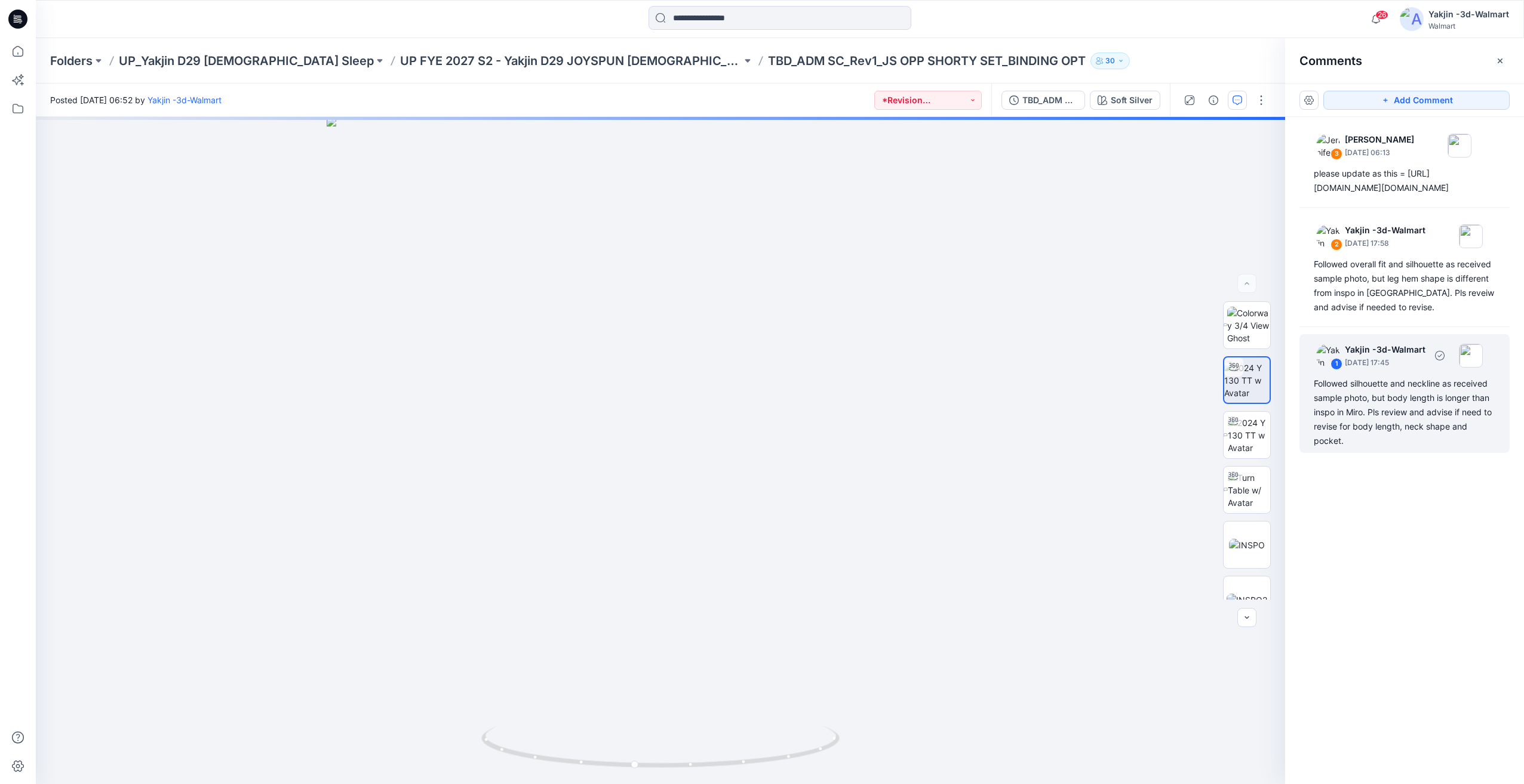
click at [1339, 448] on div "Followed silhouette and neckline as received sample photo, but body length is l…" at bounding box center [1404, 413] width 181 height 72
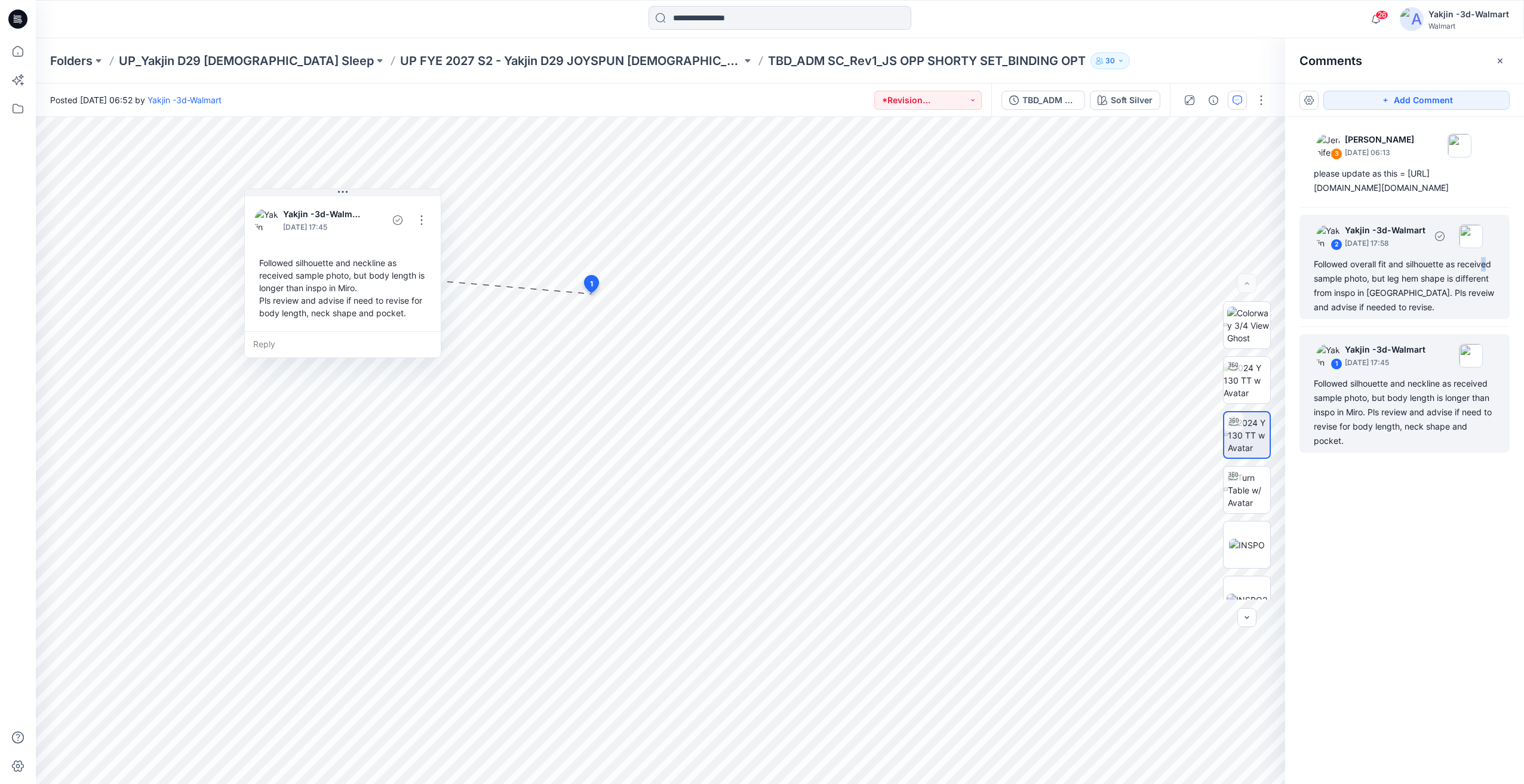
click at [1486, 315] on div "Followed overall fit and silhouette as received sample photo, but leg hem shape…" at bounding box center [1404, 286] width 181 height 57
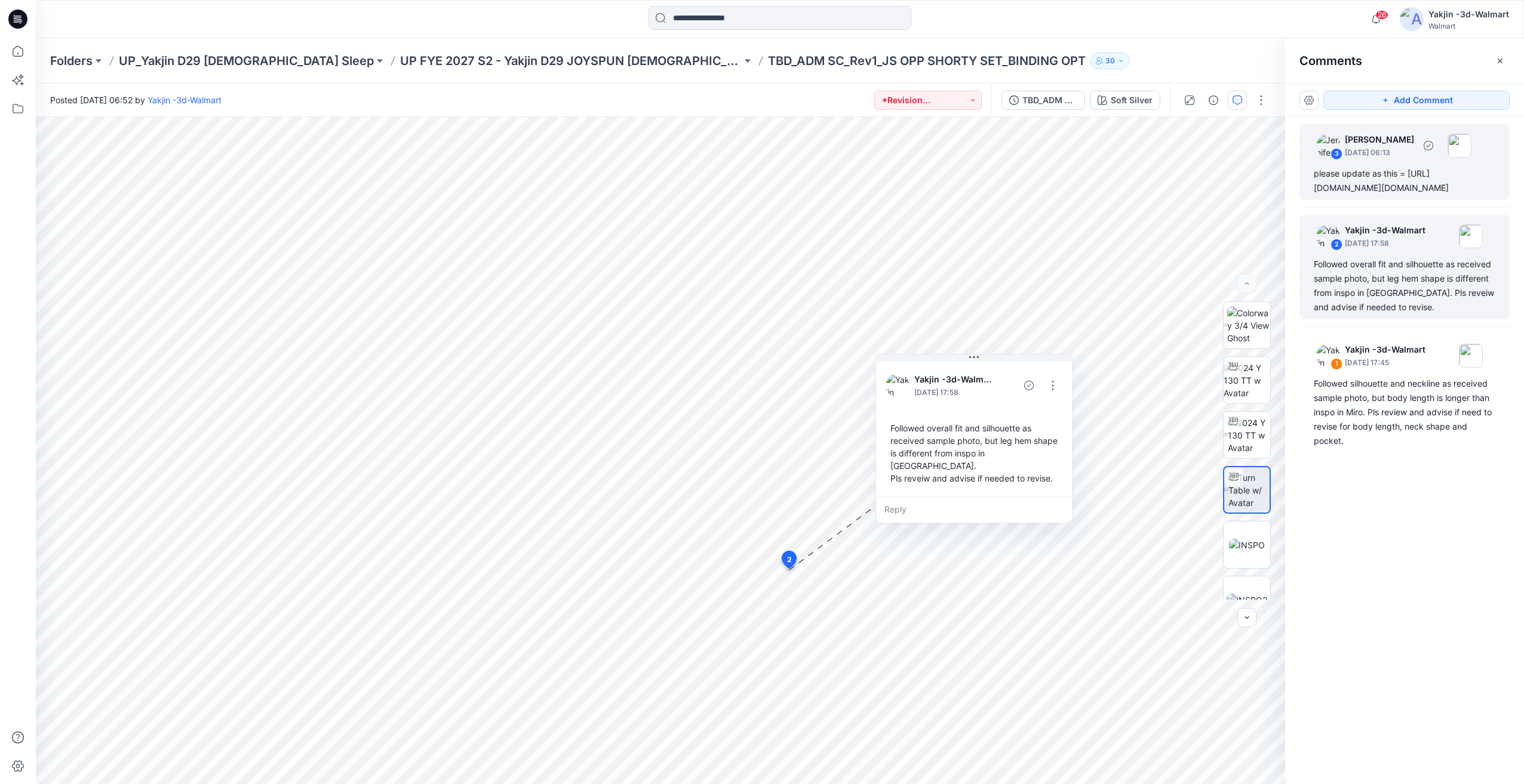
click at [1400, 195] on div "please update as this = https://teams.wal-mart.com/:u:/r/sites/S4SleepwearDevel…" at bounding box center [1404, 181] width 181 height 29
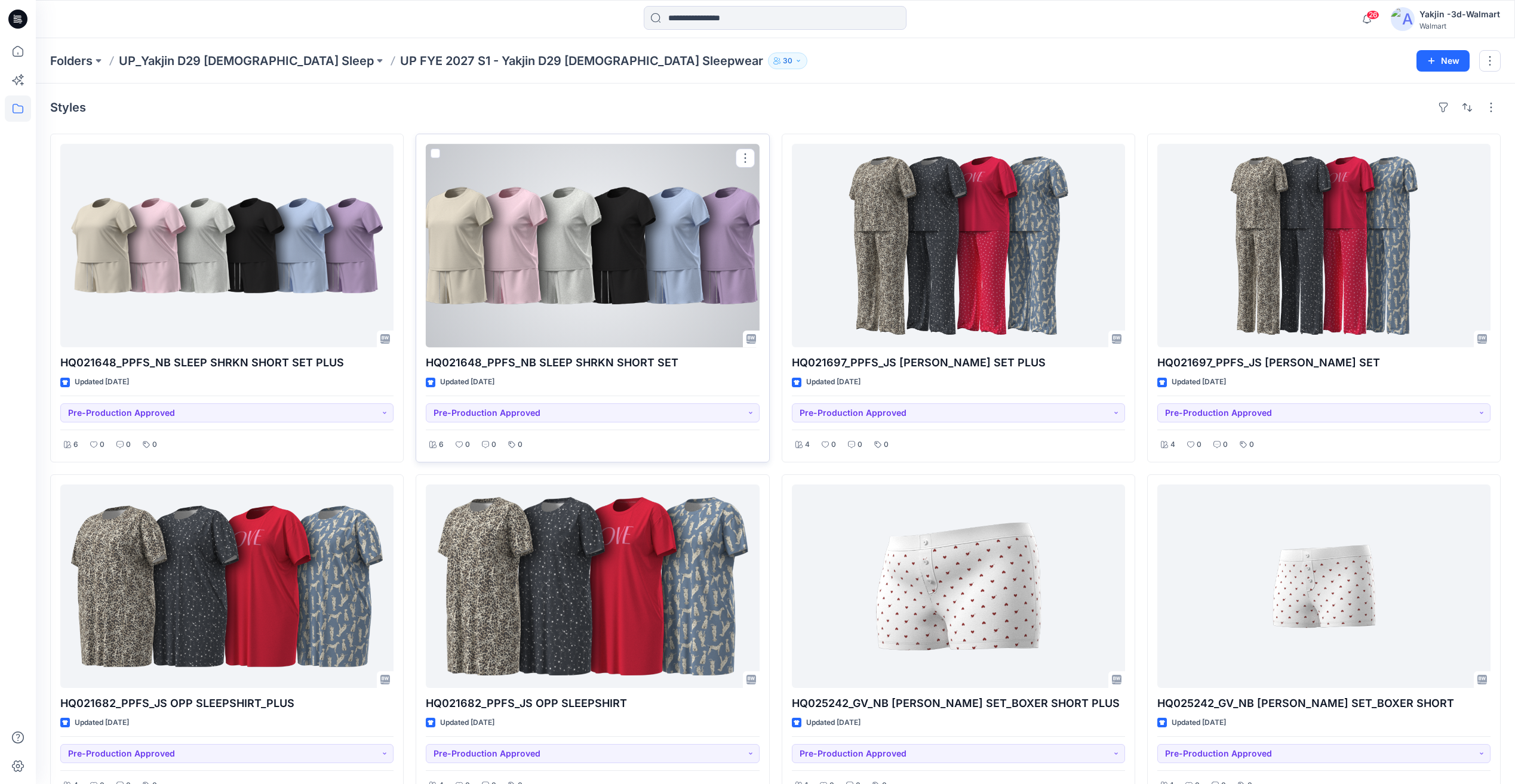
click at [669, 302] on div at bounding box center [592, 245] width 333 height 204
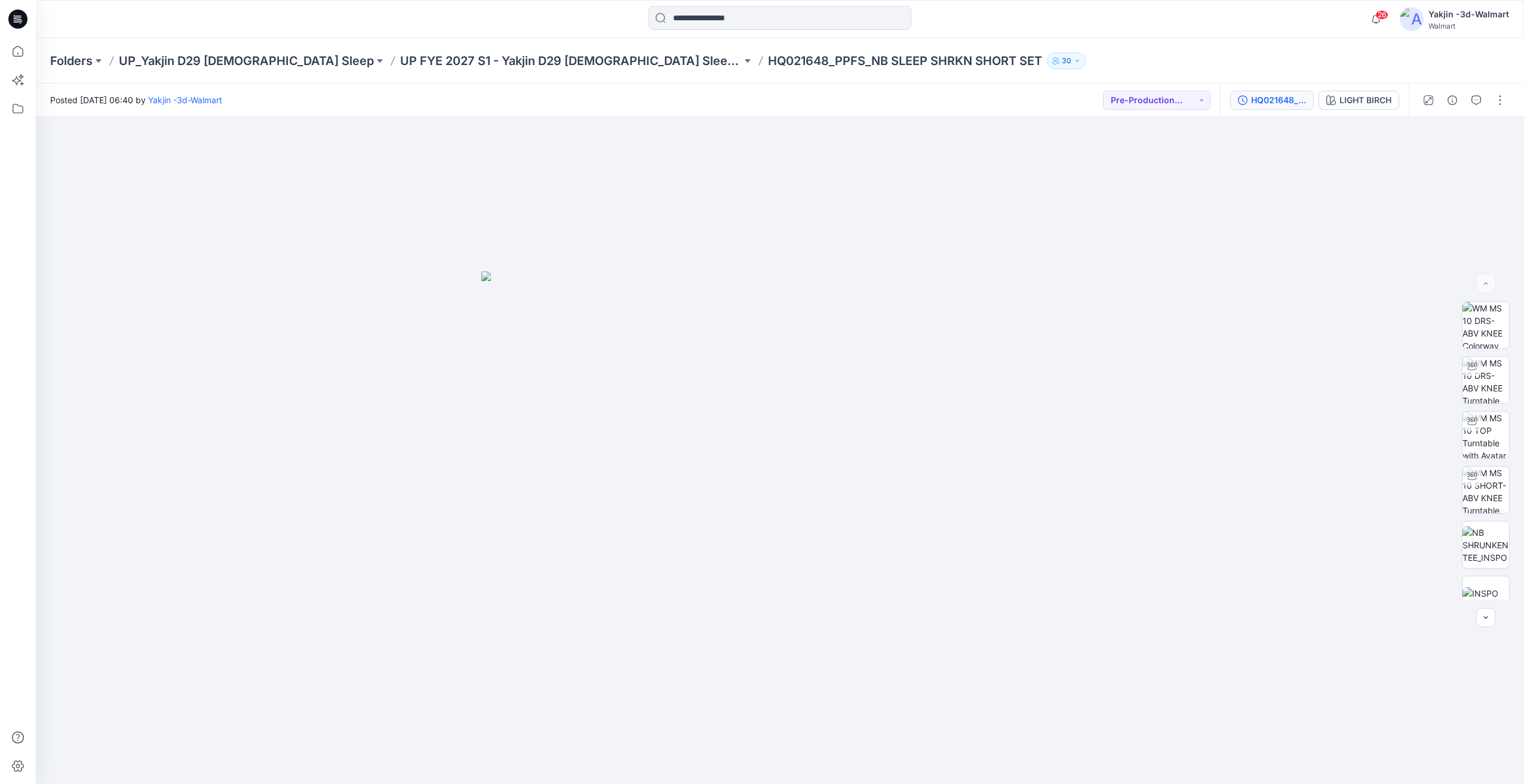
click at [1283, 94] on div "HQ021648_PPFS_NB SLEEP SHRKN SHORT SET" at bounding box center [1278, 100] width 55 height 13
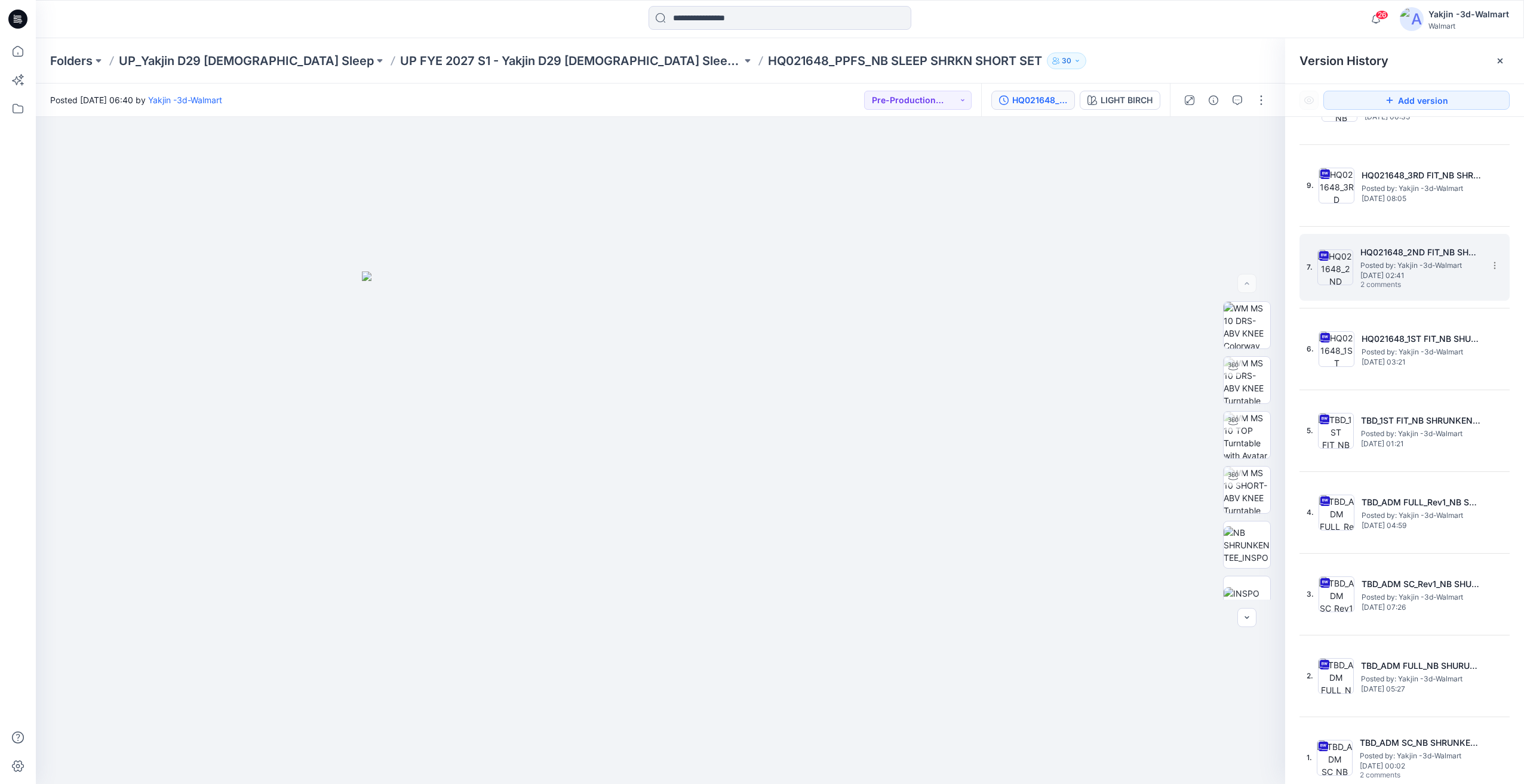
scroll to position [226, 0]
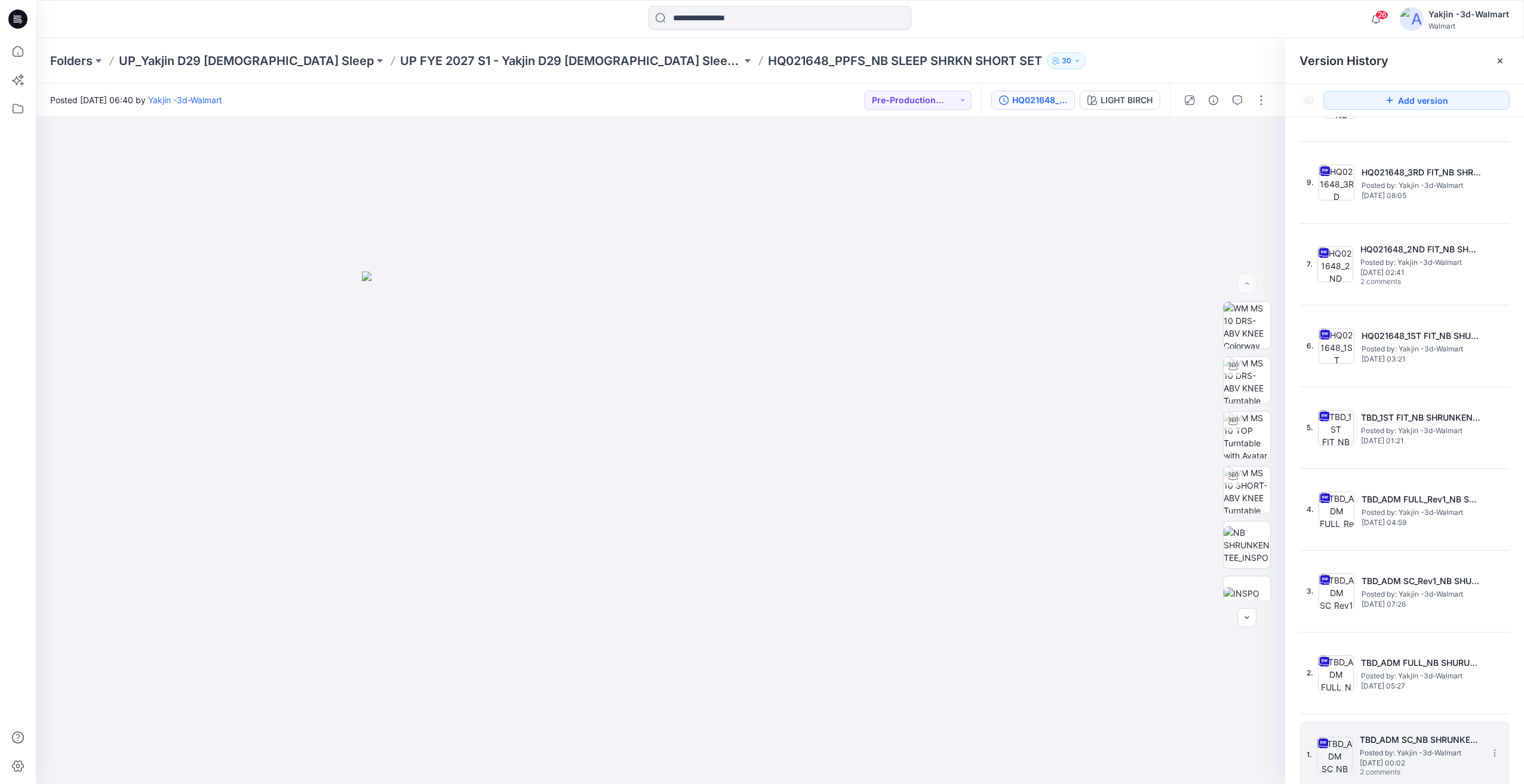
click at [1331, 758] on img at bounding box center [1334, 754] width 36 height 36
click at [1244, 98] on button "button" at bounding box center [1237, 101] width 19 height 19
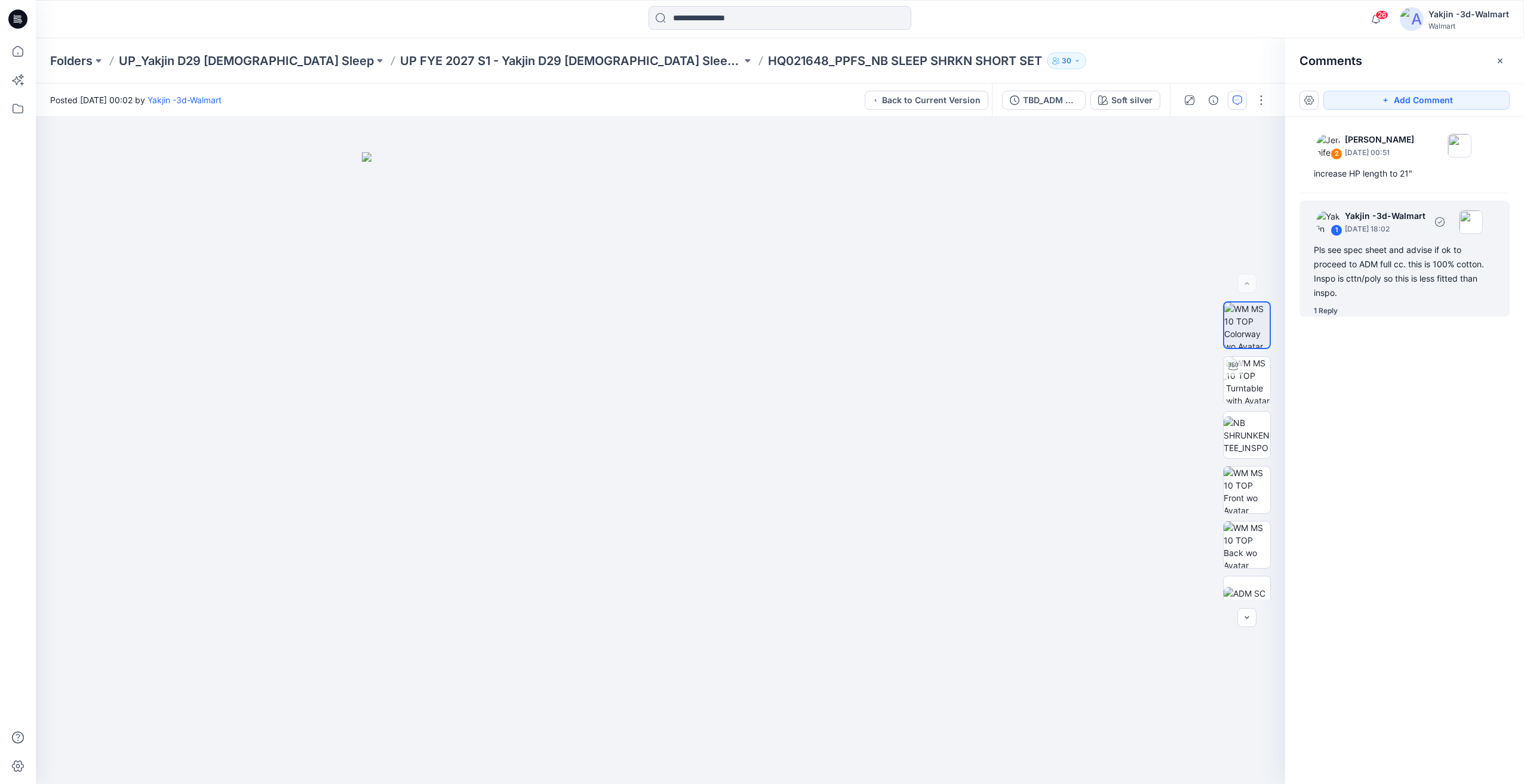
click at [1383, 262] on div "Pls see spec sheet and advise if ok to proceed to ADM full cc. this is 100% cot…" at bounding box center [1404, 271] width 181 height 57
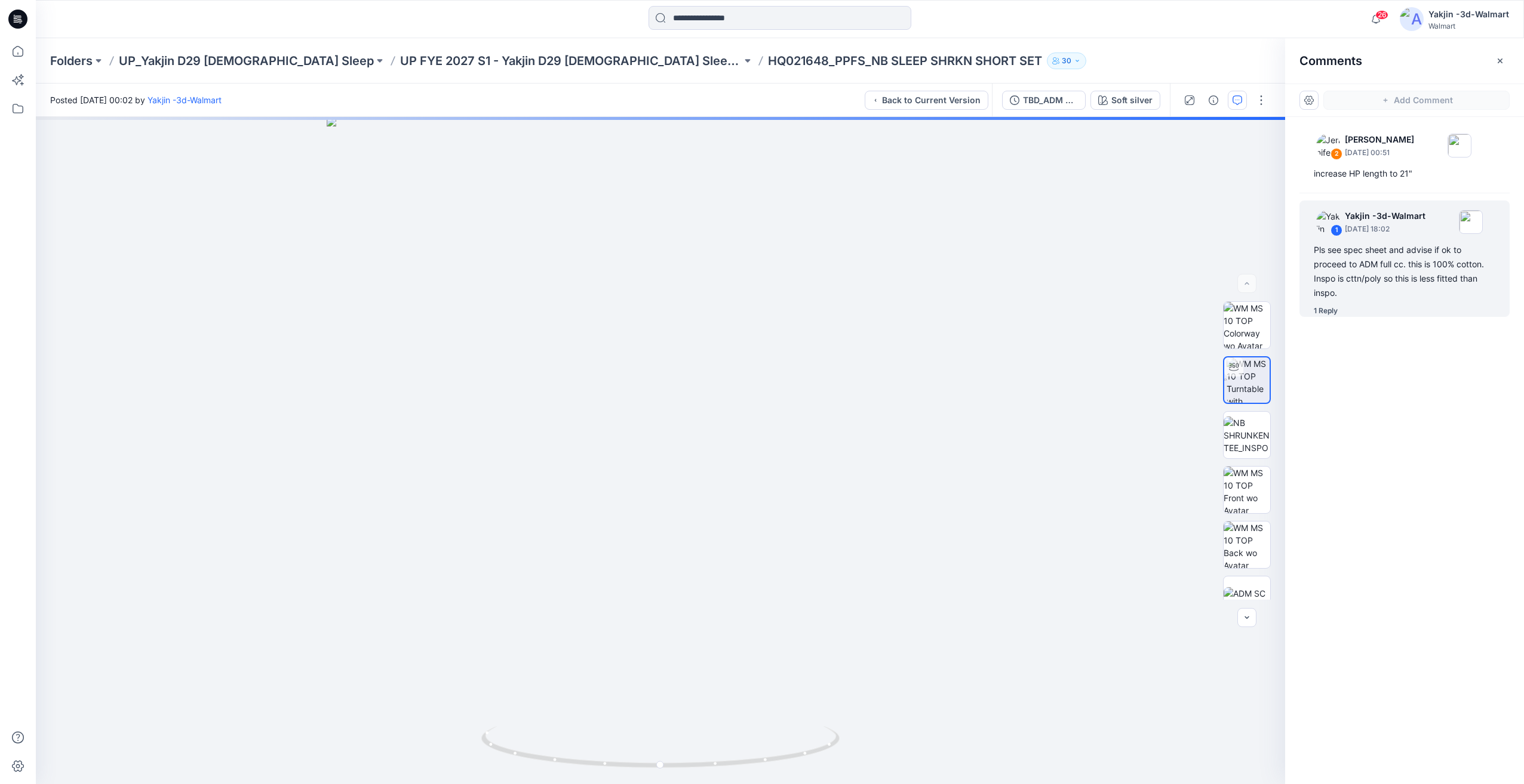
click at [1359, 456] on div "2 [PERSON_NAME] [DATE] 00:51 increase HP length to 21" 1 Yakjin -3d-Walmart [DA…" at bounding box center [1404, 429] width 239 height 623
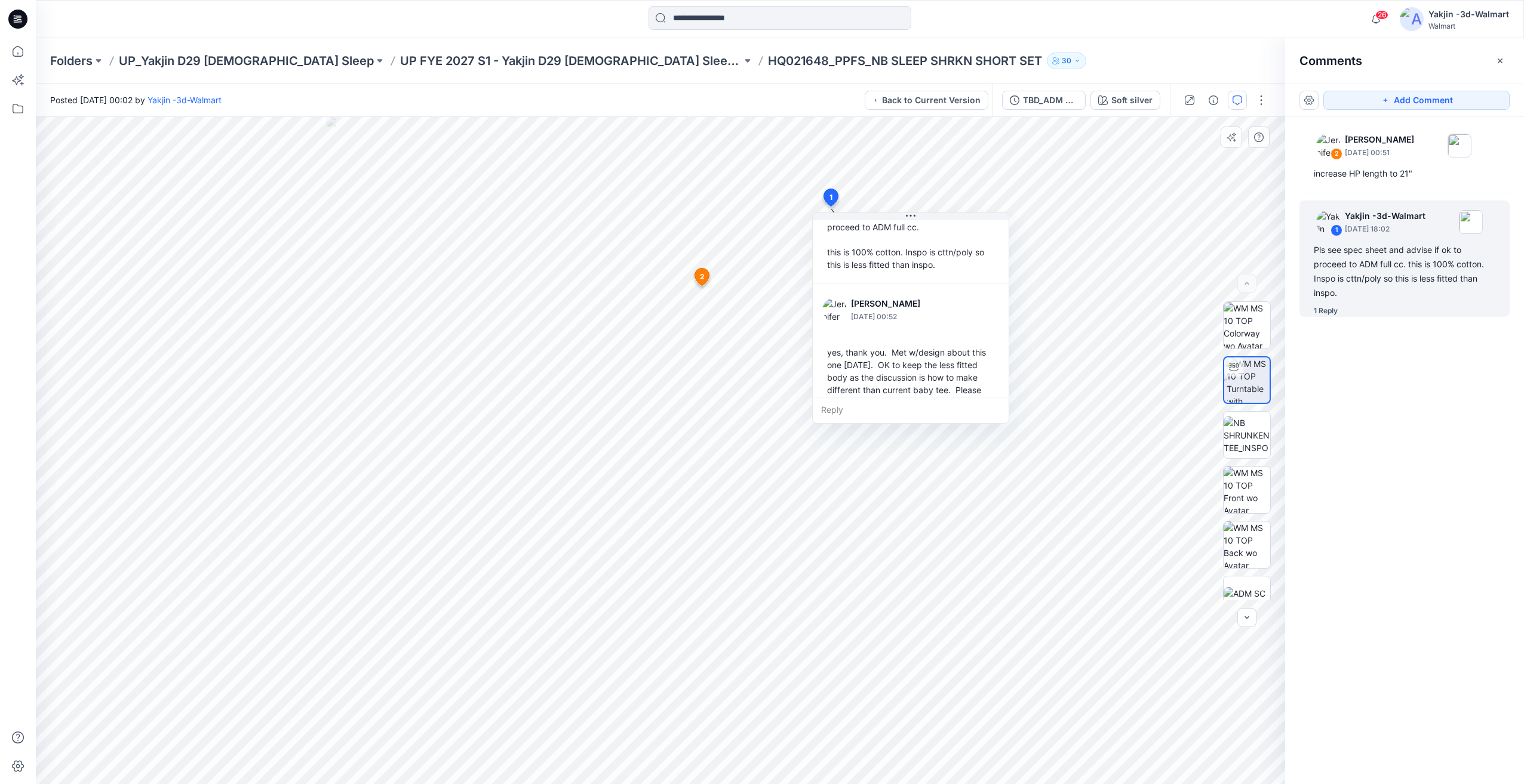
scroll to position [96, 0]
drag, startPoint x: 980, startPoint y: 305, endPoint x: 937, endPoint y: 291, distance: 45.2
click at [937, 291] on p "[DATE] 00:52" at bounding box center [899, 293] width 97 height 12
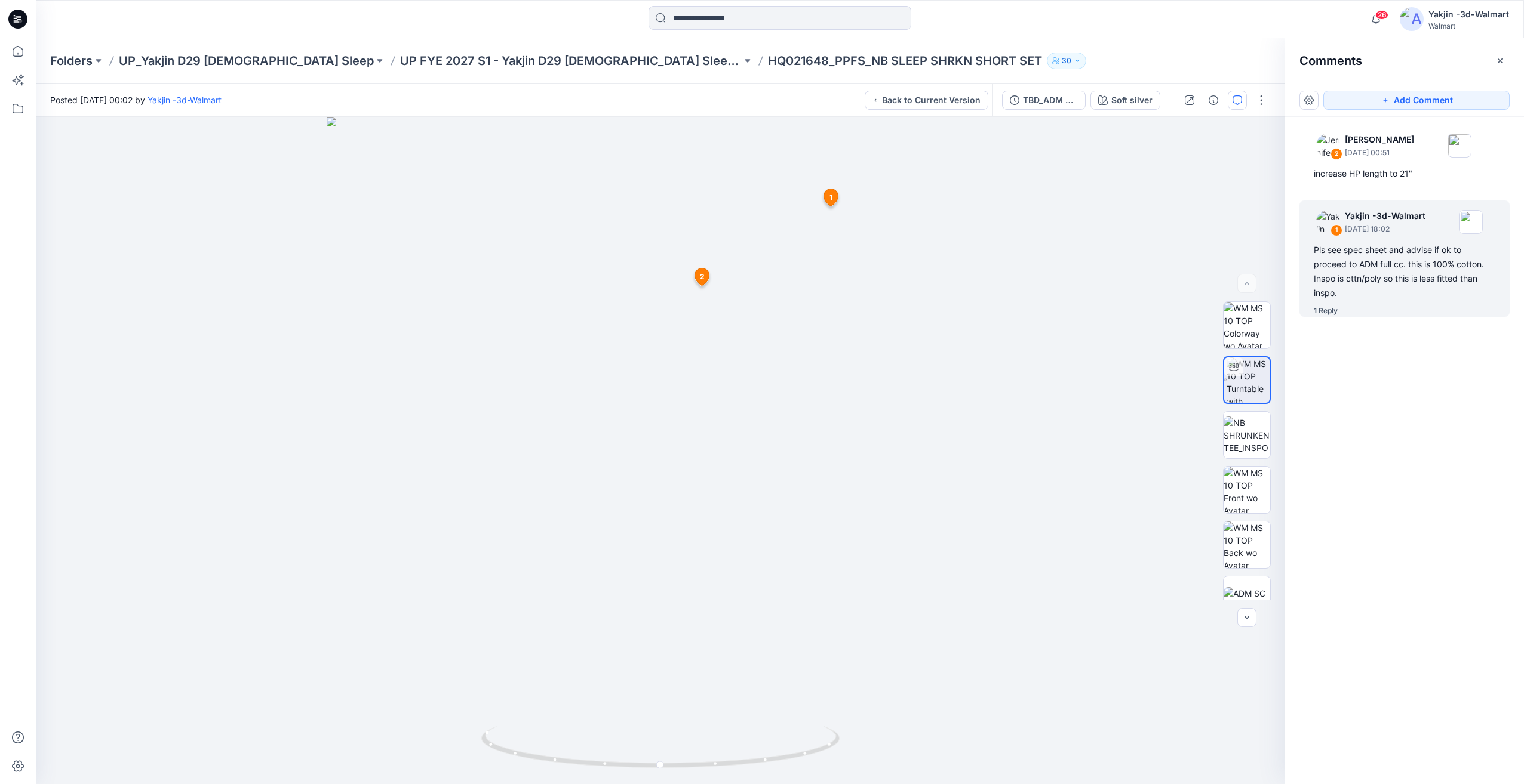
click at [1438, 251] on div "Pls see spec sheet and advise if ok to proceed to ADM full cc. this is 100% cot…" at bounding box center [1404, 271] width 181 height 57
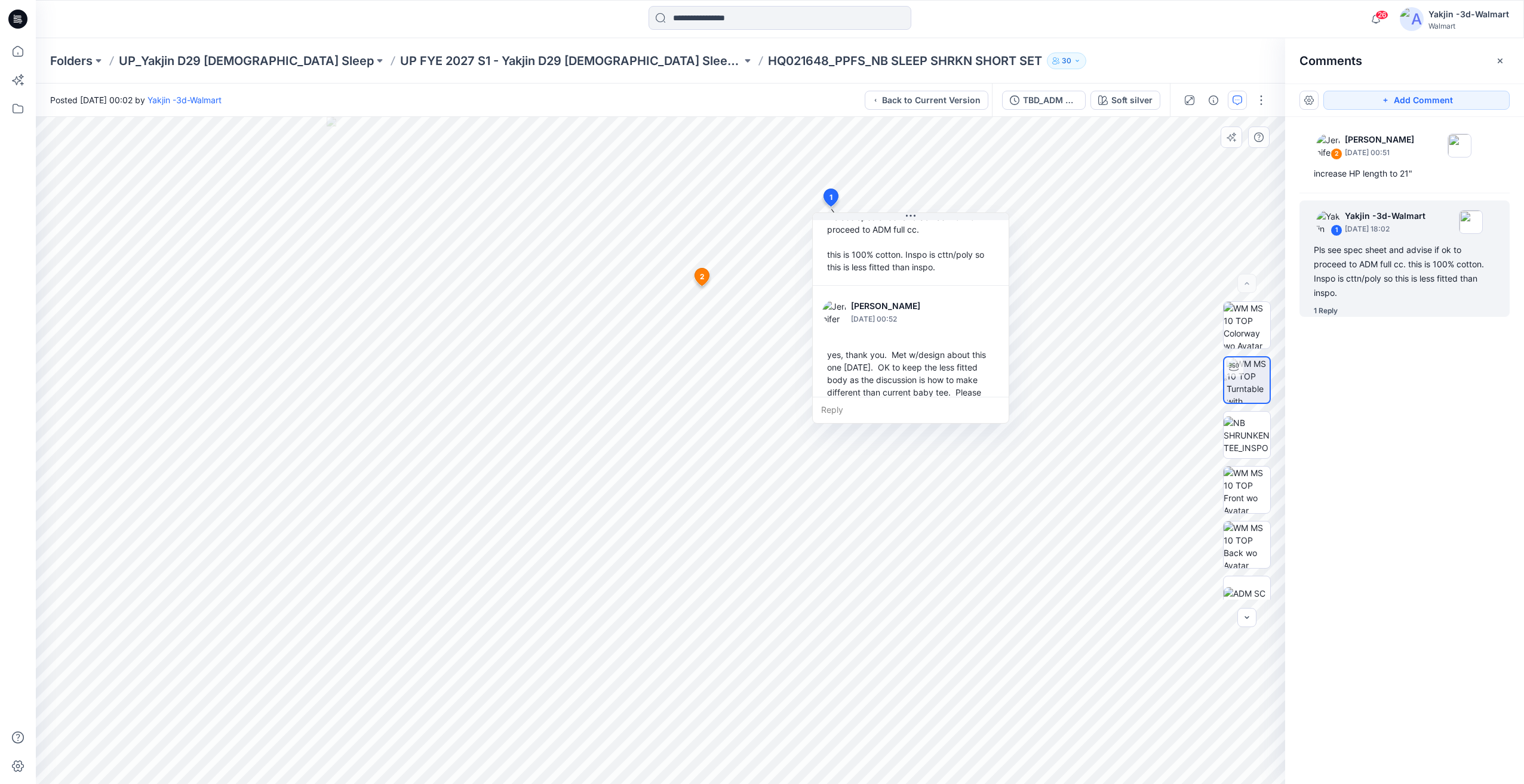
scroll to position [96, 0]
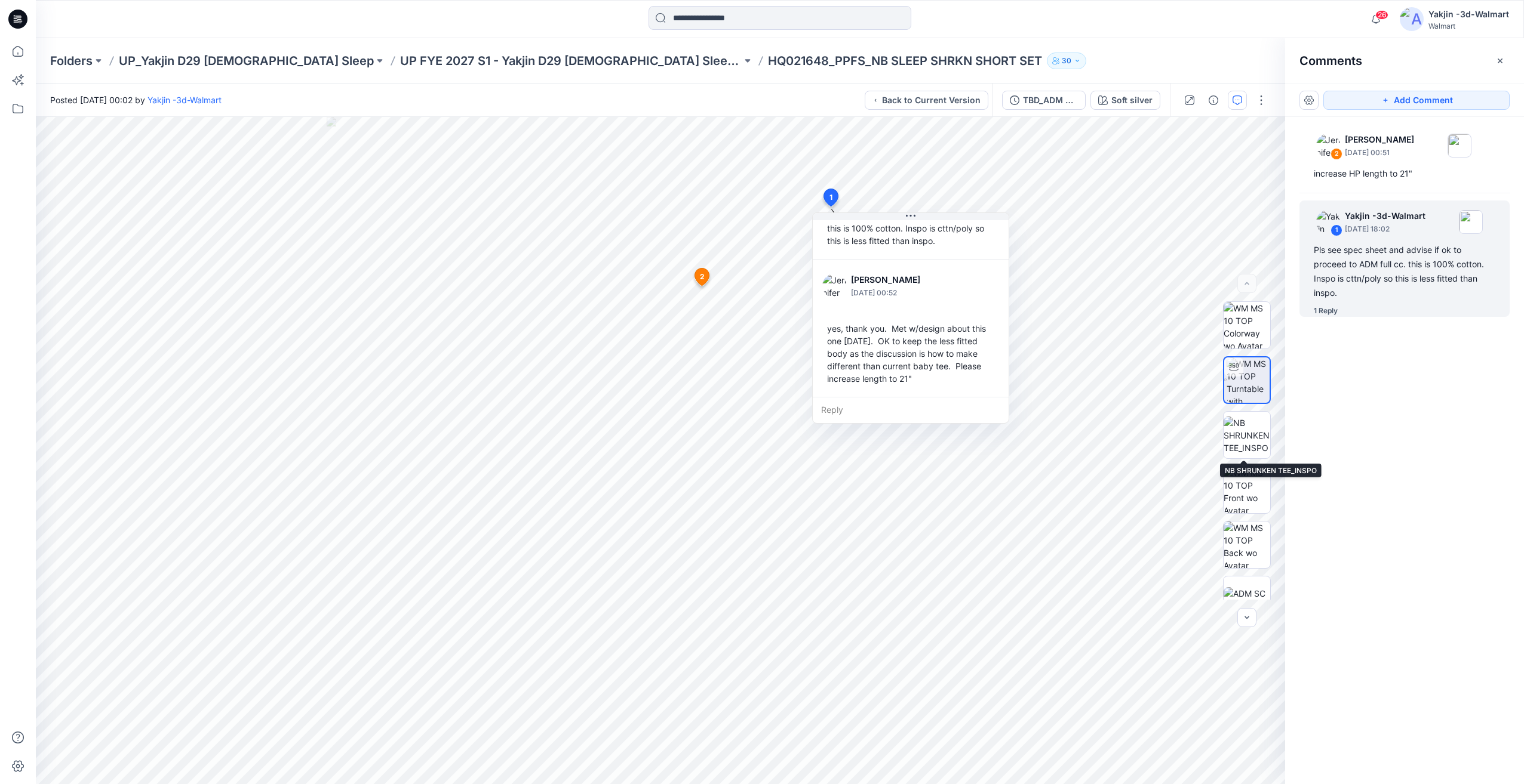
click at [1432, 430] on div "2 [PERSON_NAME] [DATE] 00:51 increase HP length to 21" 1 Yakjin -3d-Walmart [DA…" at bounding box center [1404, 429] width 239 height 623
click at [1388, 162] on div "2 [PERSON_NAME] [DATE] 00:51 increase HP length to 21"" at bounding box center [1404, 154] width 210 height 61
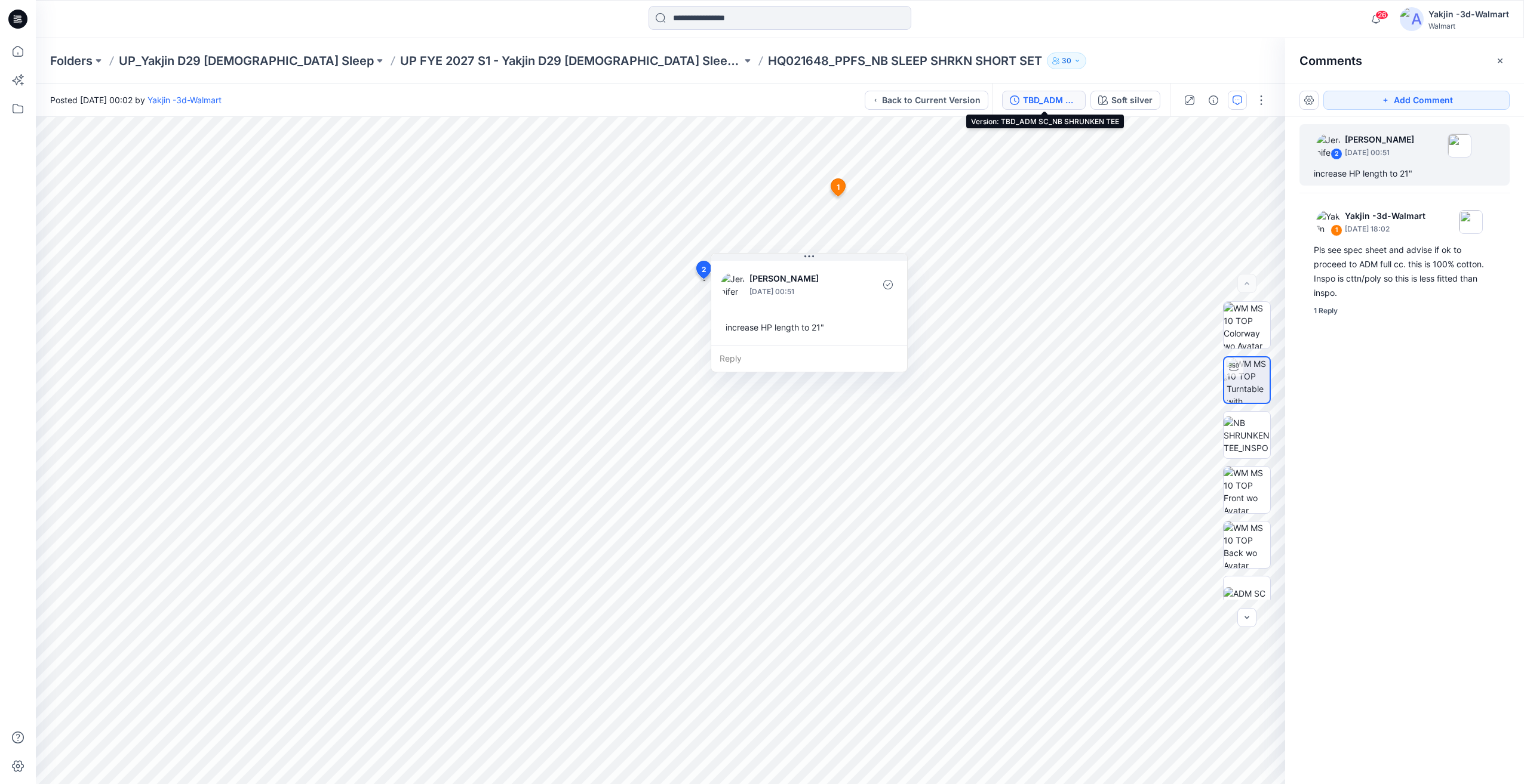
click at [1051, 105] on div "TBD_ADM SC_NB SHRUNKEN TEE" at bounding box center [1050, 100] width 55 height 13
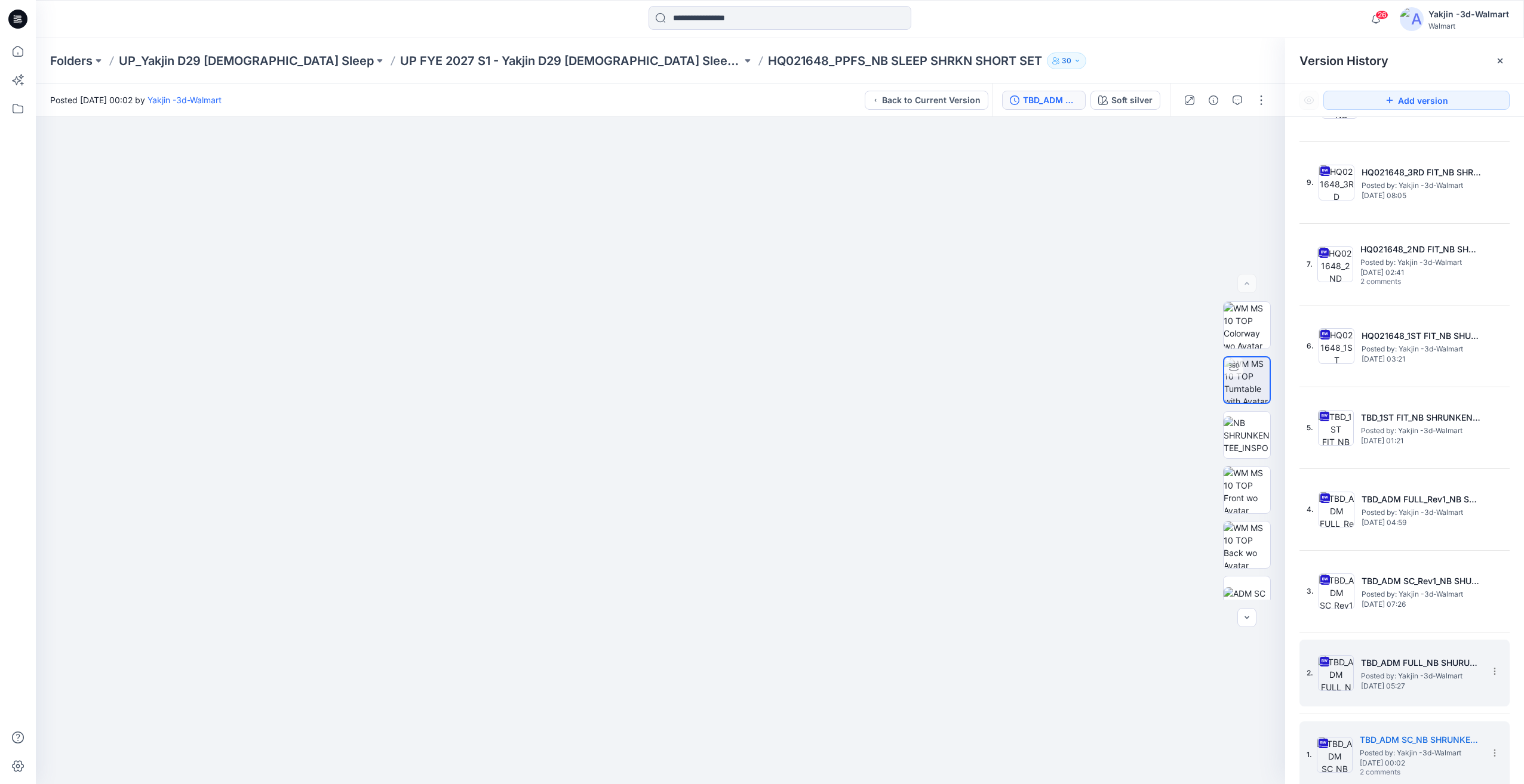
click at [1378, 671] on span "Posted by: Yakjin -3d-Walmart" at bounding box center [1421, 675] width 120 height 12
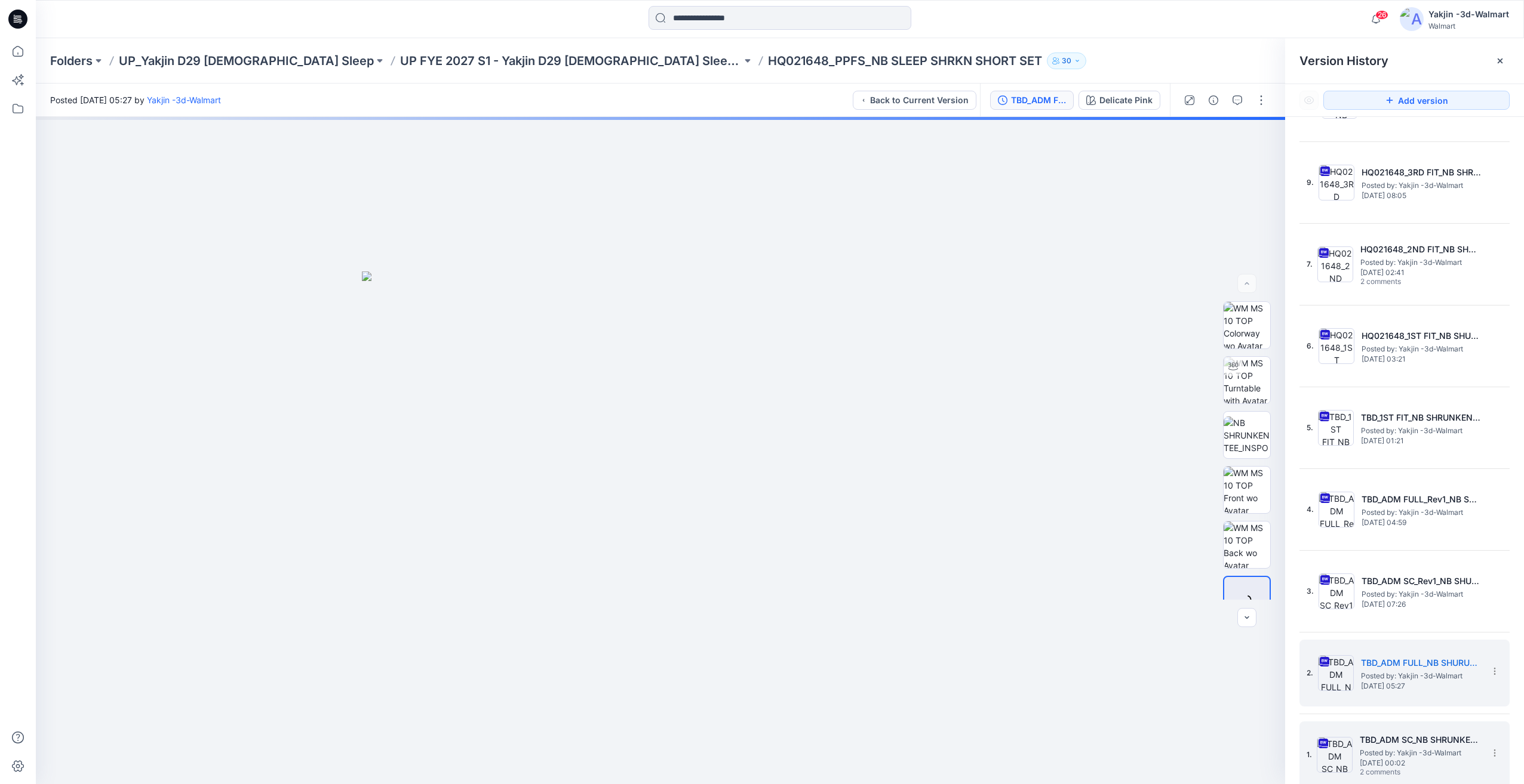
click at [1403, 758] on span "Posted by: Yakjin -3d-Walmart" at bounding box center [1419, 753] width 120 height 12
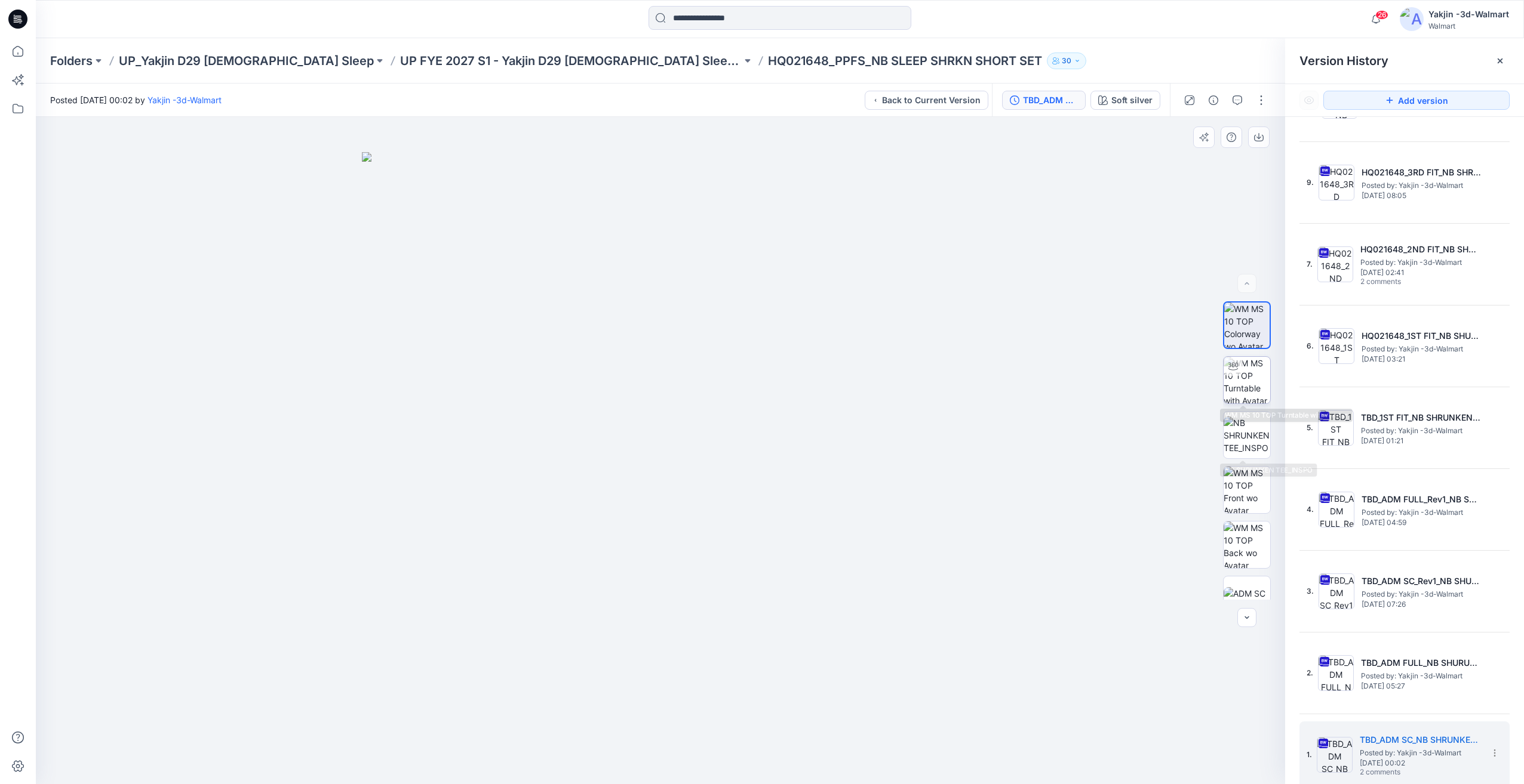
click at [1248, 390] on img at bounding box center [1247, 380] width 46 height 46
drag, startPoint x: 663, startPoint y: 711, endPoint x: 767, endPoint y: 708, distance: 104.0
click at [767, 708] on div at bounding box center [661, 451] width 1249 height 667
drag, startPoint x: 682, startPoint y: 754, endPoint x: 774, endPoint y: 750, distance: 92.1
click at [774, 750] on icon at bounding box center [662, 749] width 361 height 45
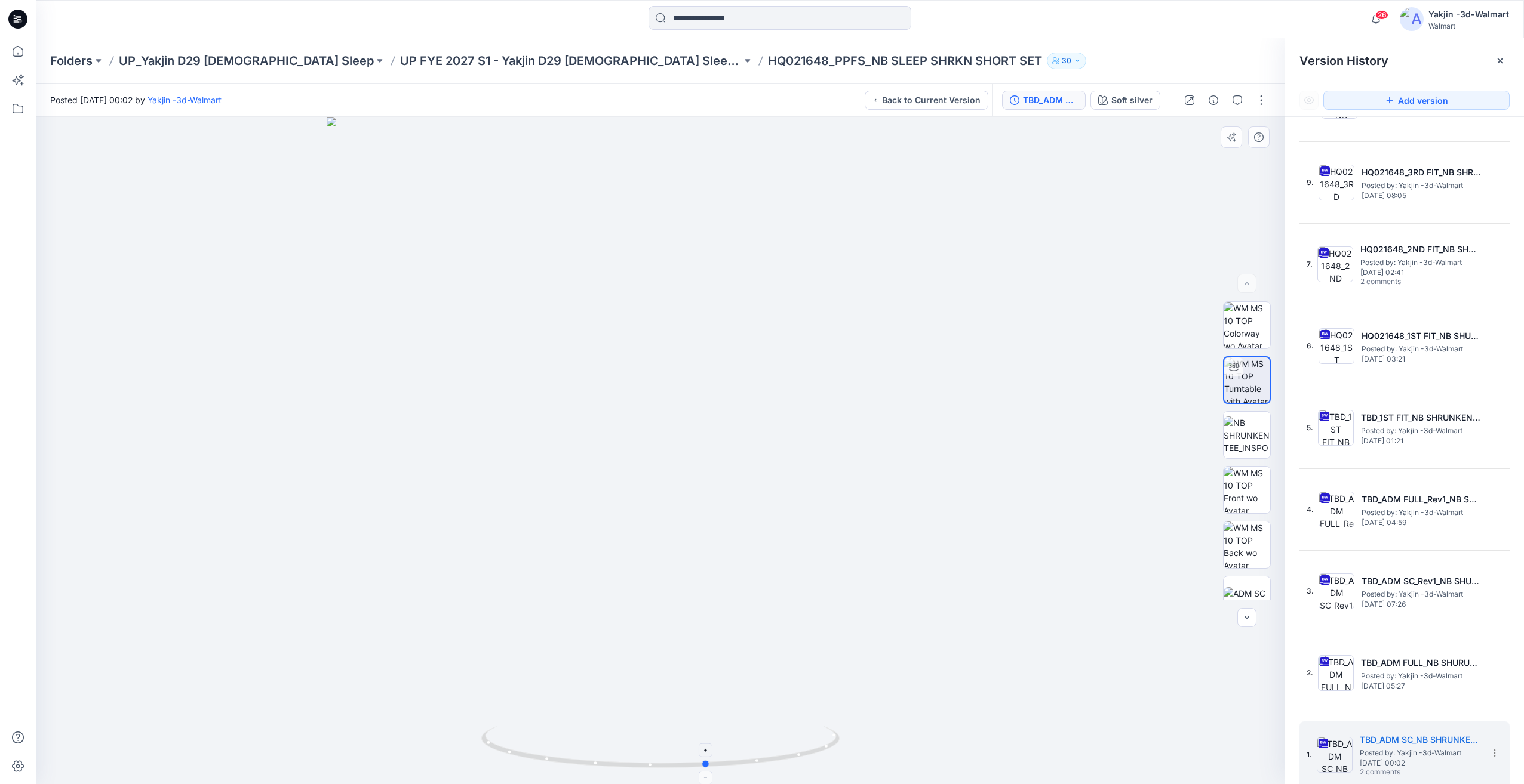
drag, startPoint x: 725, startPoint y: 734, endPoint x: 578, endPoint y: 738, distance: 147.1
click at [576, 737] on icon at bounding box center [662, 749] width 361 height 45
click at [1413, 667] on h5 "TBD_ADM FULL_NB SHURUNKEN TEE" at bounding box center [1421, 663] width 120 height 14
